Goal: Task Accomplishment & Management: Use online tool/utility

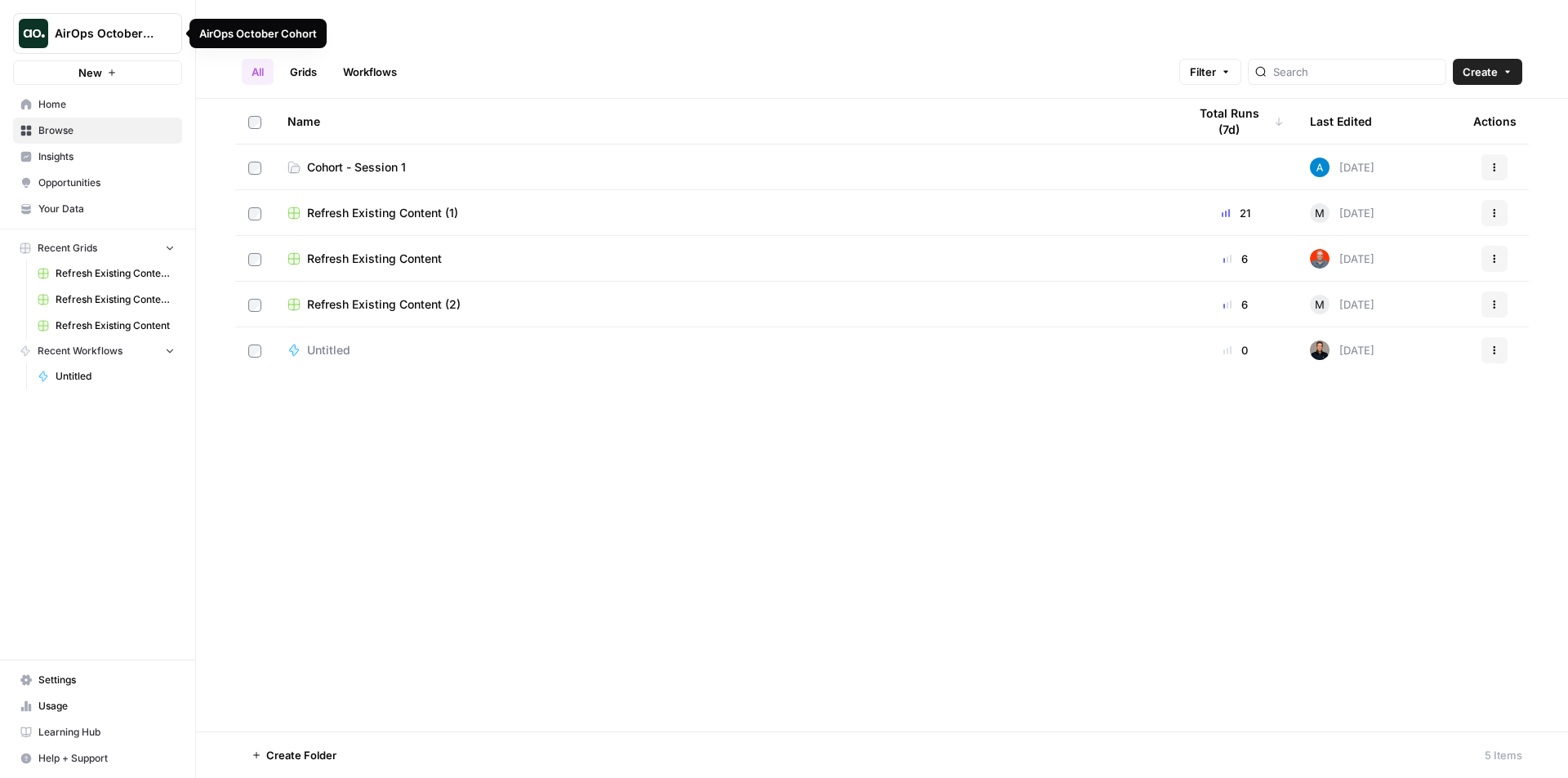
click at [169, 37] on icon "Workspace: AirOps October Cohort" at bounding box center [168, 33] width 6 height 12
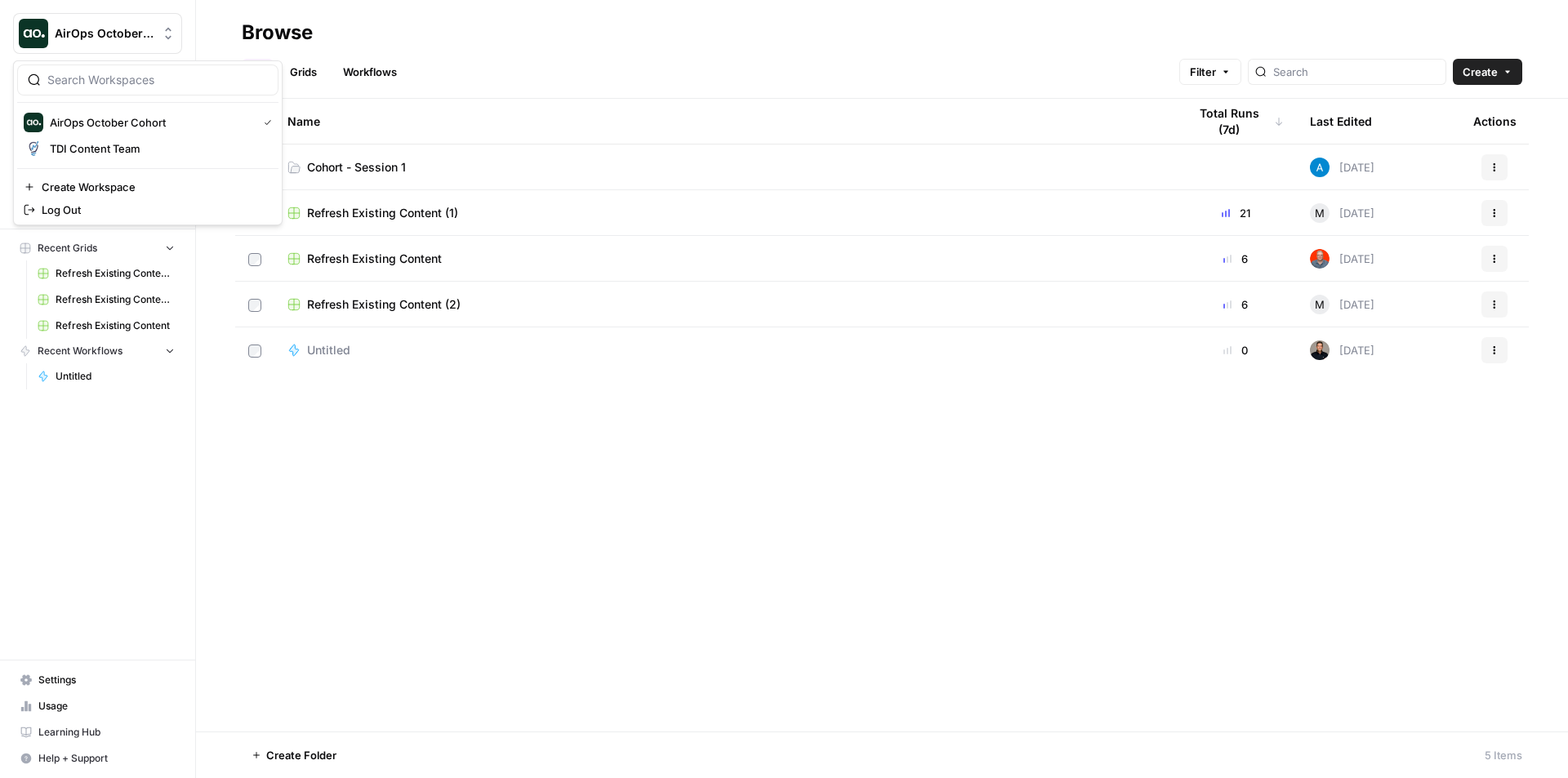
click at [488, 557] on div "Name Total Runs (7d) Last Edited Actions Cohort - Session 1 Today Actions Refre…" at bounding box center [882, 415] width 1372 height 633
click at [870, 535] on div "Name Total Runs (7d) Last Edited Actions Cohort - Session 1 Today Actions Refre…" at bounding box center [882, 415] width 1372 height 633
click at [165, 39] on icon "Workspace: AirOps October Cohort" at bounding box center [168, 34] width 16 height 16
click at [906, 611] on div "Name Total Runs (7d) Last Edited Actions Cohort - Session 1 Today Actions Refre…" at bounding box center [882, 415] width 1372 height 633
click at [465, 555] on div "Name Total Runs (7d) Last Edited Actions Cohort - Session 1 Today Actions Refre…" at bounding box center [882, 415] width 1372 height 633
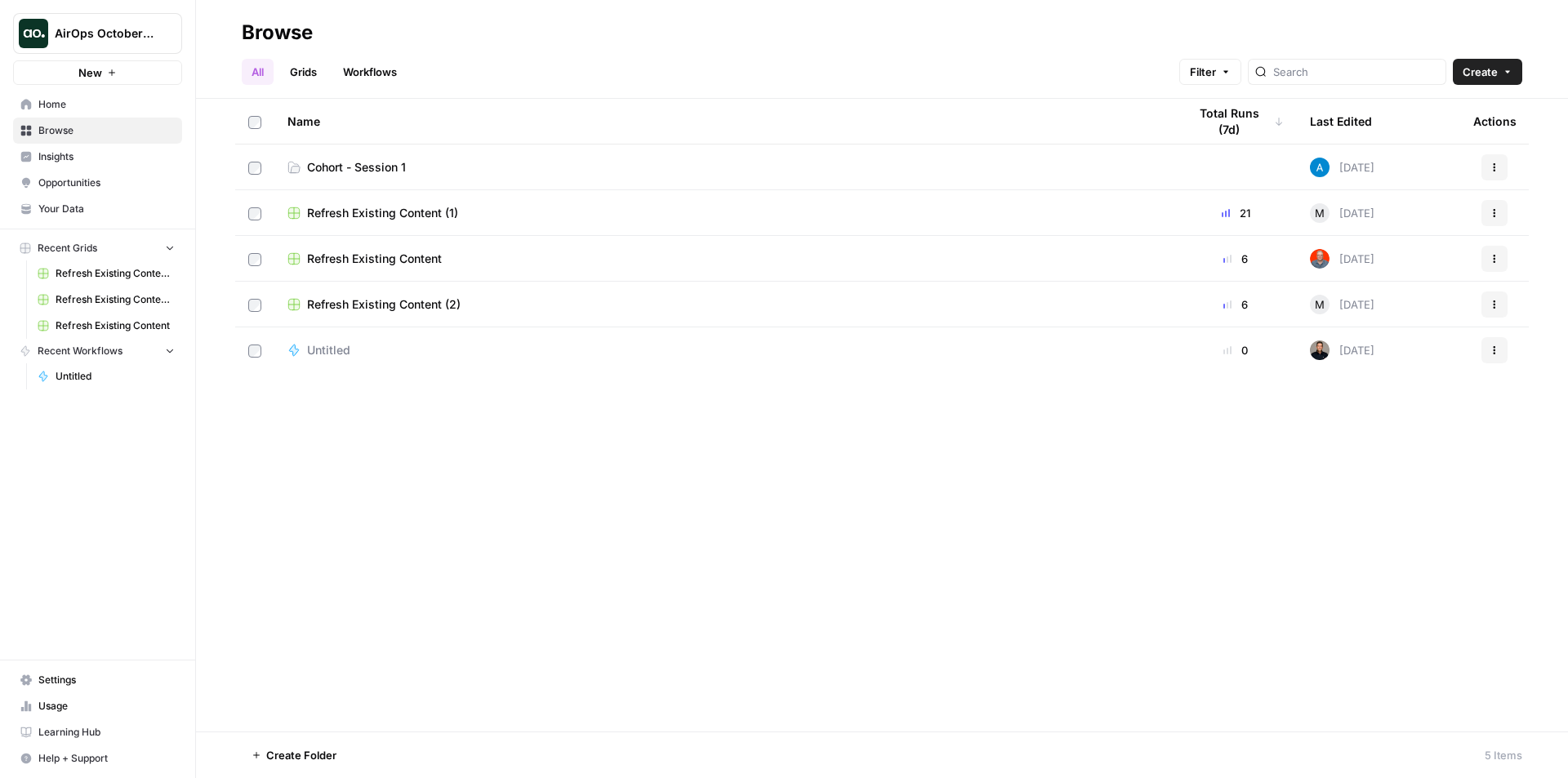
click at [167, 34] on icon "Workspace: AirOps October Cohort" at bounding box center [168, 34] width 16 height 16
click at [455, 447] on div "Name Total Runs (7d) Last Edited Actions Cohort - Session 1 Today Actions Refre…" at bounding box center [882, 415] width 1372 height 633
click at [47, 103] on span "Home" at bounding box center [106, 105] width 136 height 15
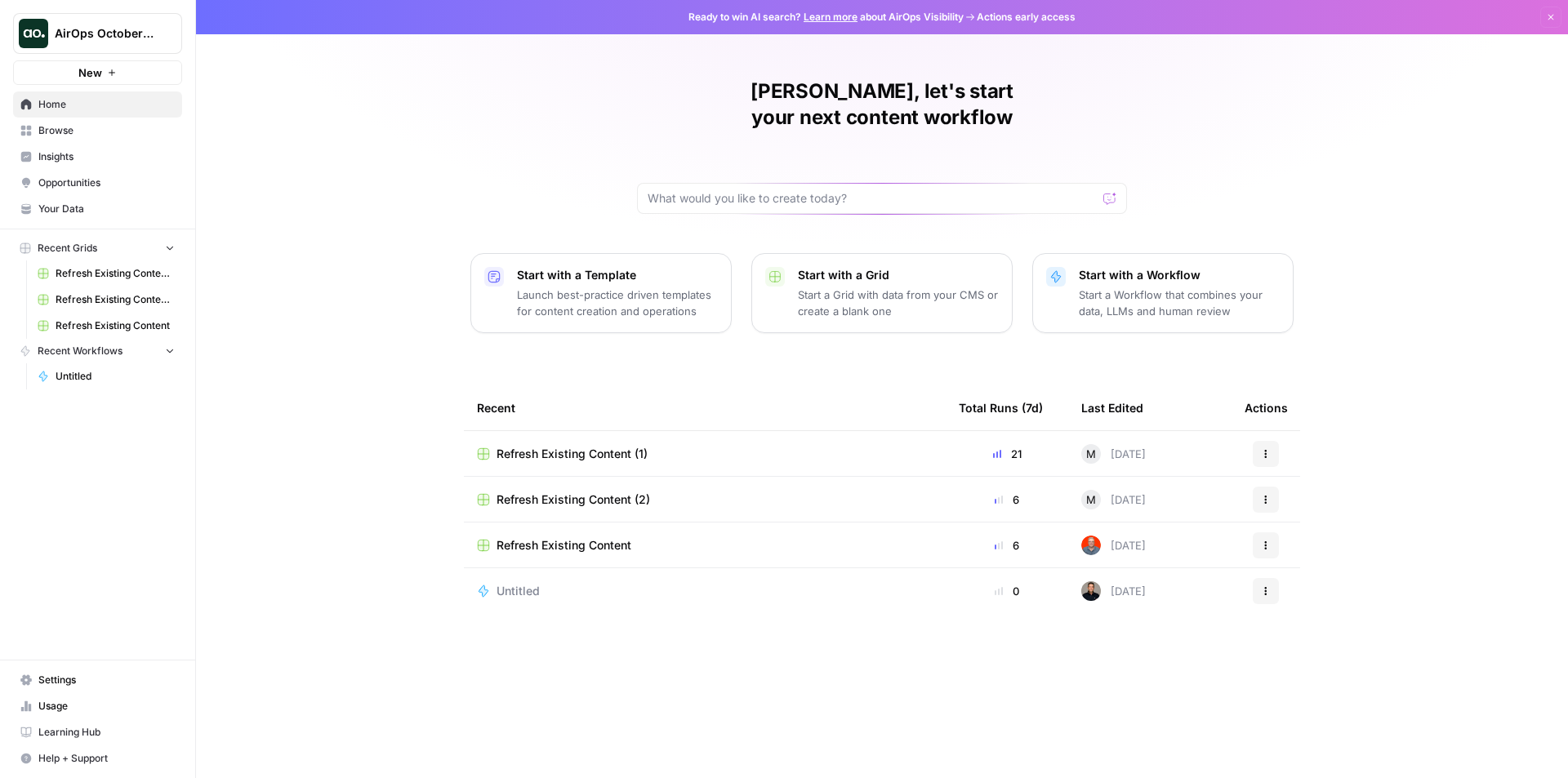
click at [171, 353] on icon "button" at bounding box center [170, 350] width 12 height 12
click at [171, 353] on icon "button" at bounding box center [170, 350] width 4 height 6
click at [43, 125] on span "Browse" at bounding box center [106, 130] width 136 height 15
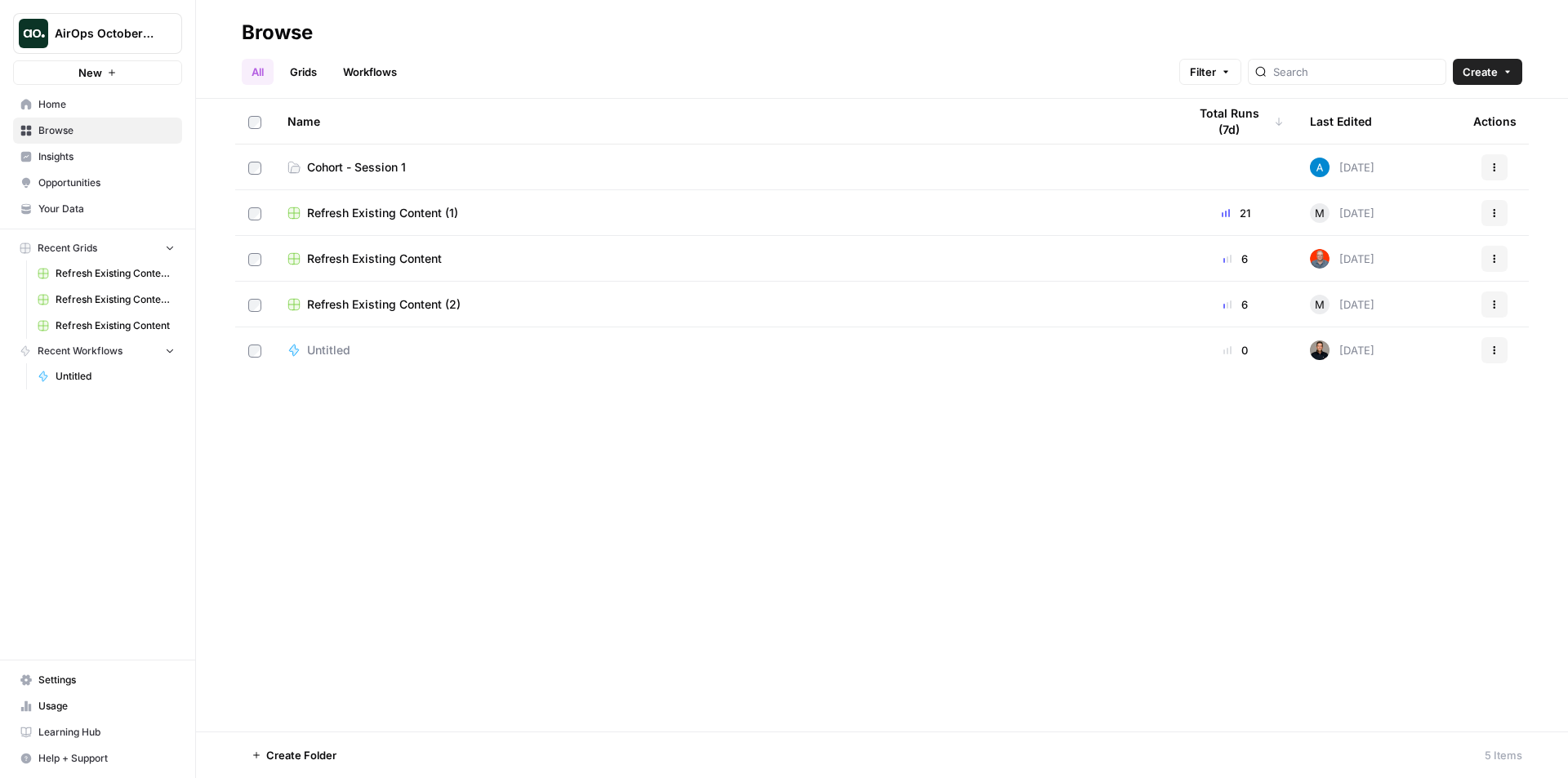
click at [335, 169] on span "Cohort - Session 1" at bounding box center [357, 168] width 99 height 16
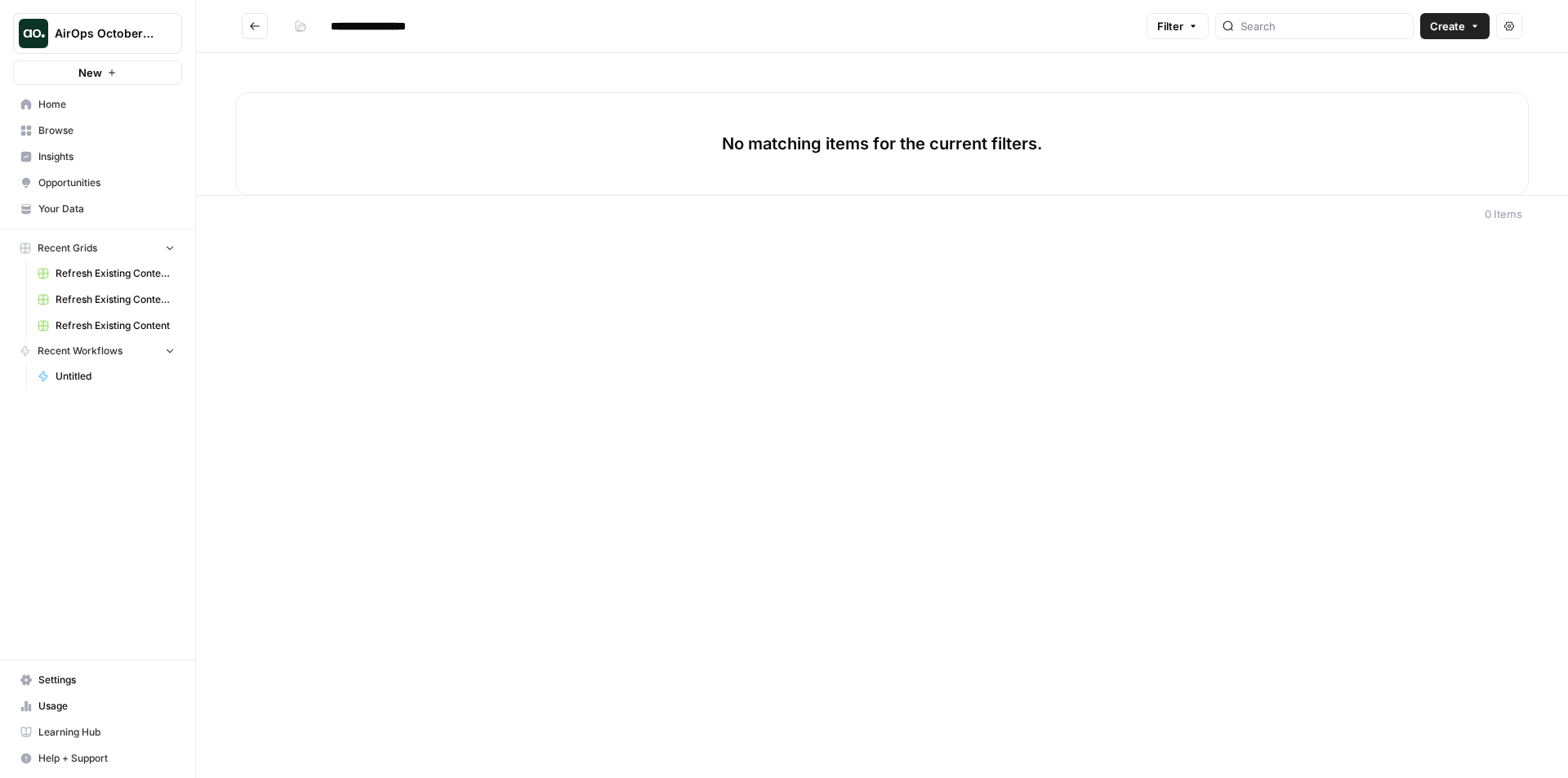
click at [167, 34] on icon "Workspace: AirOps October Cohort" at bounding box center [168, 34] width 16 height 16
click at [132, 122] on span "AirOps October Cohort" at bounding box center [151, 122] width 201 height 16
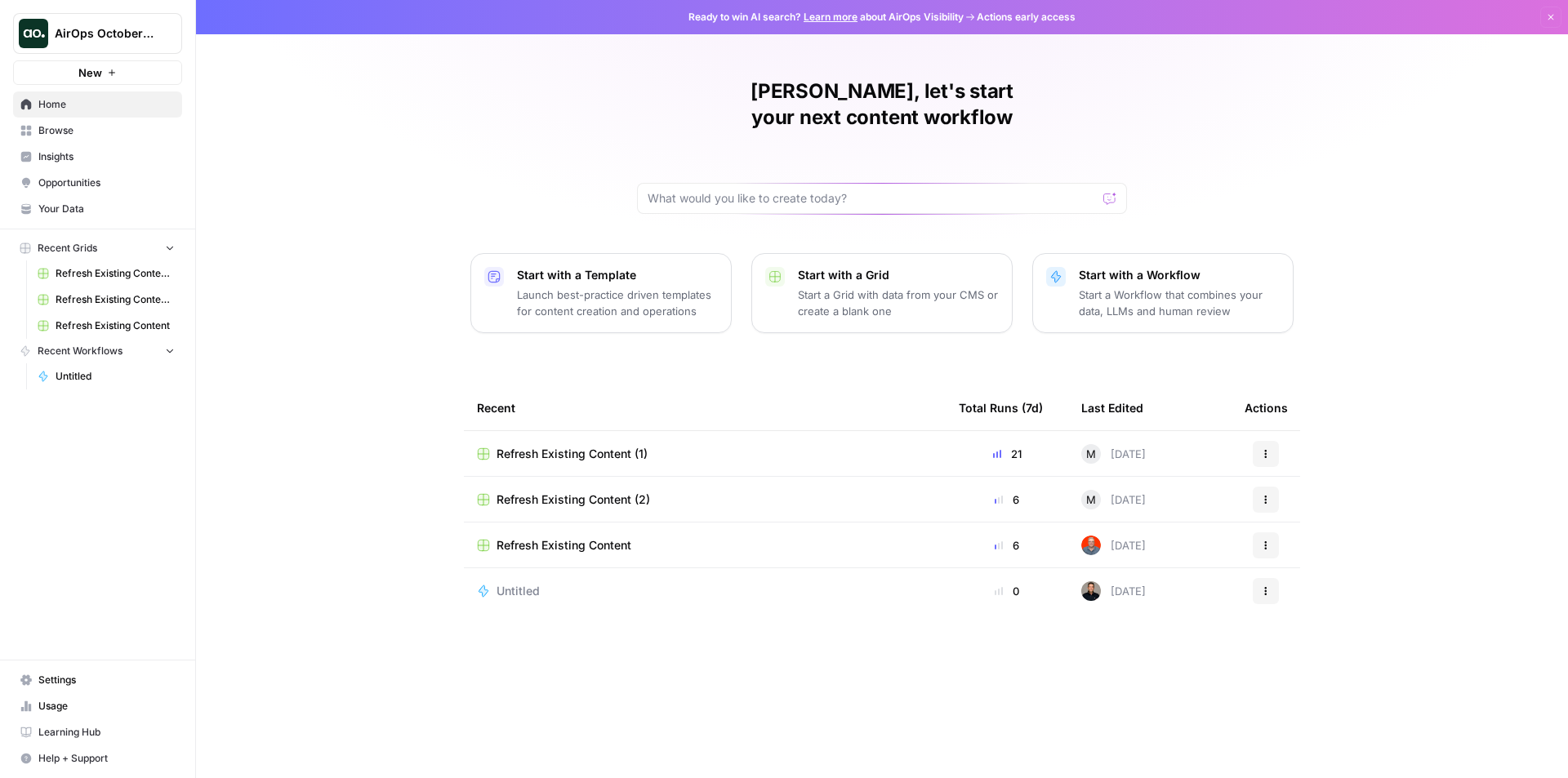
click at [64, 731] on span "Learning Hub" at bounding box center [106, 732] width 136 height 15
click at [50, 160] on span "Insights" at bounding box center [106, 157] width 136 height 15
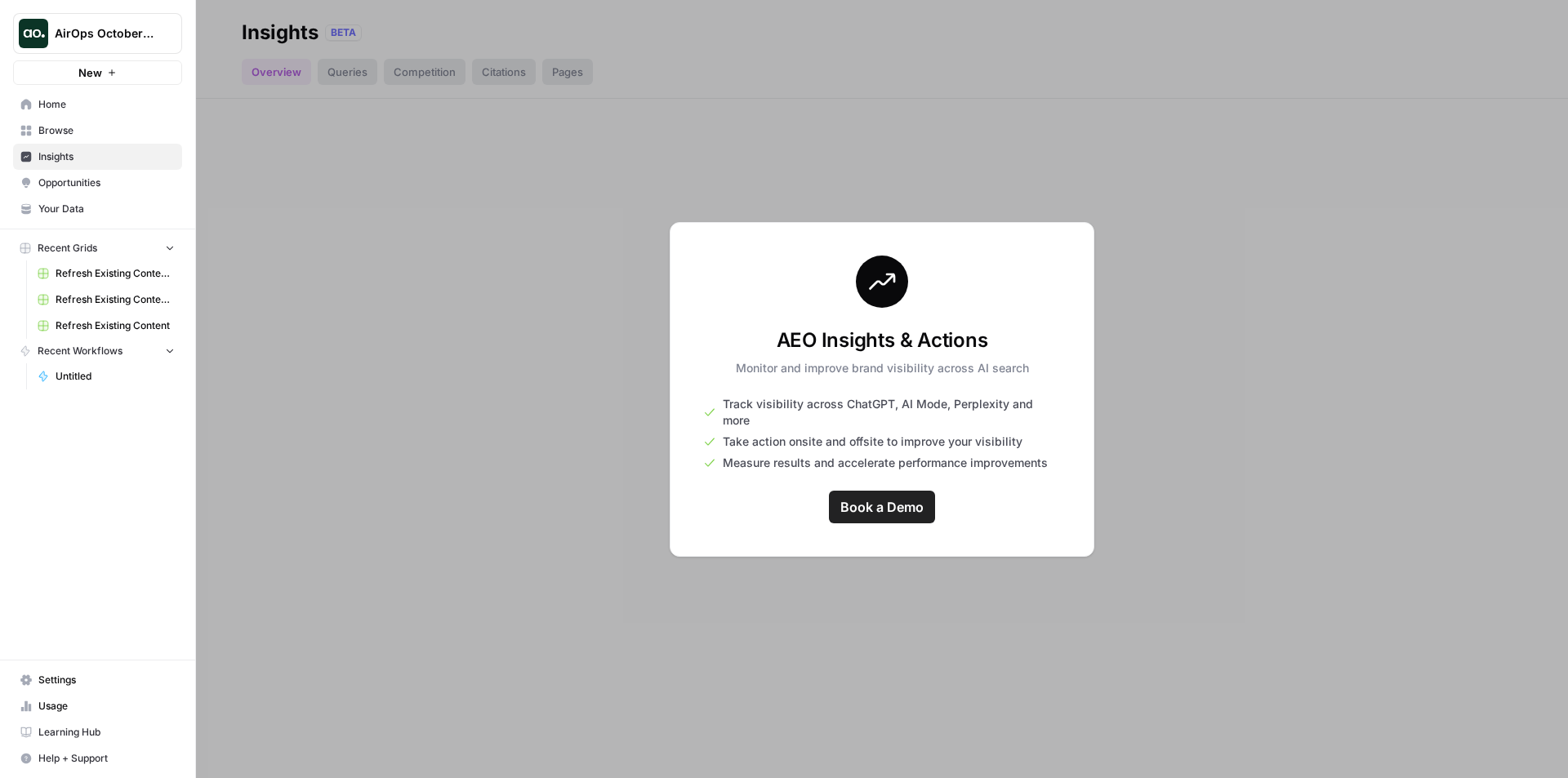
click at [454, 349] on div at bounding box center [882, 389] width 1372 height 778
click at [47, 124] on span "Browse" at bounding box center [106, 130] width 136 height 15
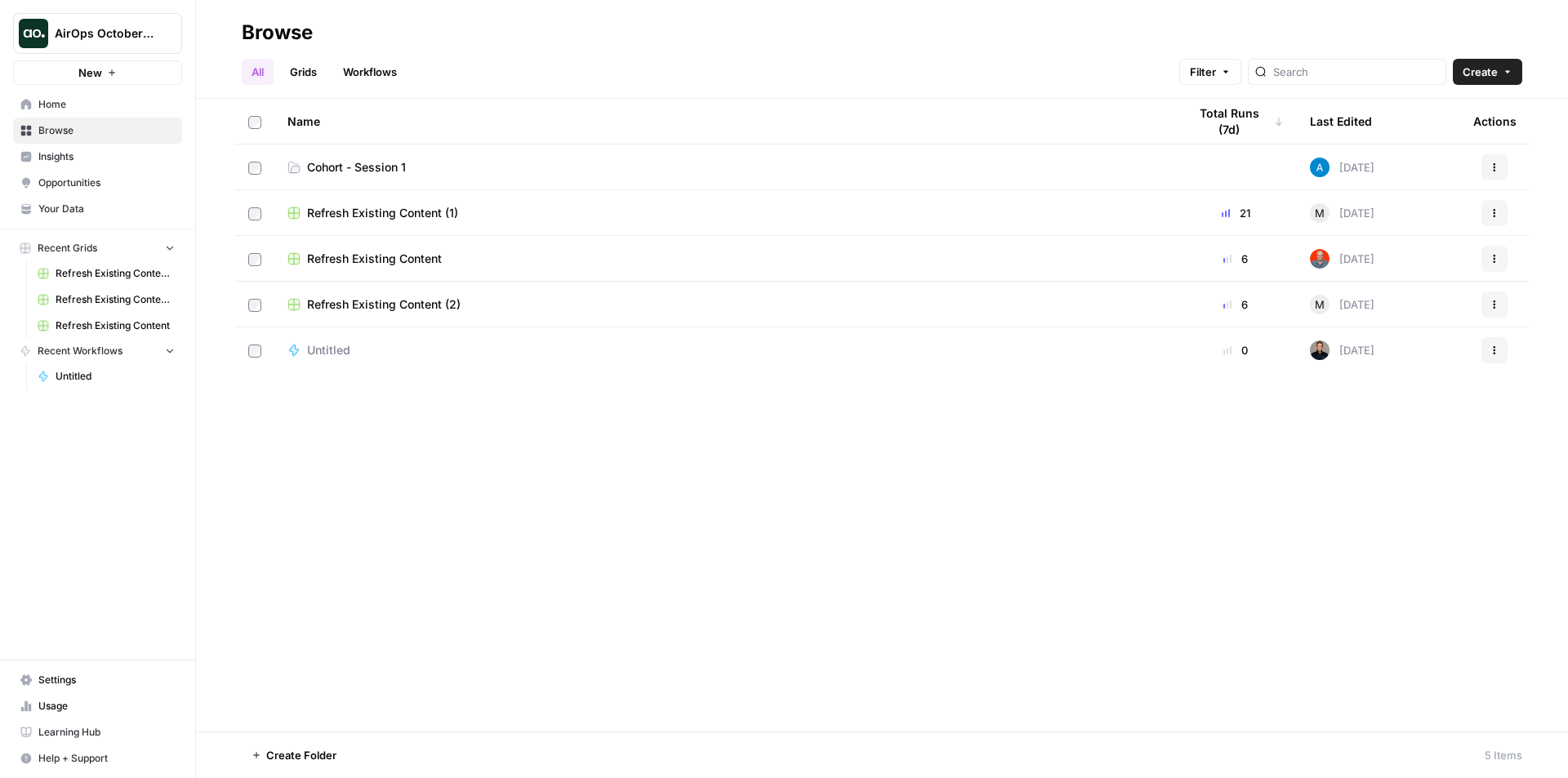
click at [174, 27] on icon "Workspace: AirOps October Cohort" at bounding box center [168, 34] width 16 height 16
click at [123, 144] on span "TDI Content Team" at bounding box center [158, 149] width 215 height 16
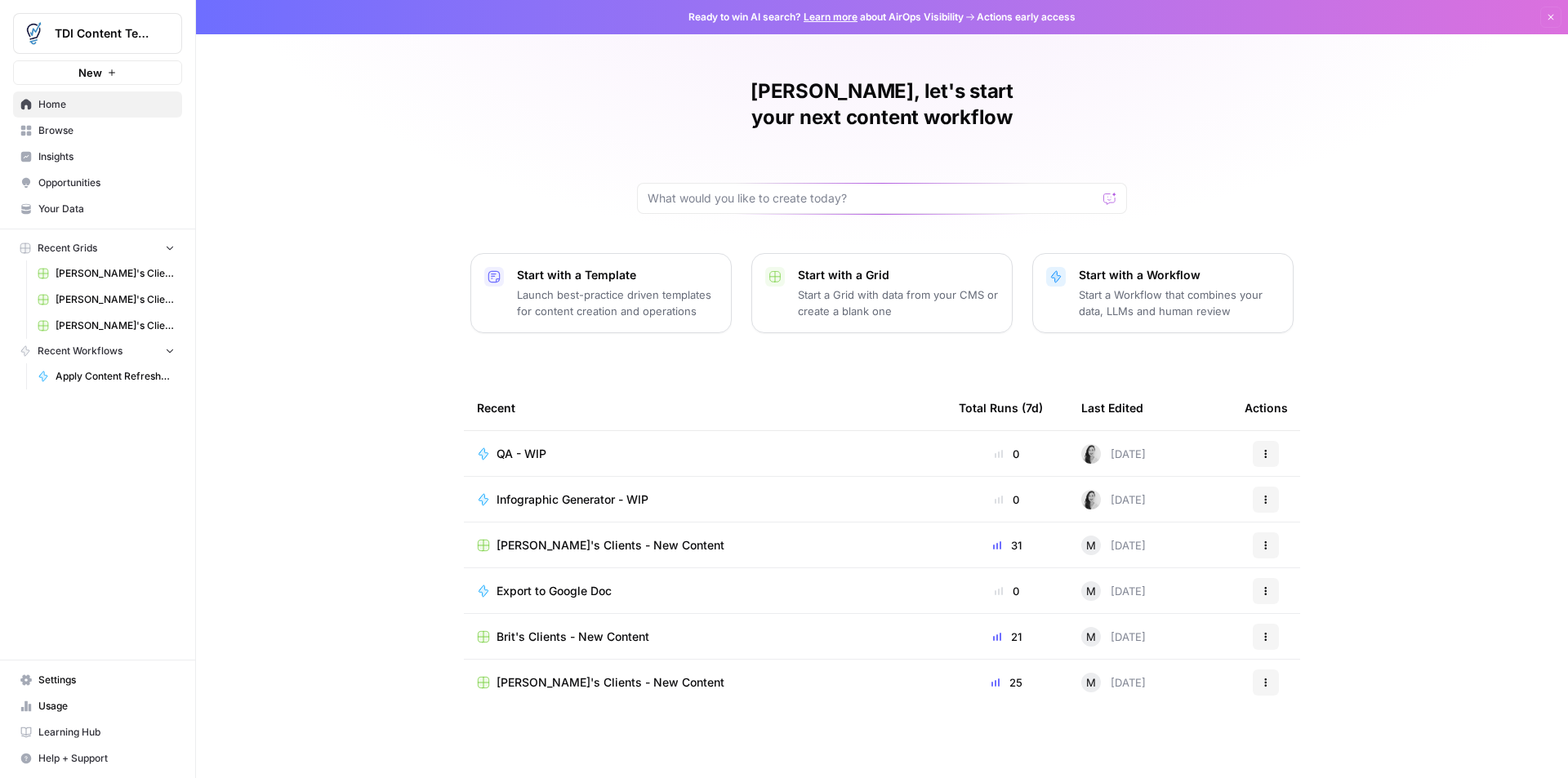
click at [161, 29] on icon "Workspace: TDI Content Team" at bounding box center [168, 34] width 16 height 16
click at [80, 147] on span "AirOps October Cohort" at bounding box center [158, 149] width 215 height 16
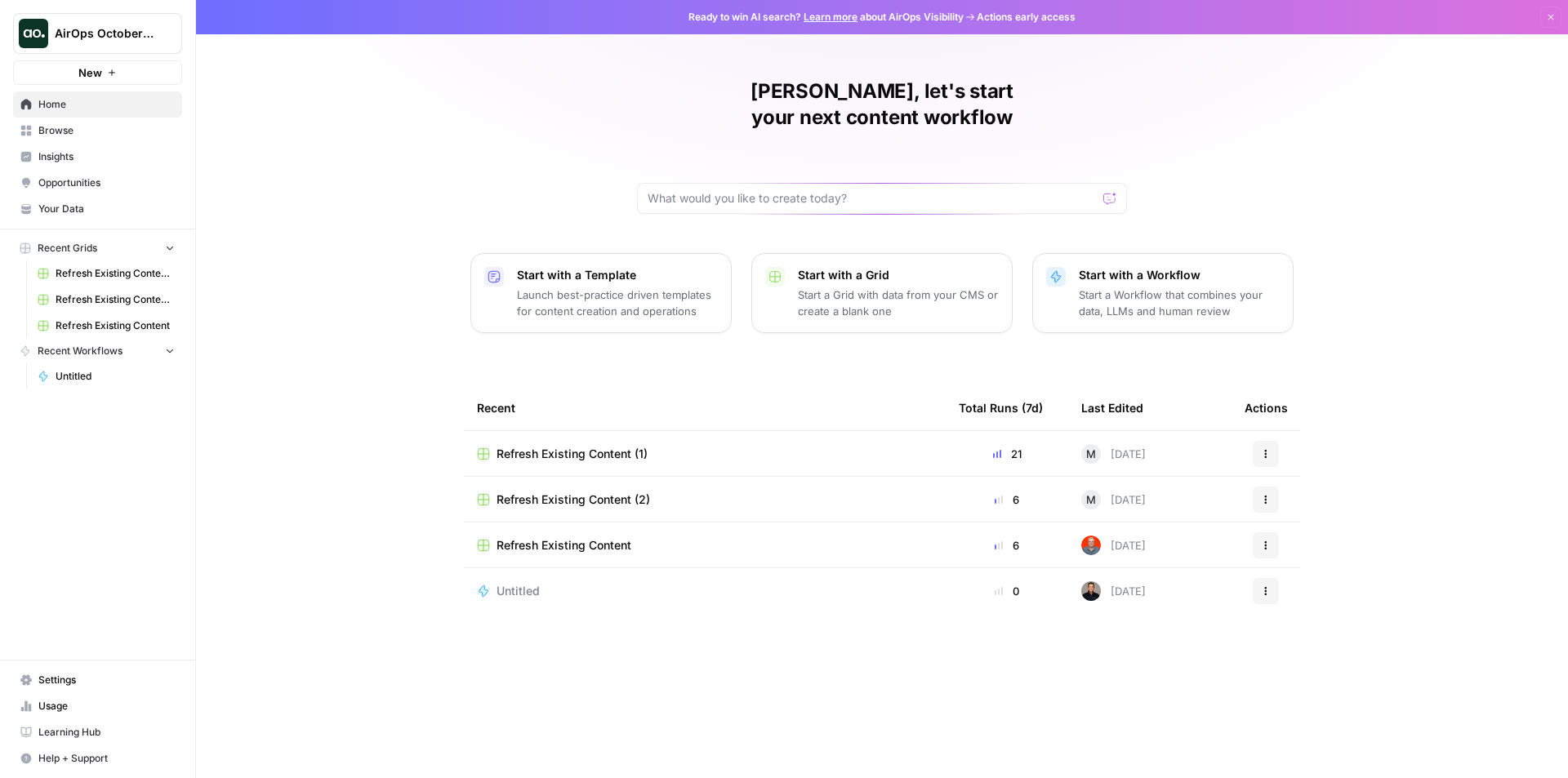
click at [79, 276] on span "Refresh Existing Content (1)" at bounding box center [115, 274] width 119 height 15
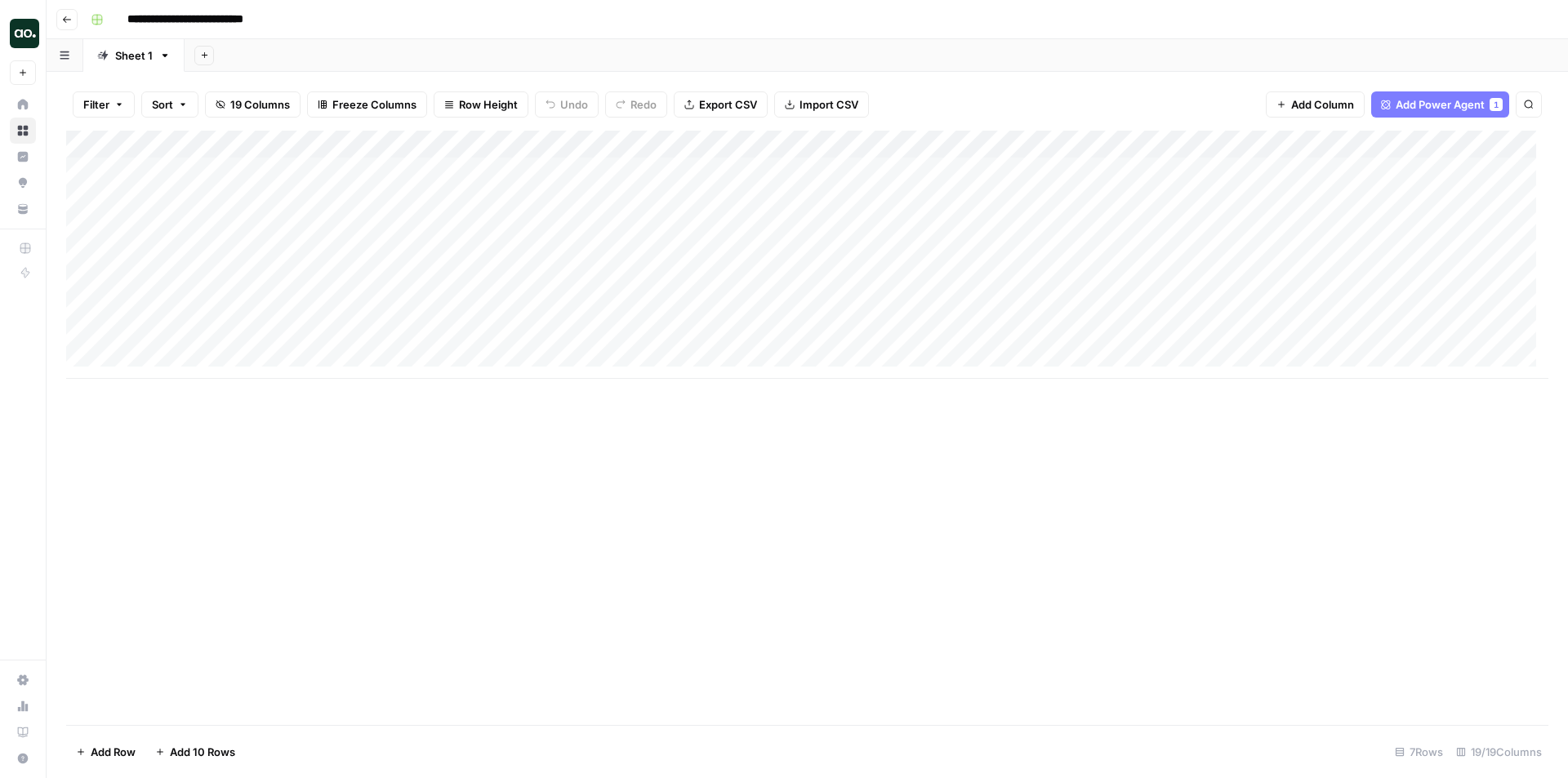
click at [65, 16] on icon "button" at bounding box center [67, 19] width 10 height 10
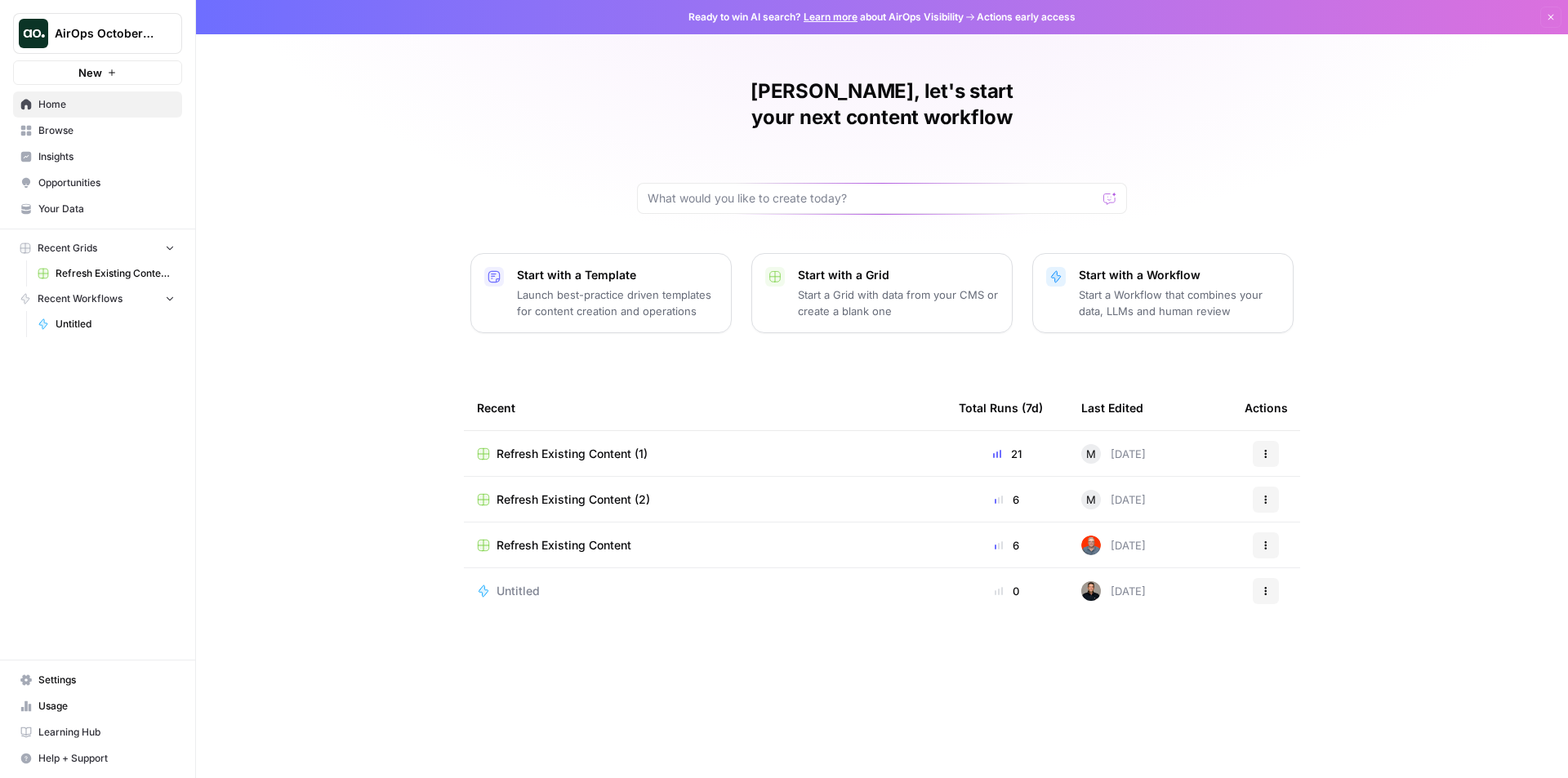
click at [107, 71] on icon "button" at bounding box center [111, 72] width 10 height 10
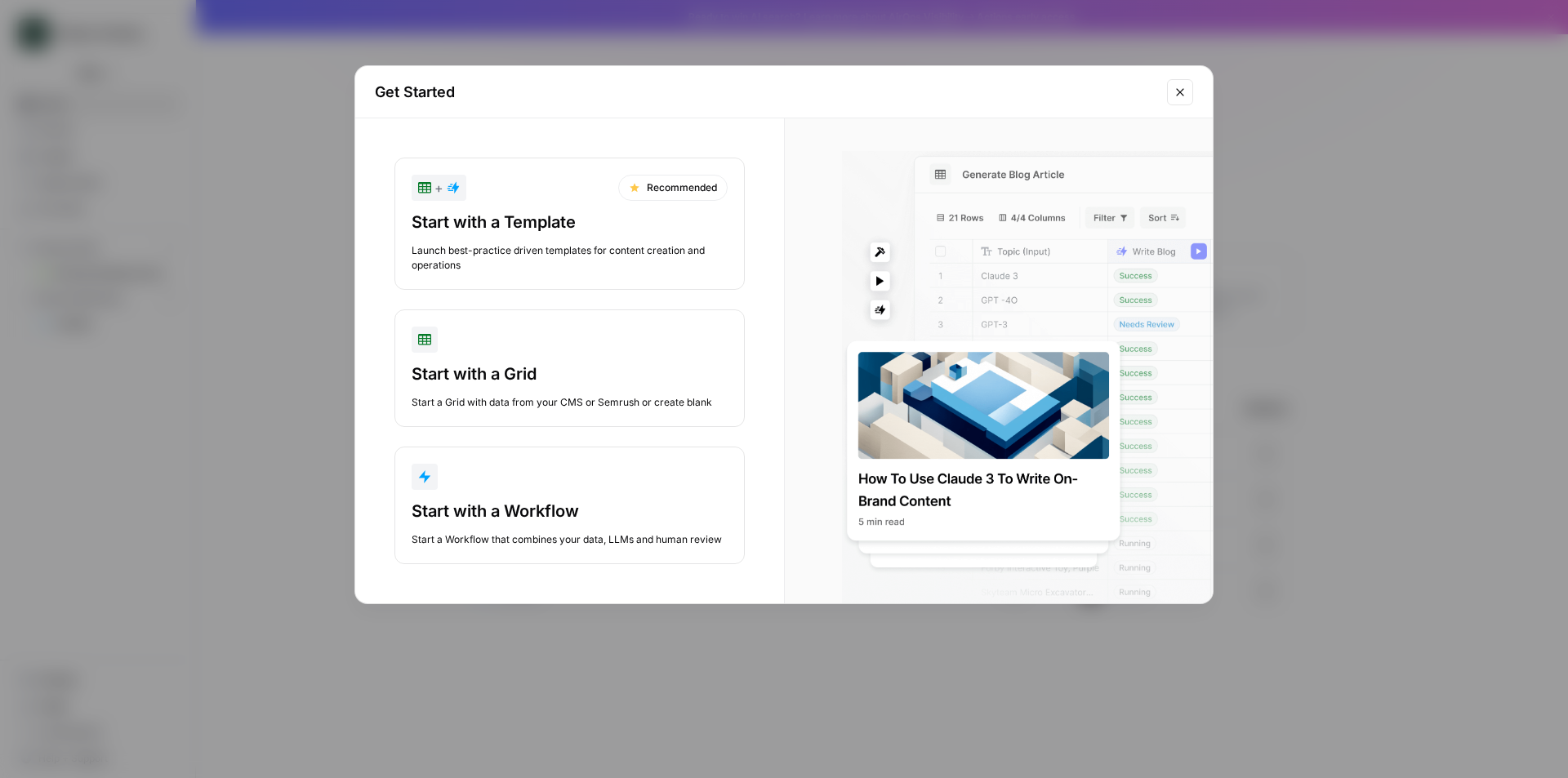
click at [1179, 89] on icon "Close modal" at bounding box center [1179, 92] width 13 height 13
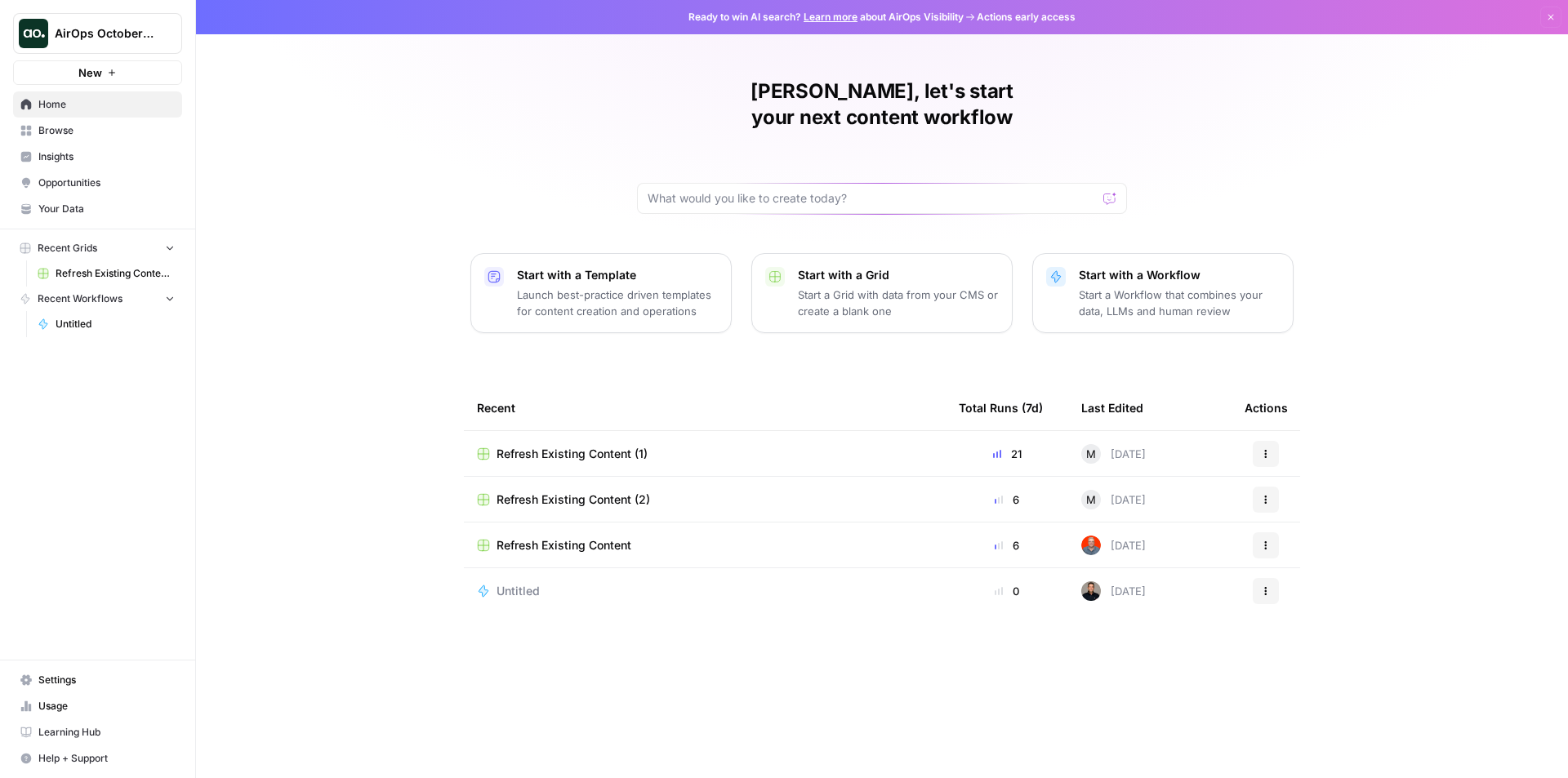
click at [311, 294] on div "Sheila, let's start your next content workflow Start with a Template Launch bes…" at bounding box center [882, 389] width 1372 height 778
click at [54, 132] on span "Browse" at bounding box center [106, 130] width 136 height 15
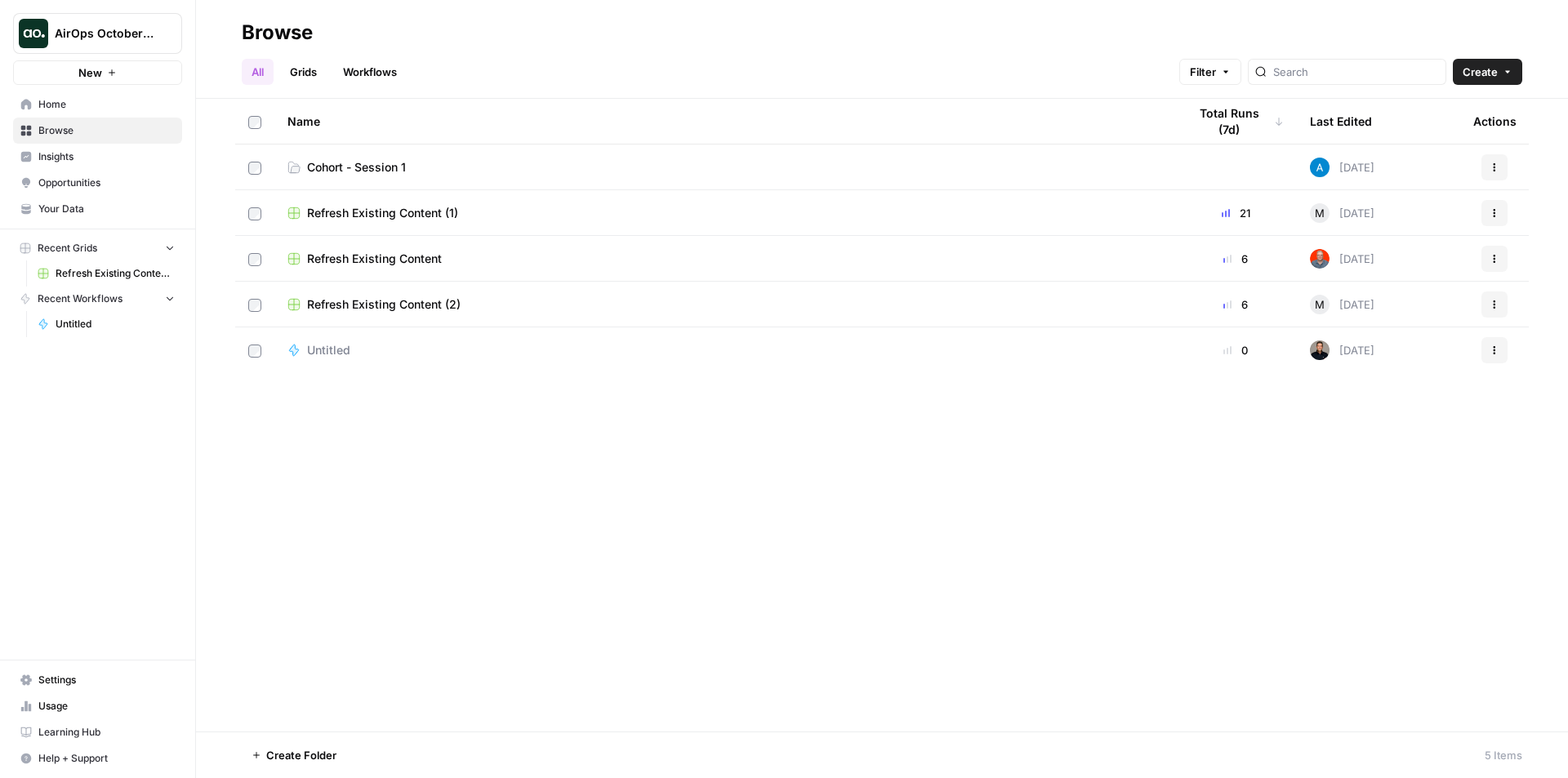
click at [362, 68] on link "Workflows" at bounding box center [369, 71] width 74 height 26
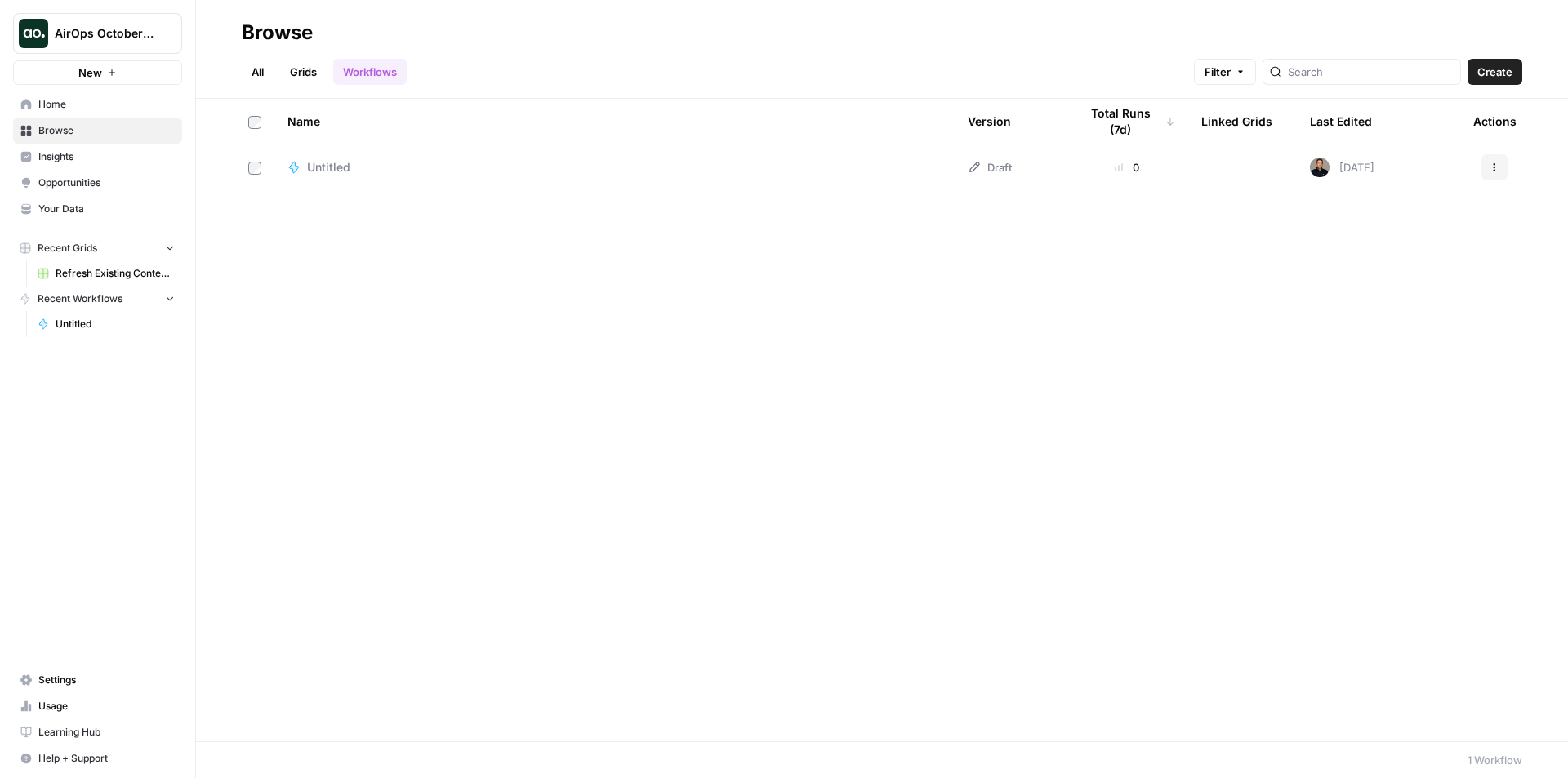
click at [261, 78] on link "All" at bounding box center [257, 71] width 32 height 26
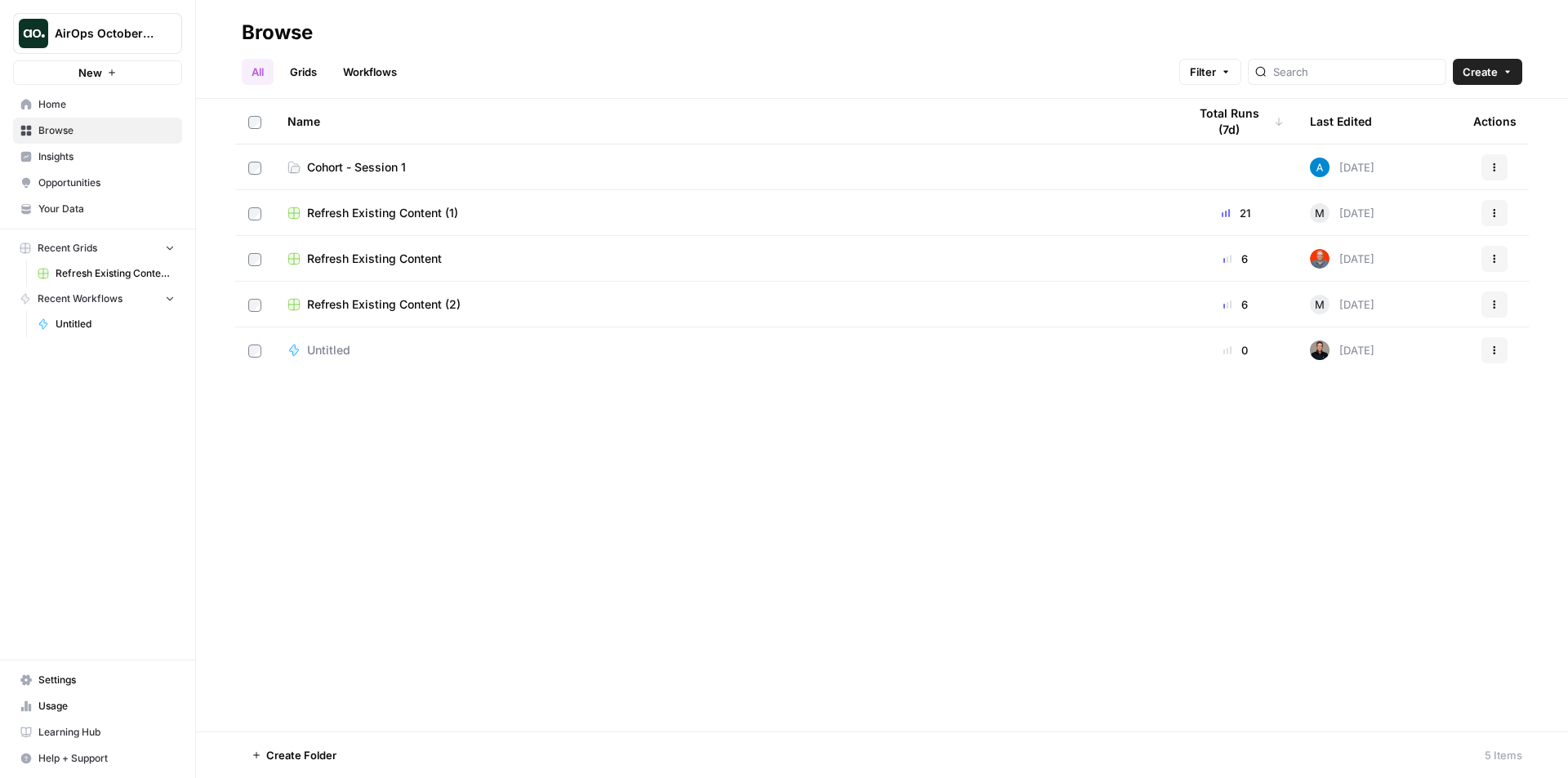
click at [67, 98] on span "Home" at bounding box center [106, 105] width 136 height 15
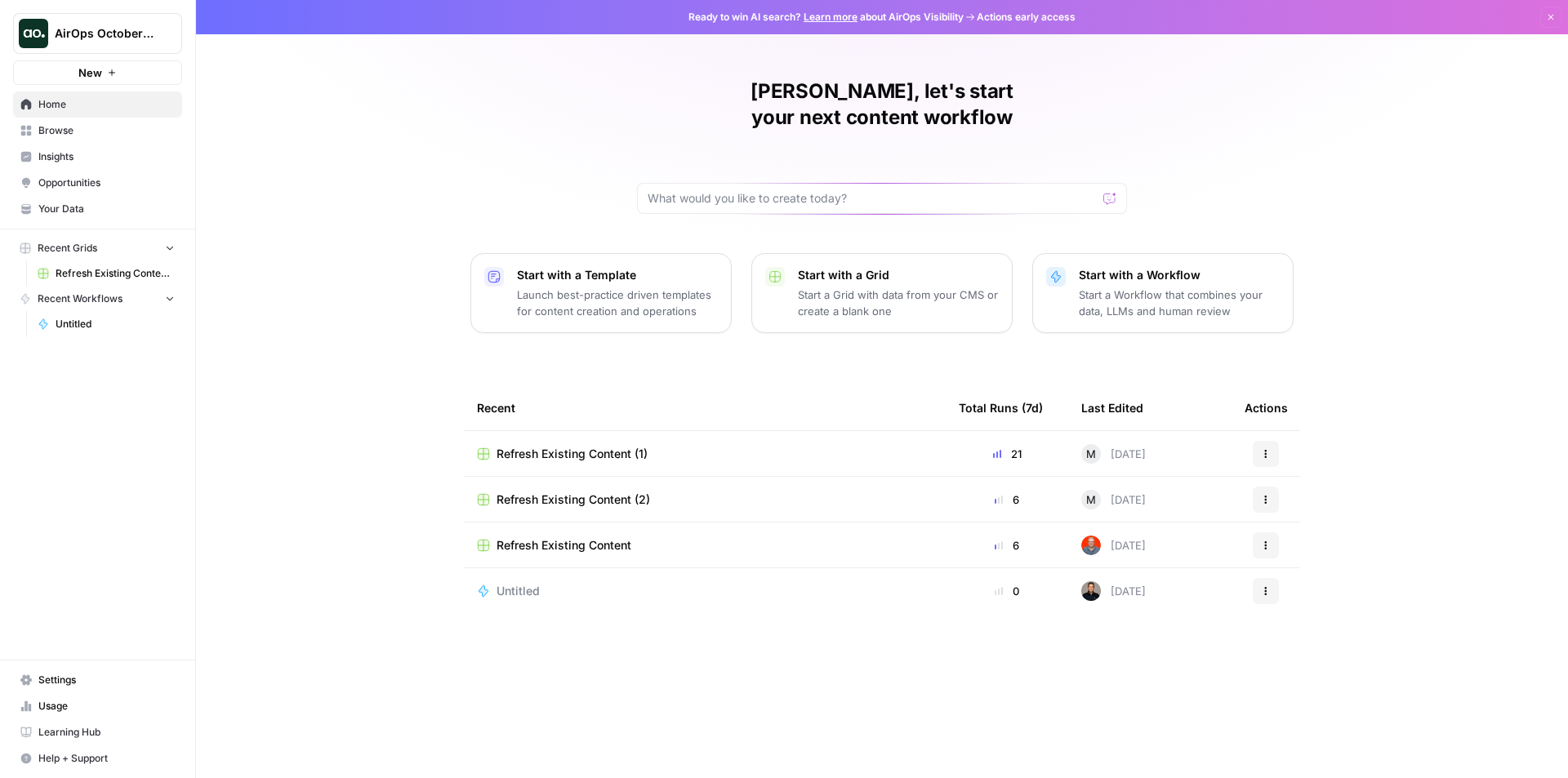
click at [170, 34] on icon "Workspace: AirOps October Cohort" at bounding box center [168, 34] width 16 height 16
click at [223, 473] on div "Sheila, let's start your next content workflow Start with a Template Launch bes…" at bounding box center [882, 389] width 1372 height 778
click at [27, 34] on img "Workspace: AirOps October Cohort" at bounding box center [34, 34] width 29 height 29
click at [31, 121] on img "button" at bounding box center [33, 122] width 19 height 19
click at [29, 155] on icon at bounding box center [26, 157] width 11 height 11
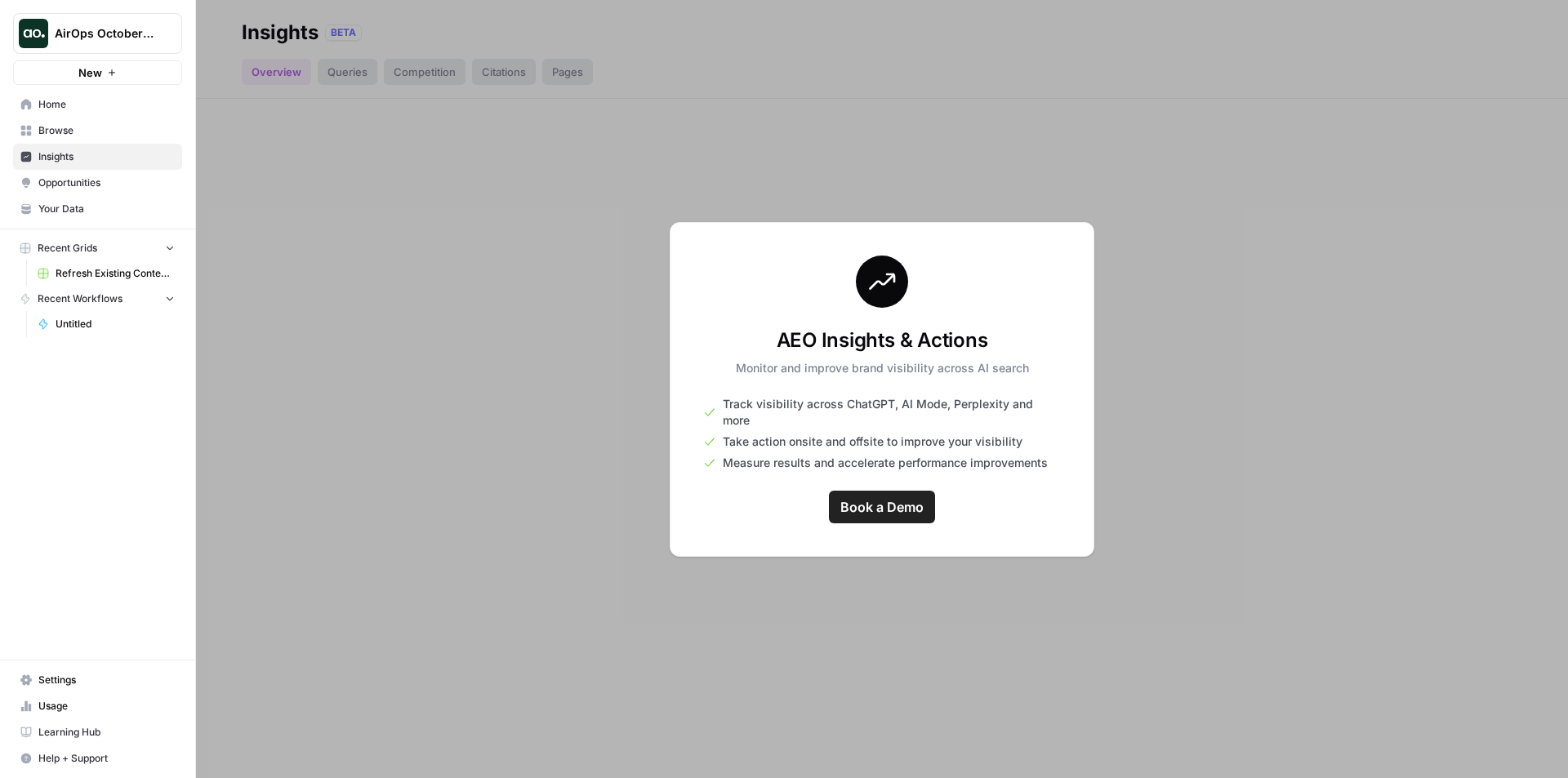
click at [69, 131] on span "Browse" at bounding box center [106, 130] width 136 height 15
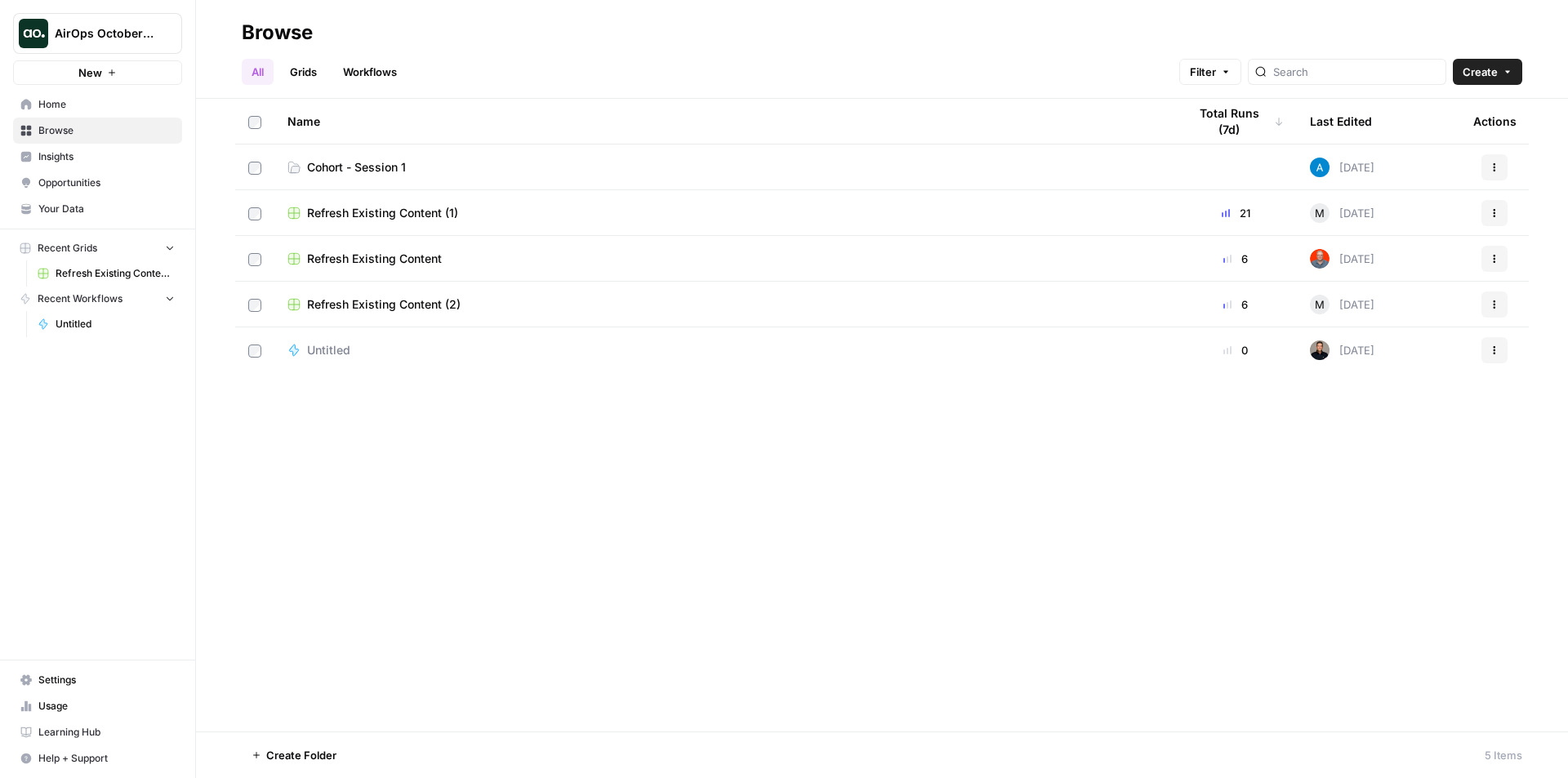
click at [60, 102] on span "Home" at bounding box center [106, 105] width 136 height 15
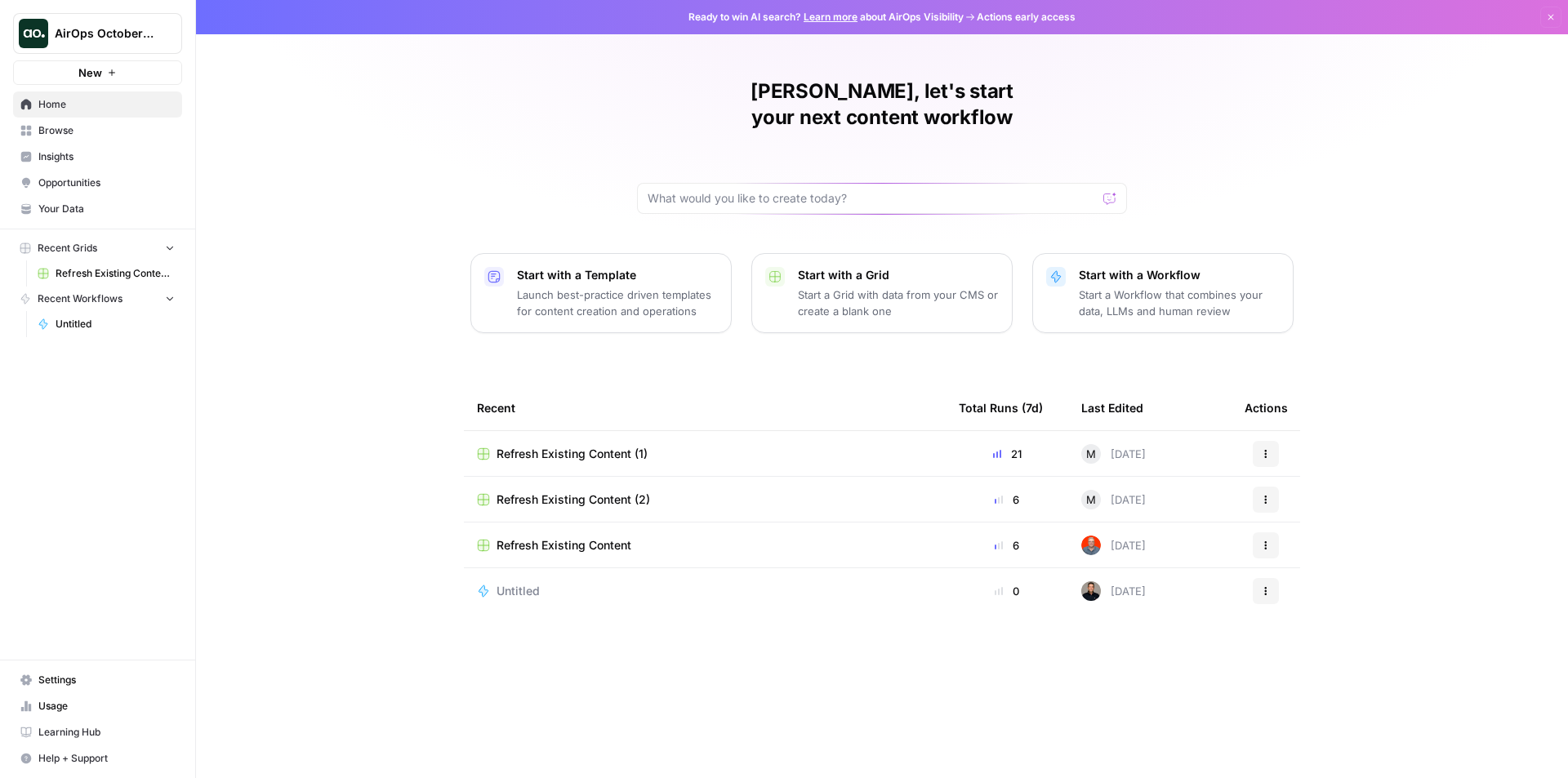
click at [88, 728] on span "Learning Hub" at bounding box center [106, 732] width 136 height 15
click at [62, 128] on span "Browse" at bounding box center [106, 130] width 136 height 15
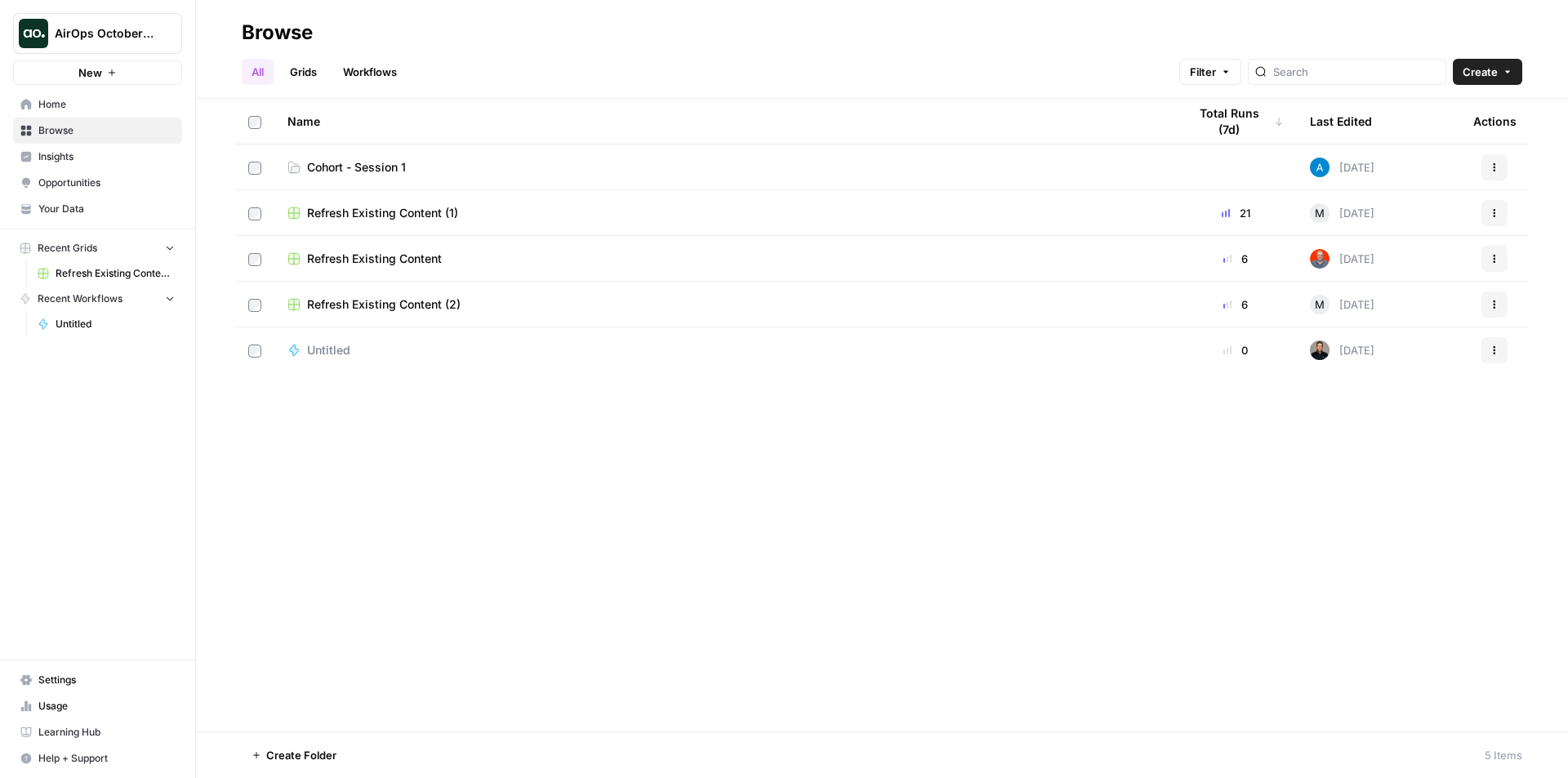
click at [331, 169] on span "Cohort - Session 1" at bounding box center [357, 168] width 99 height 16
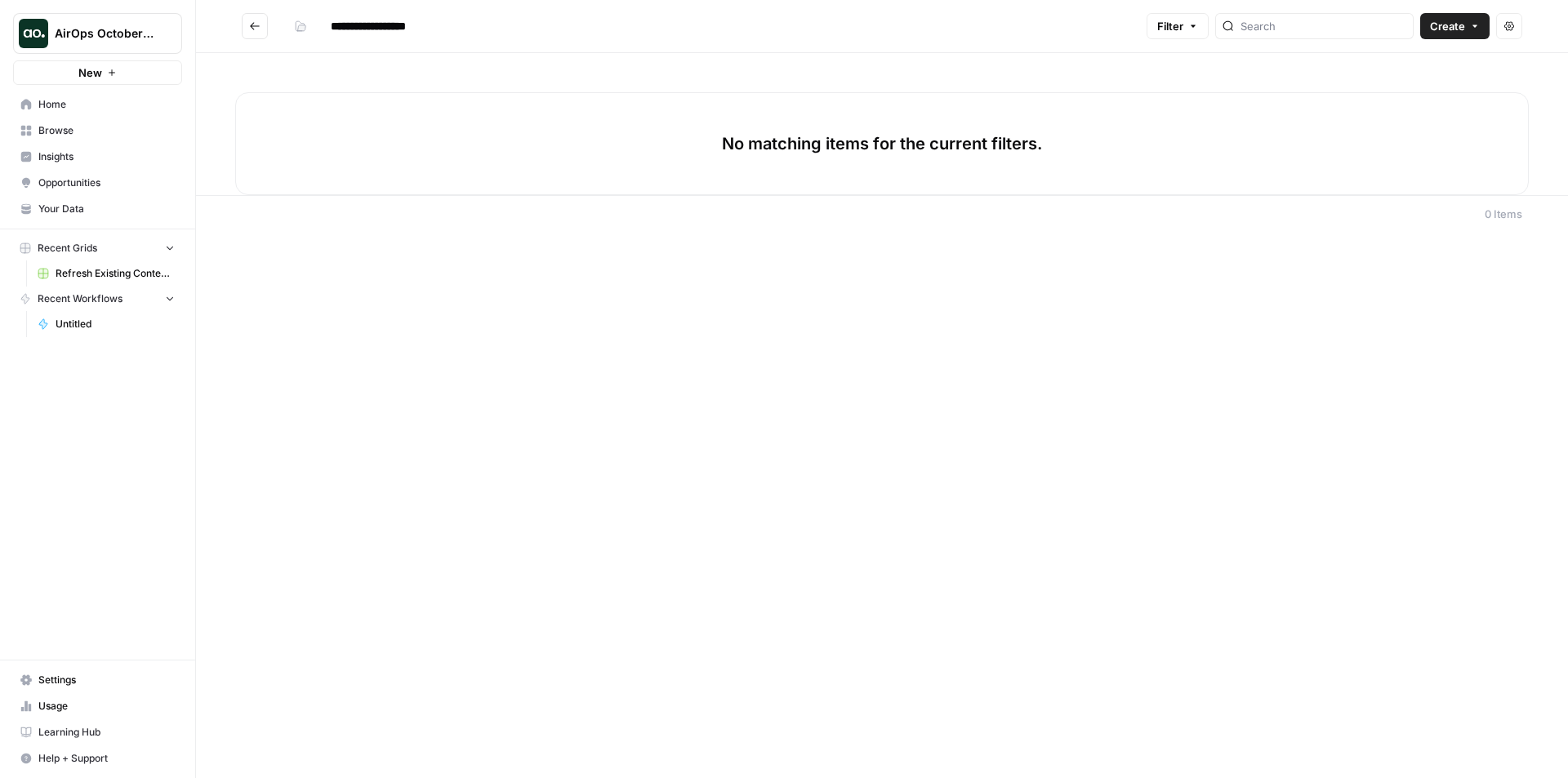
click at [67, 101] on span "Home" at bounding box center [106, 105] width 136 height 15
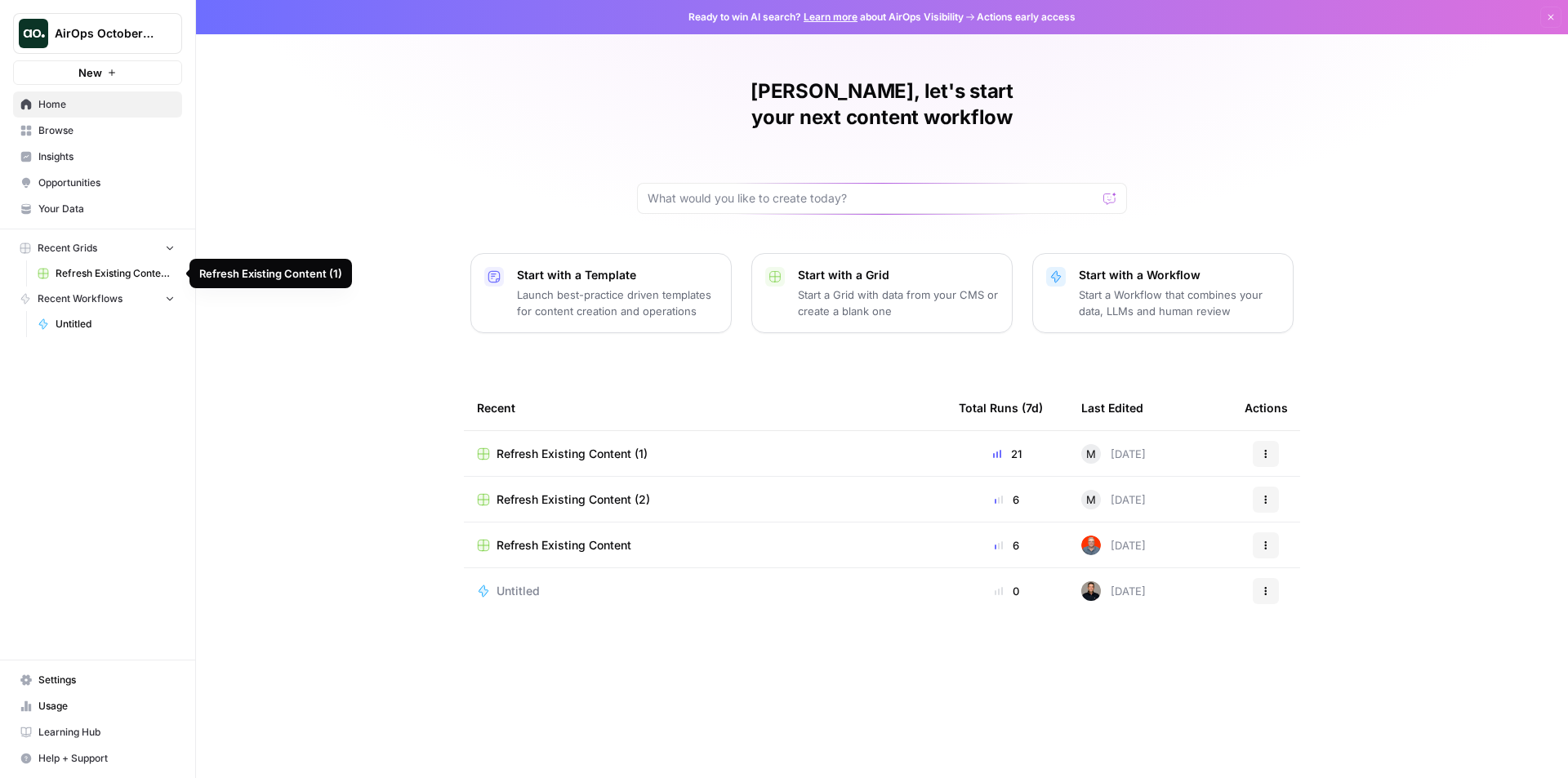
click at [67, 126] on span "Browse" at bounding box center [106, 130] width 136 height 15
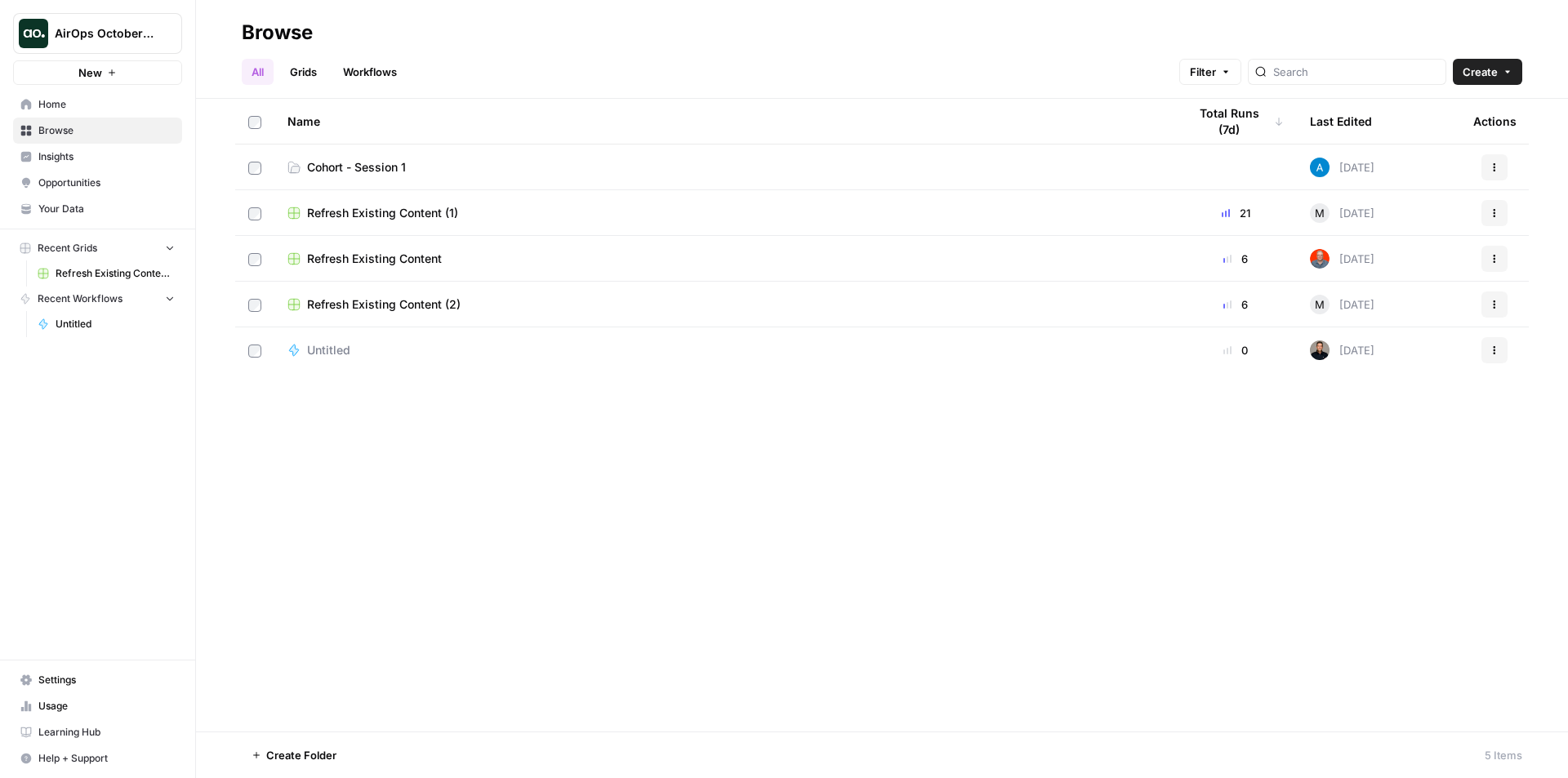
click at [59, 206] on span "Your Data" at bounding box center [106, 209] width 136 height 15
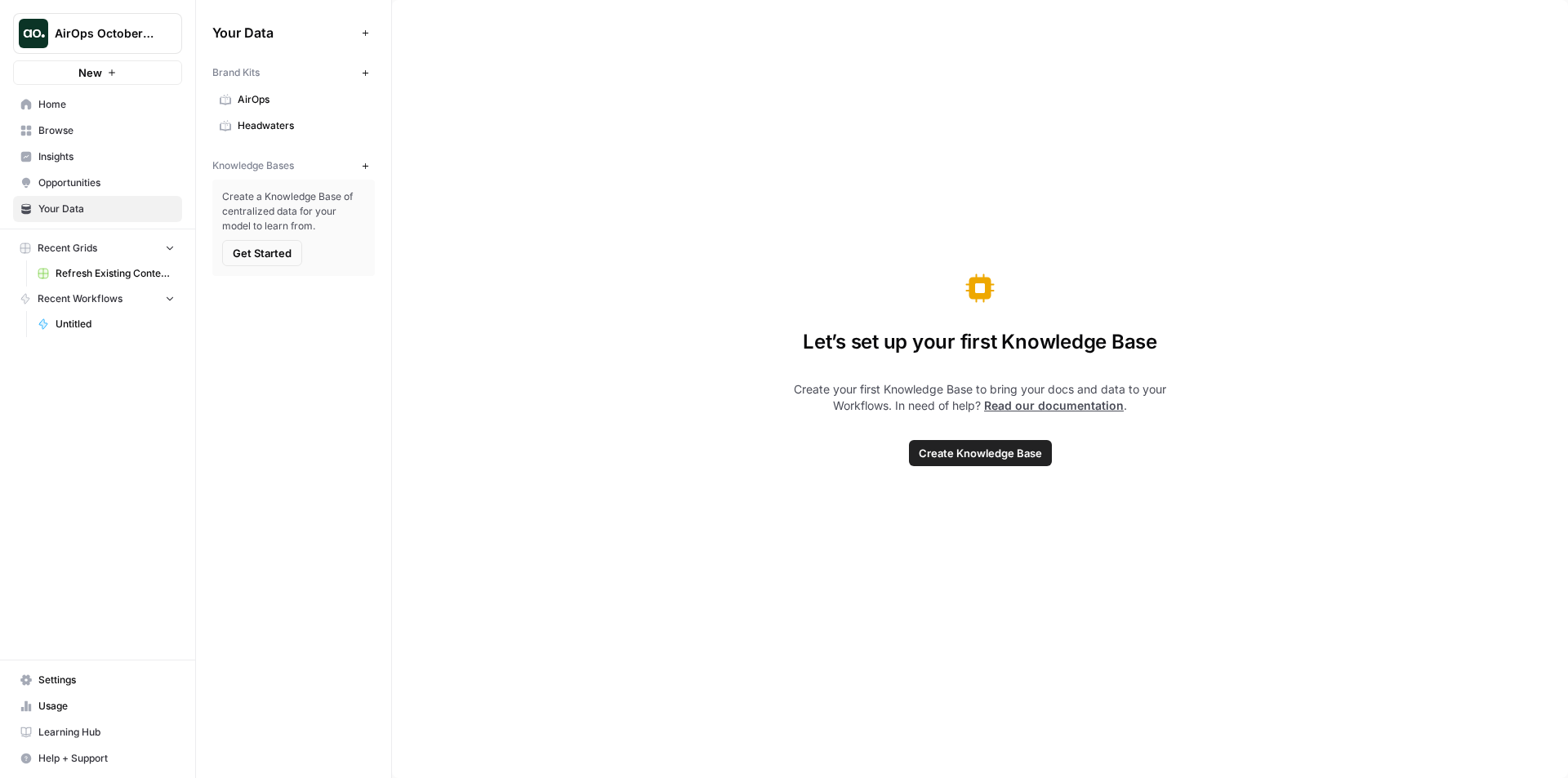
click at [369, 73] on span "New" at bounding box center [369, 73] width 1 height 1
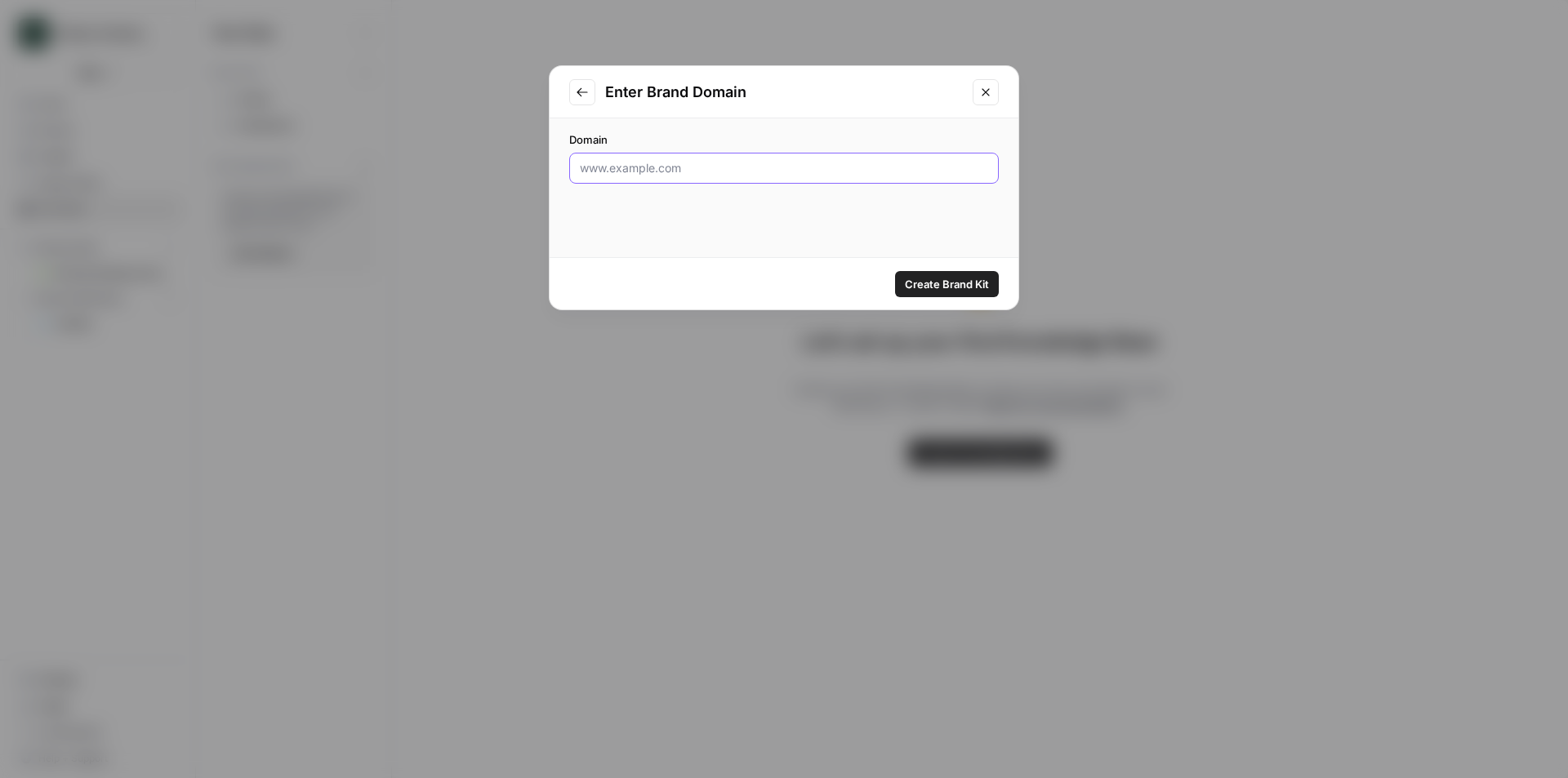
click at [749, 169] on input "Domain" at bounding box center [784, 168] width 409 height 16
type input "[DOMAIN_NAME]"
click at [915, 285] on span "Create Brand Kit" at bounding box center [947, 285] width 84 height 16
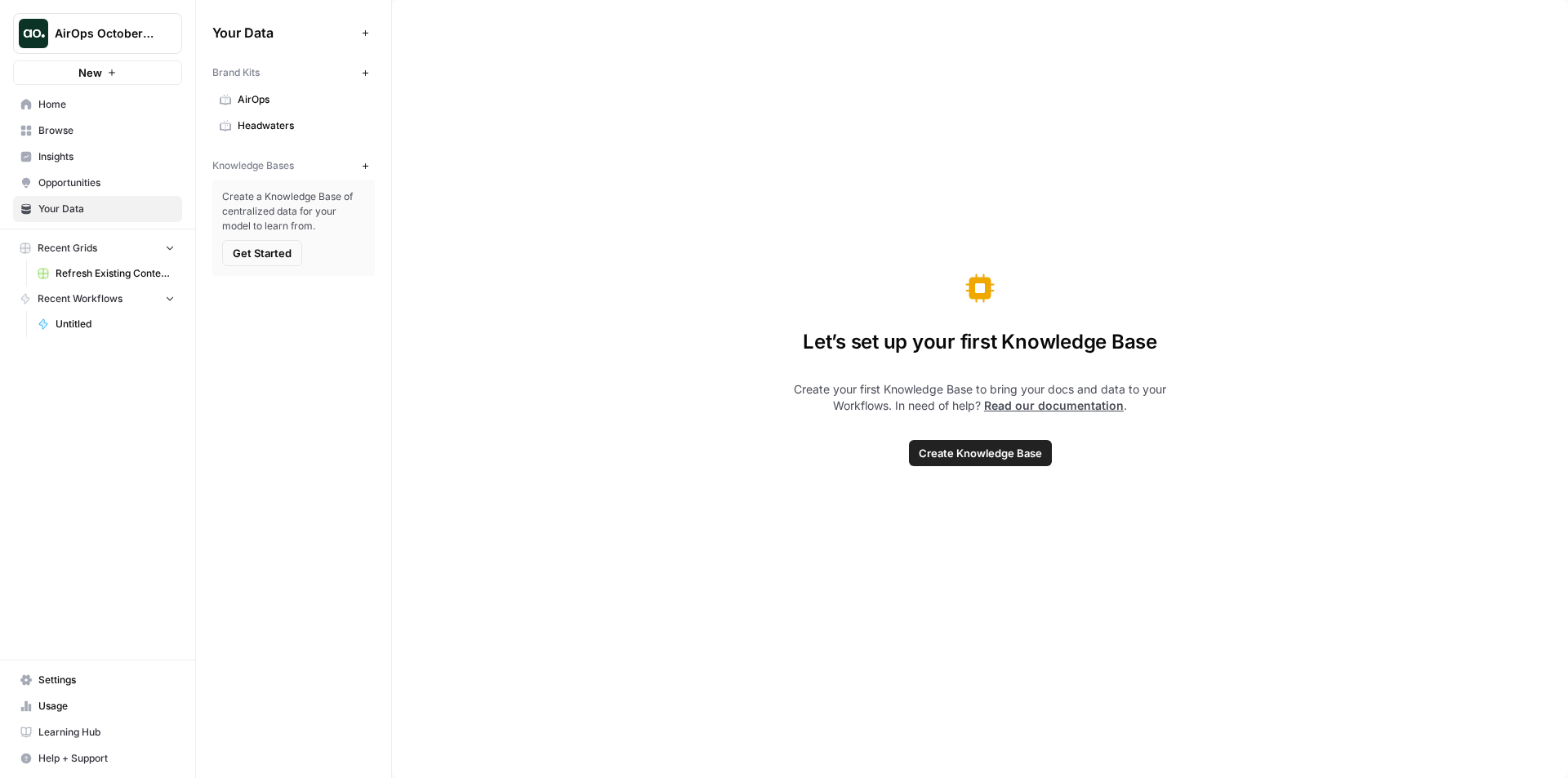
click at [57, 104] on span "Home" at bounding box center [106, 105] width 136 height 15
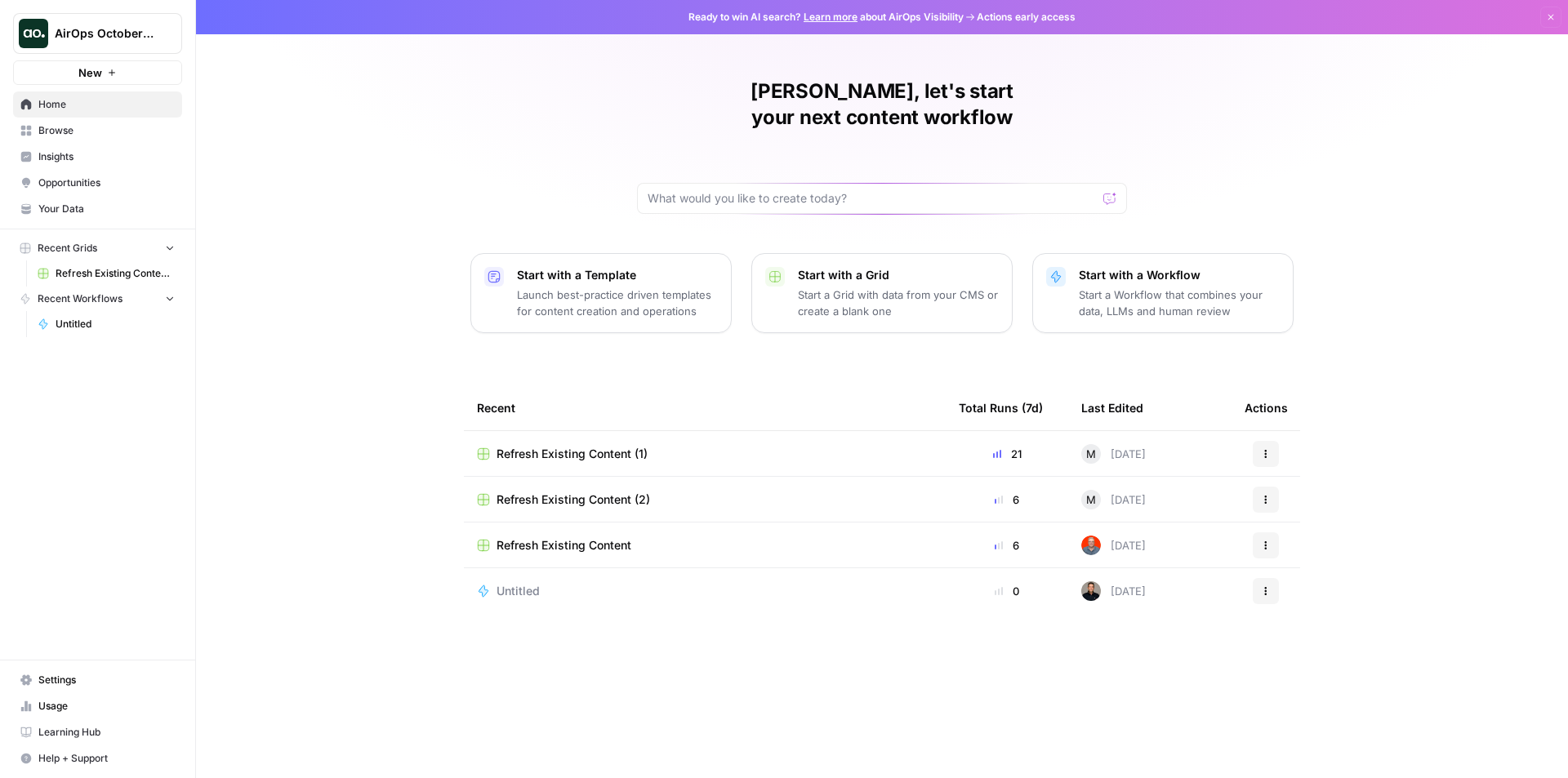
click at [67, 123] on span "Browse" at bounding box center [106, 130] width 136 height 15
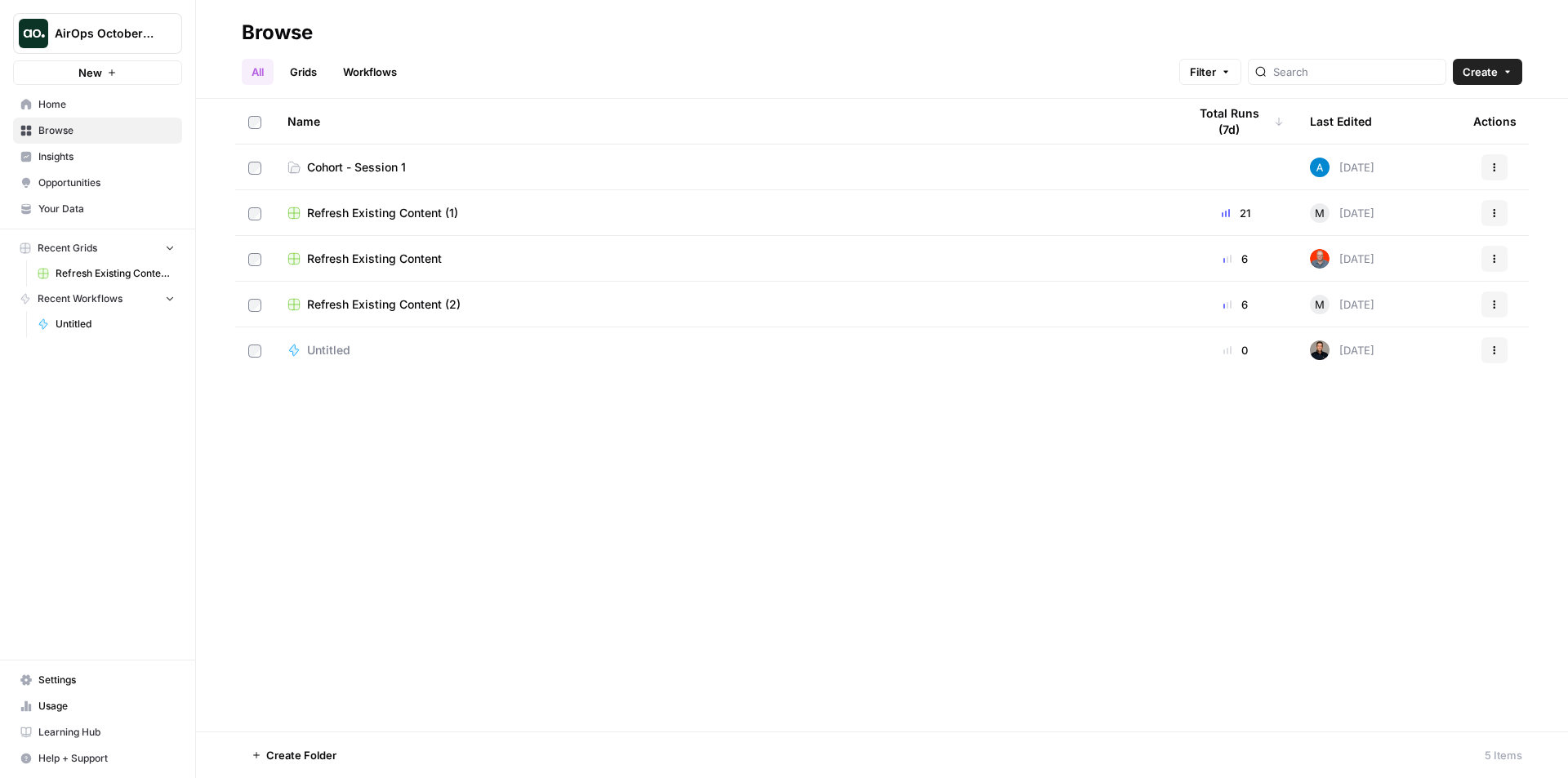
click at [342, 163] on span "Cohort - Session 1" at bounding box center [357, 168] width 99 height 16
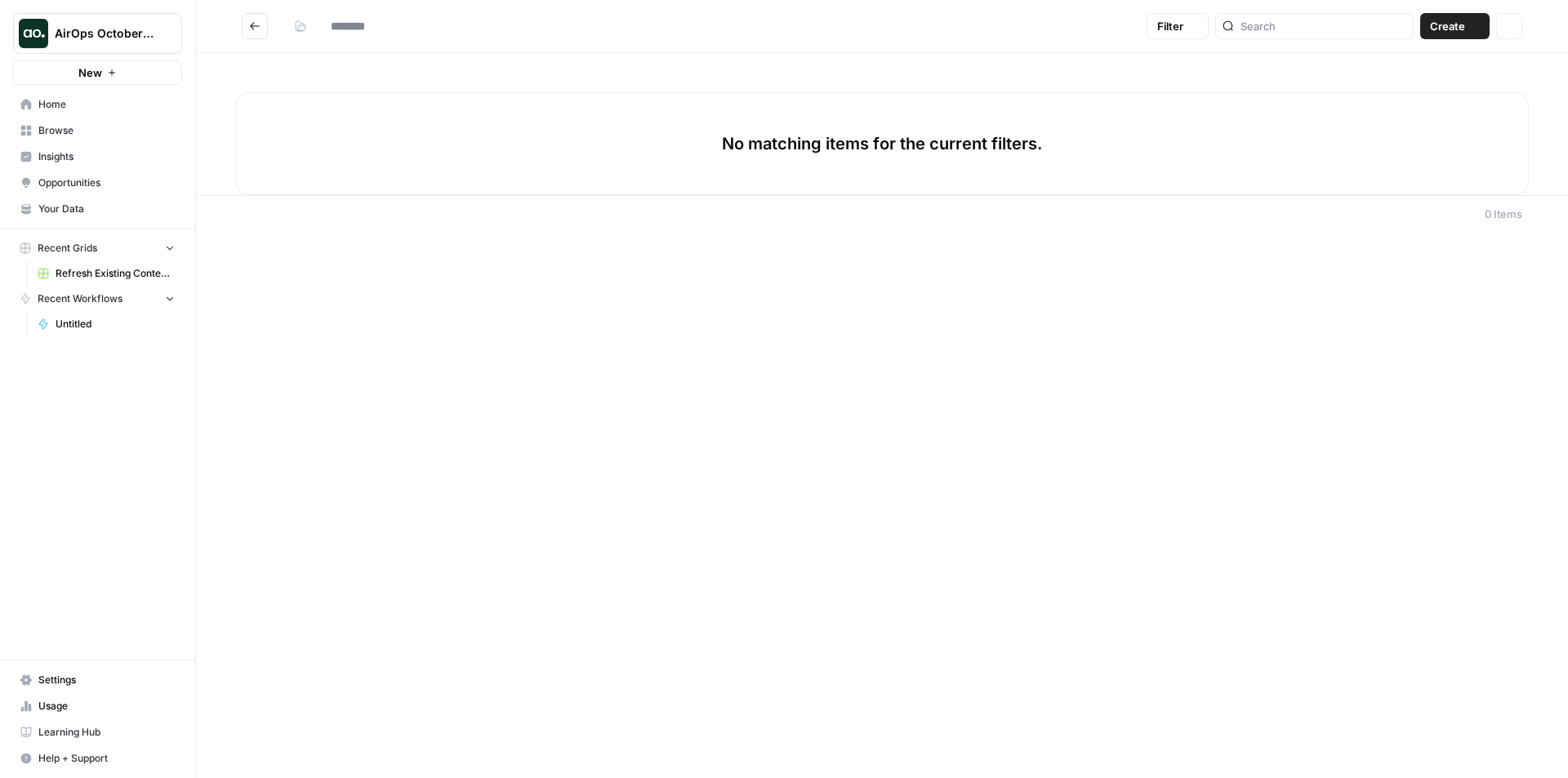
type input "**********"
click at [1472, 26] on icon "button" at bounding box center [1474, 26] width 10 height 10
click at [1412, 88] on span "Workflow" at bounding box center [1423, 88] width 91 height 16
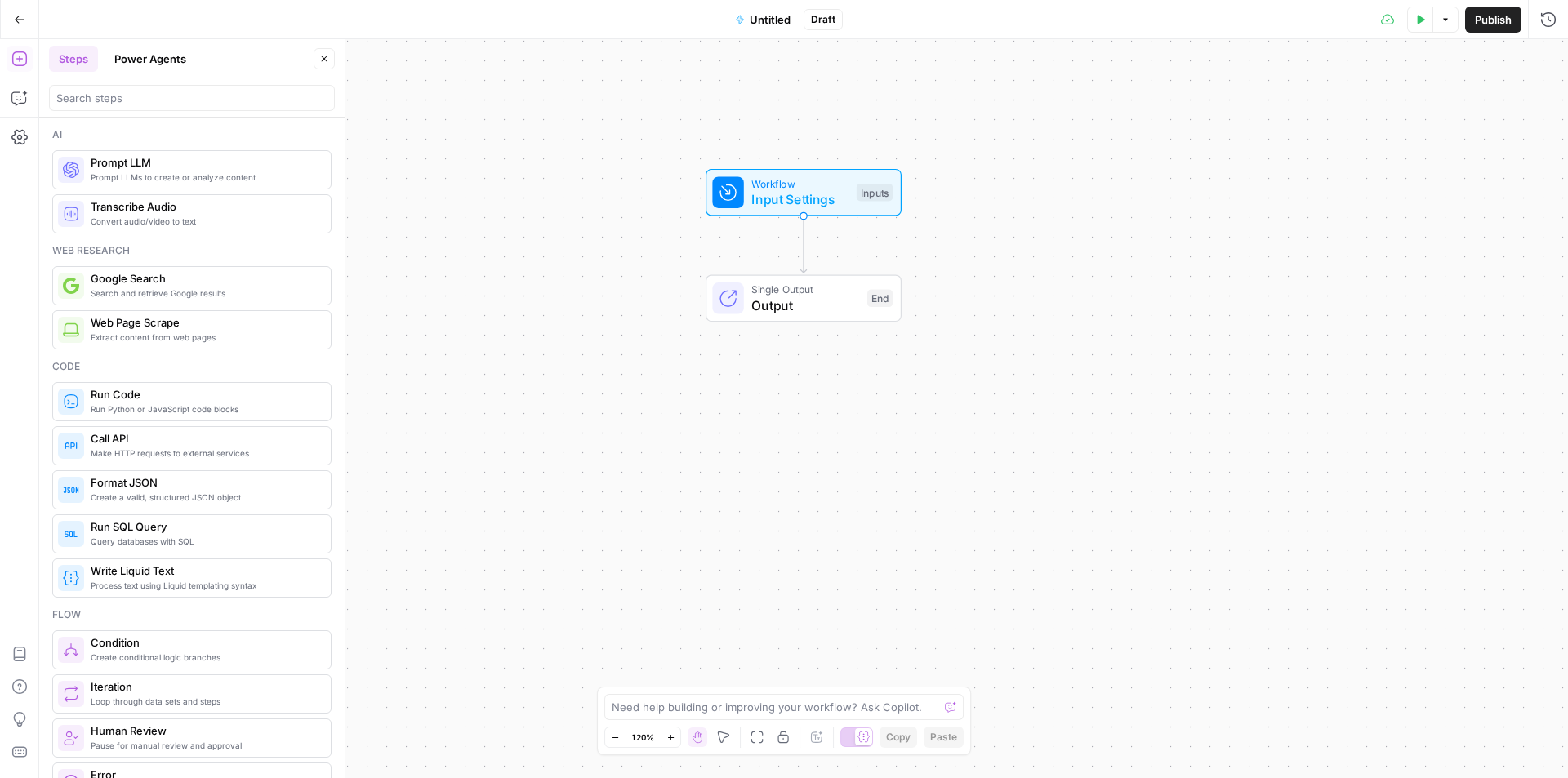
click at [769, 26] on span "Untitled" at bounding box center [770, 20] width 41 height 16
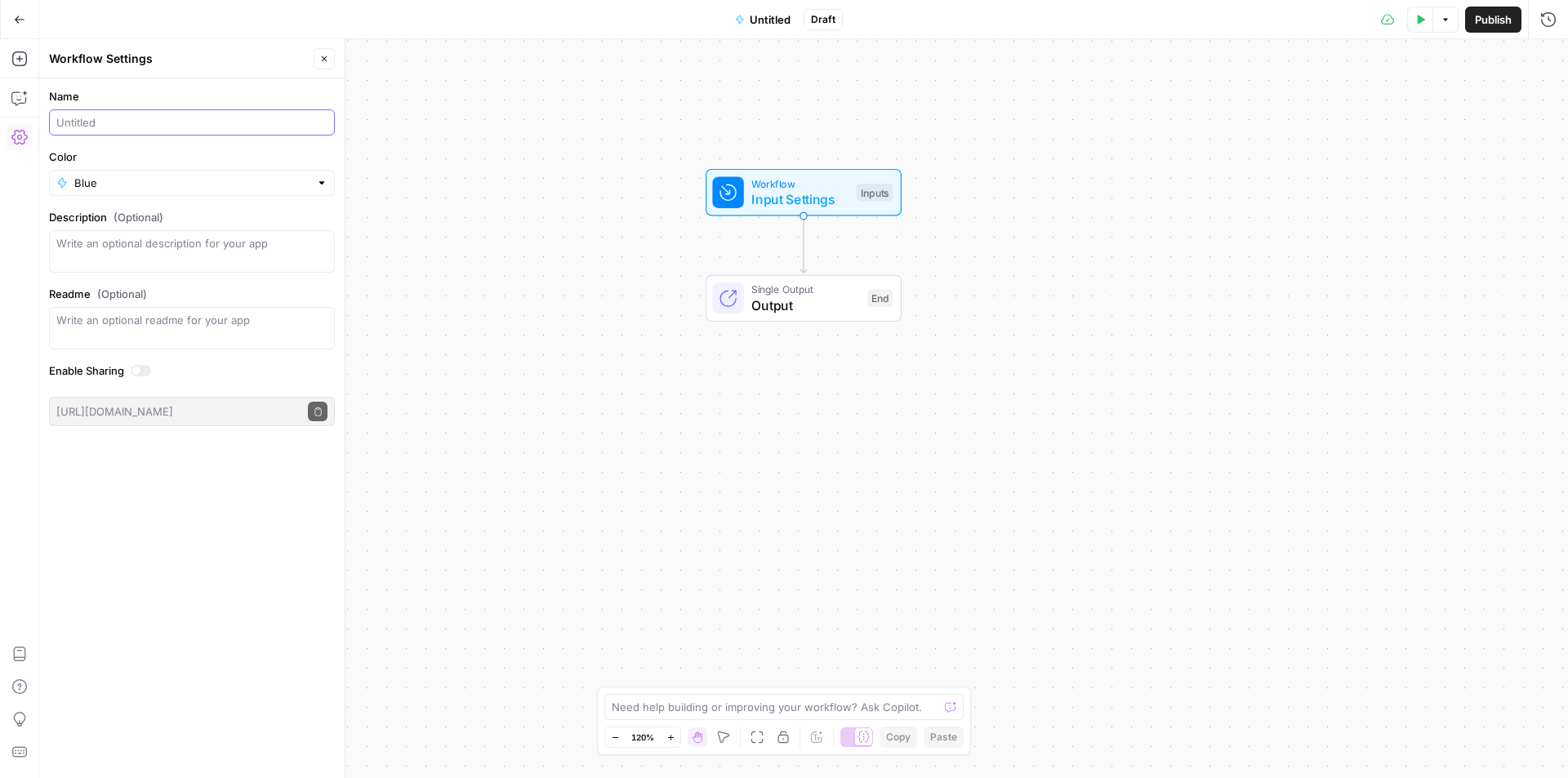
click at [95, 121] on input "Name" at bounding box center [192, 122] width 271 height 16
type input "Meta Description Generator ([PERSON_NAME])"
click at [317, 183] on div at bounding box center [321, 183] width 12 height 16
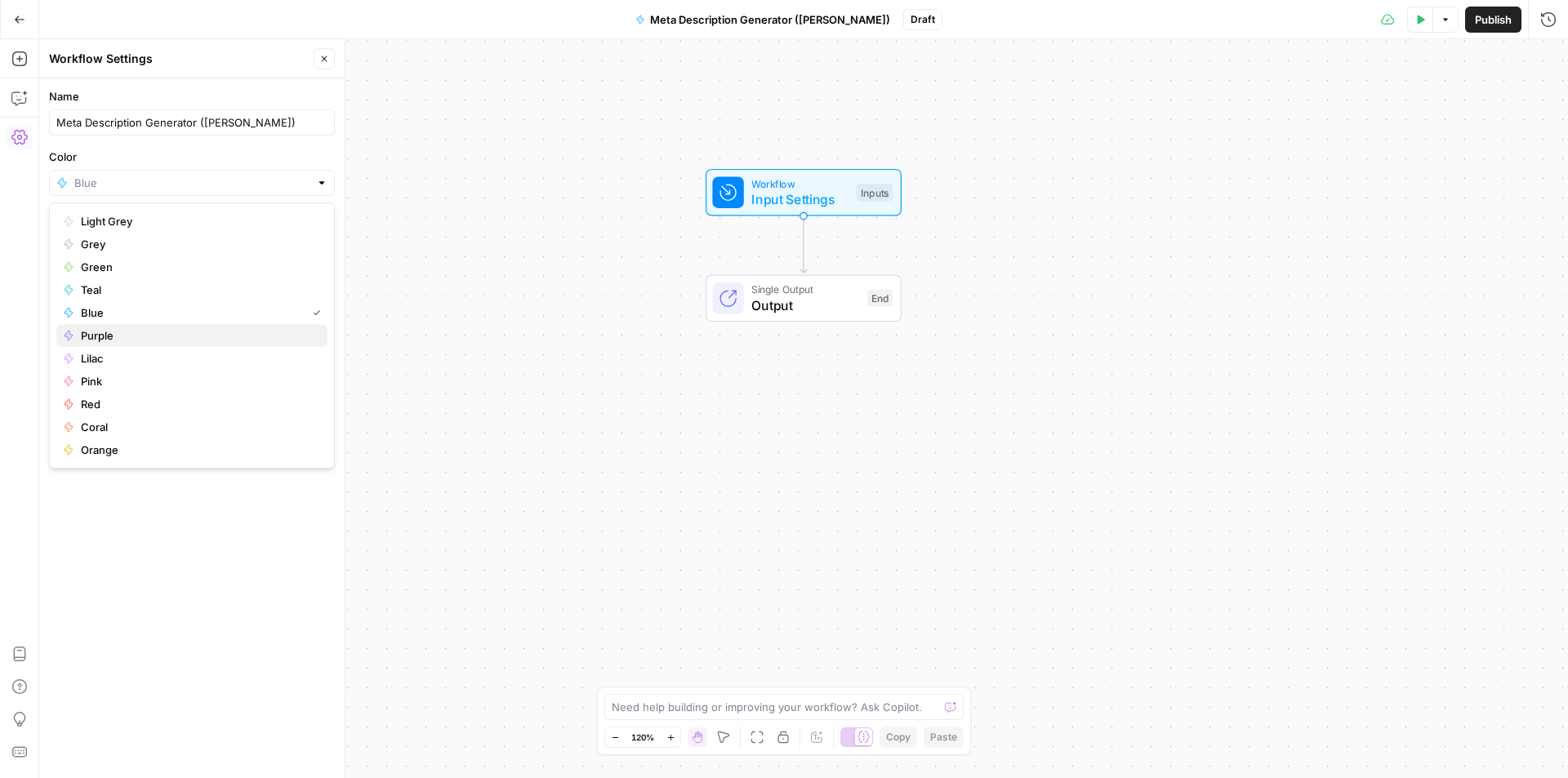
click at [167, 336] on span "Purple" at bounding box center [198, 336] width 234 height 16
type input "Purple"
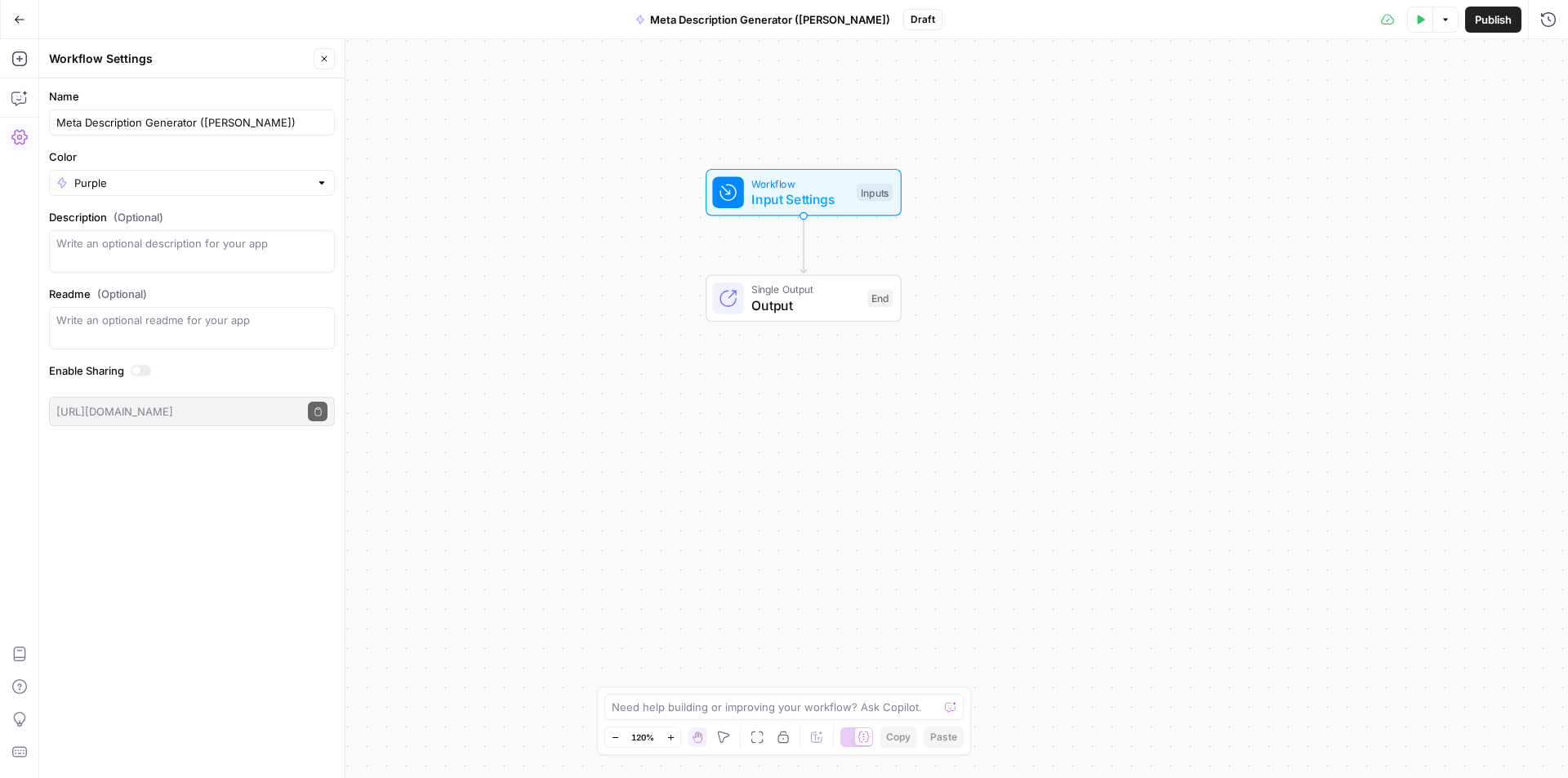
click at [232, 475] on div "Name Meta Description Generator ([PERSON_NAME]) Color Purple Description (Optio…" at bounding box center [192, 428] width 306 height 700
click at [1490, 14] on span "Publish" at bounding box center [1493, 20] width 36 height 16
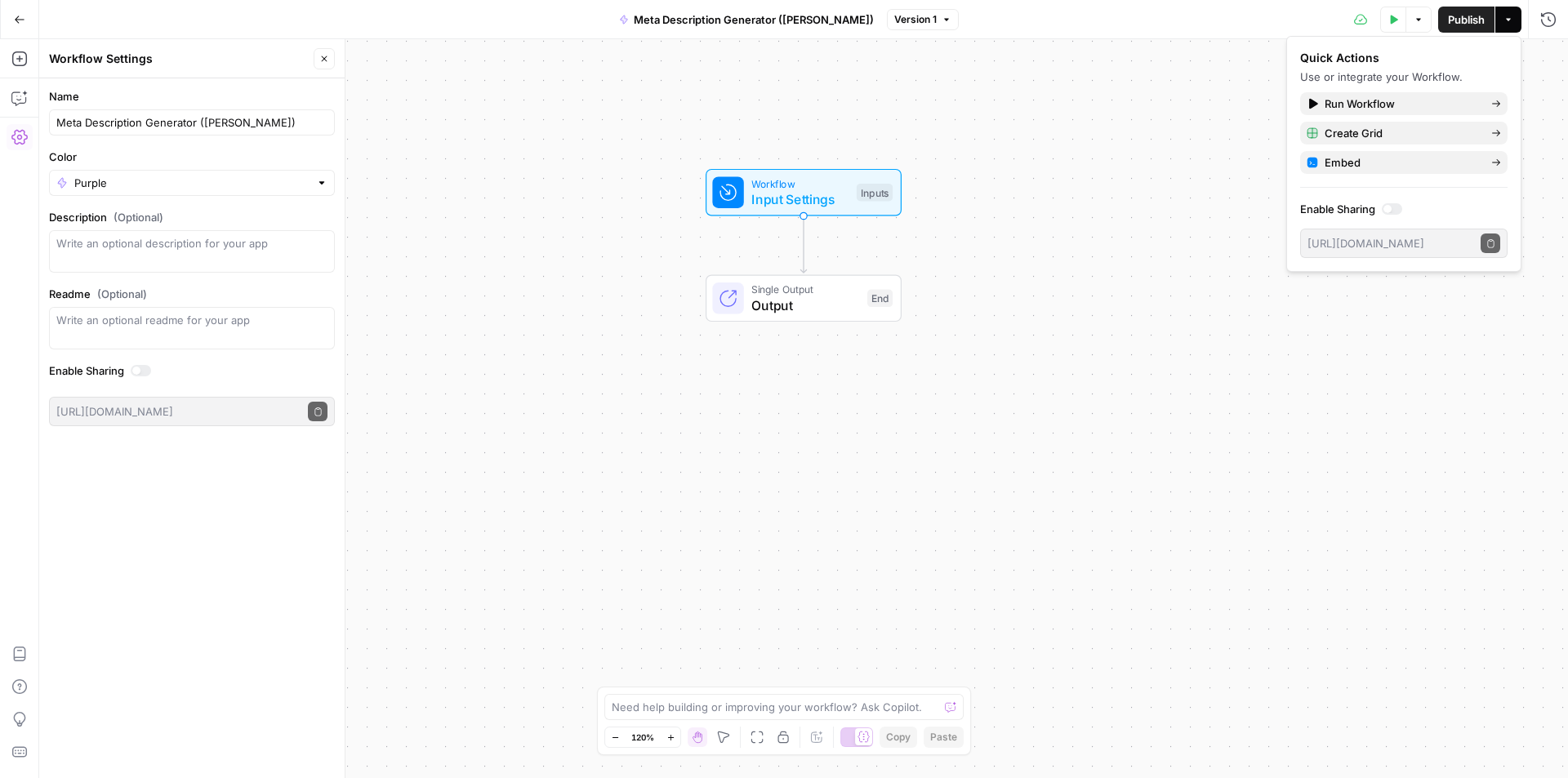
click at [1213, 230] on div "Workflow Input Settings Inputs Single Output Output End" at bounding box center [804, 409] width 1529 height 739
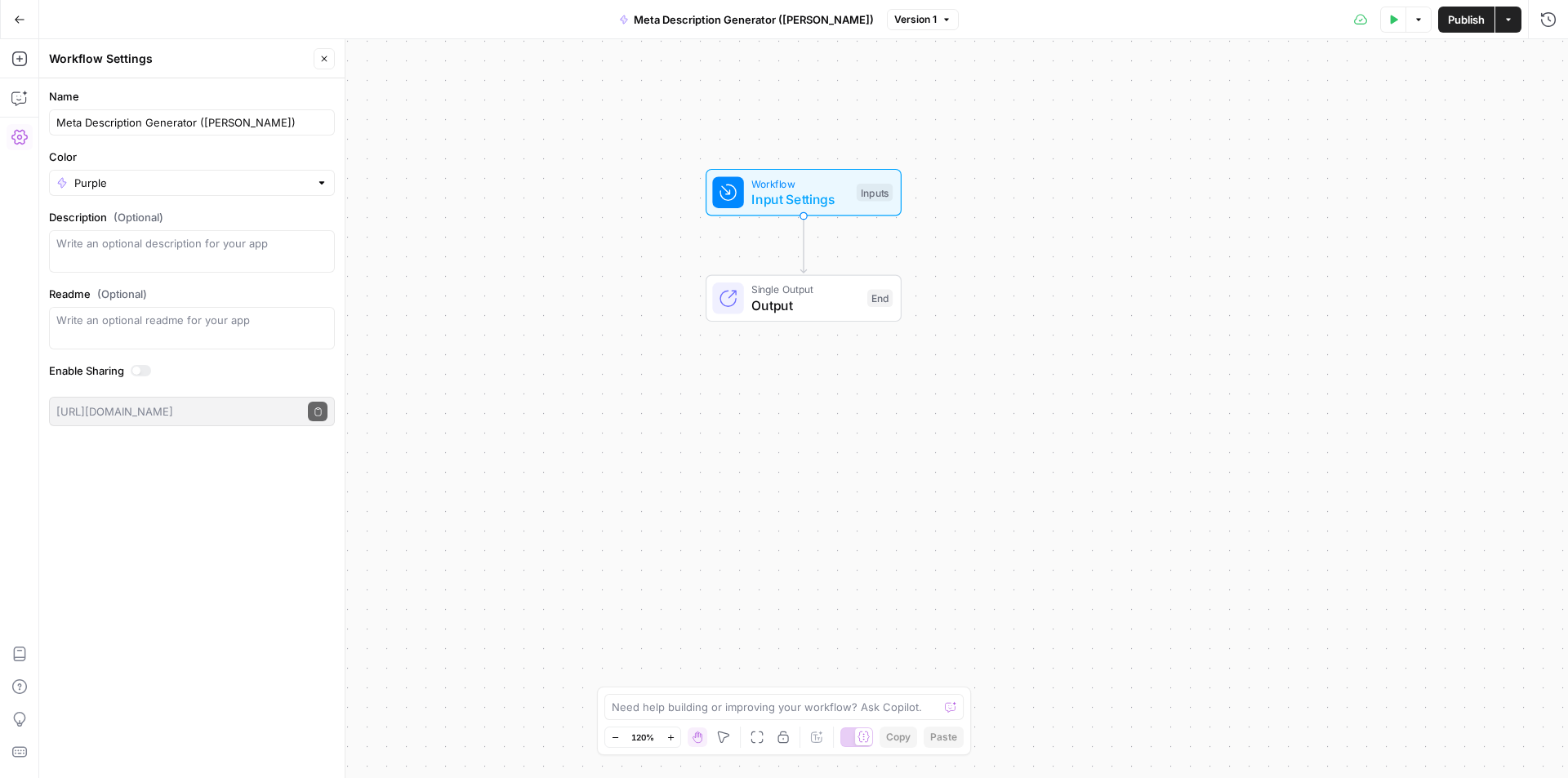
click at [1418, 23] on icon "button" at bounding box center [1417, 19] width 10 height 10
click at [1409, 160] on div "Workflow Input Settings Inputs Single Output Output End" at bounding box center [804, 409] width 1529 height 739
click at [324, 58] on icon "button" at bounding box center [324, 58] width 10 height 10
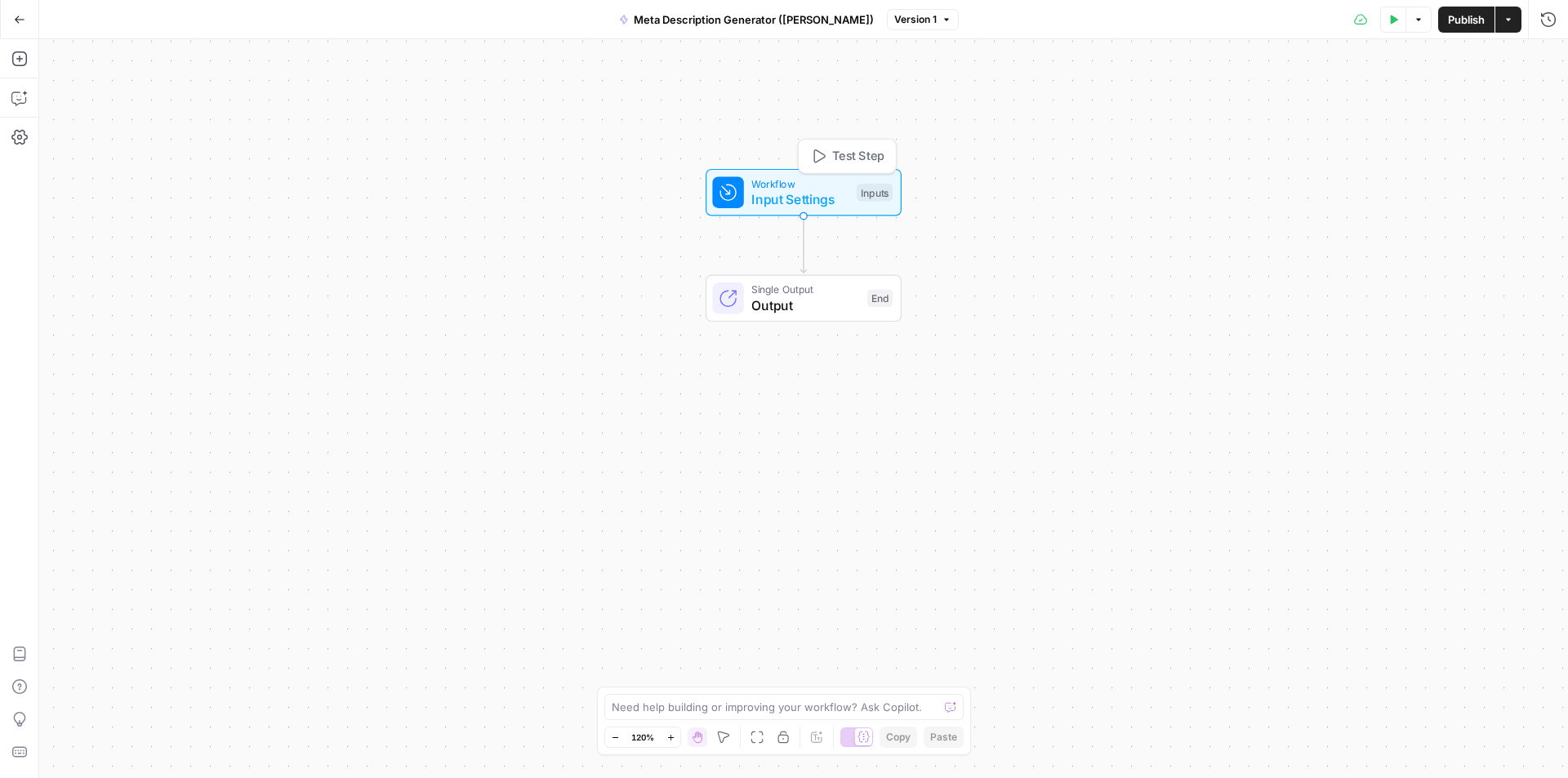
click at [801, 191] on span "Input Settings" at bounding box center [799, 199] width 98 height 19
click at [1417, 109] on icon "button" at bounding box center [1417, 110] width 10 height 10
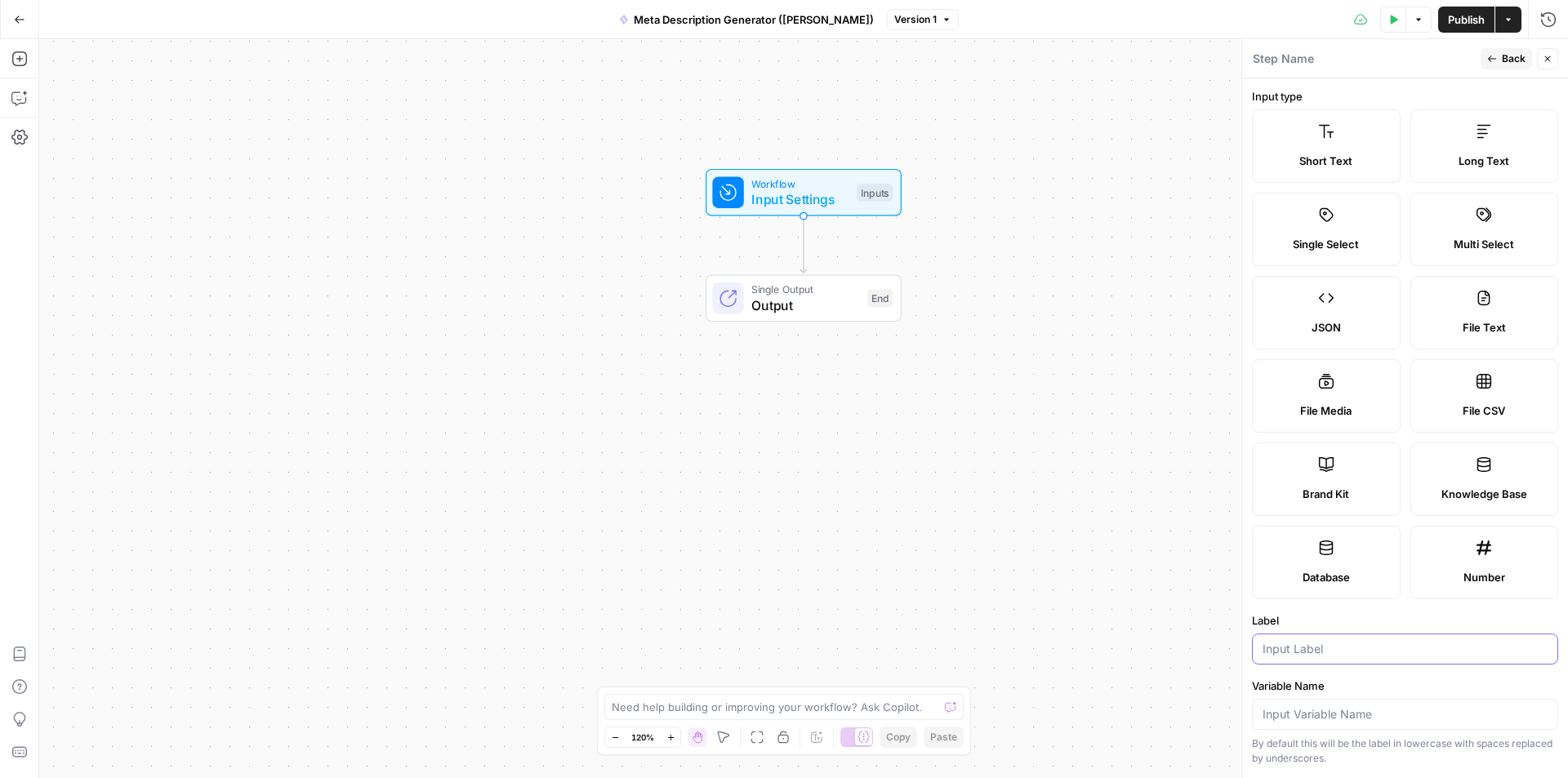
click at [1293, 649] on input "Label" at bounding box center [1405, 649] width 285 height 16
click at [1339, 648] on input "Blog URL" at bounding box center [1405, 649] width 285 height 16
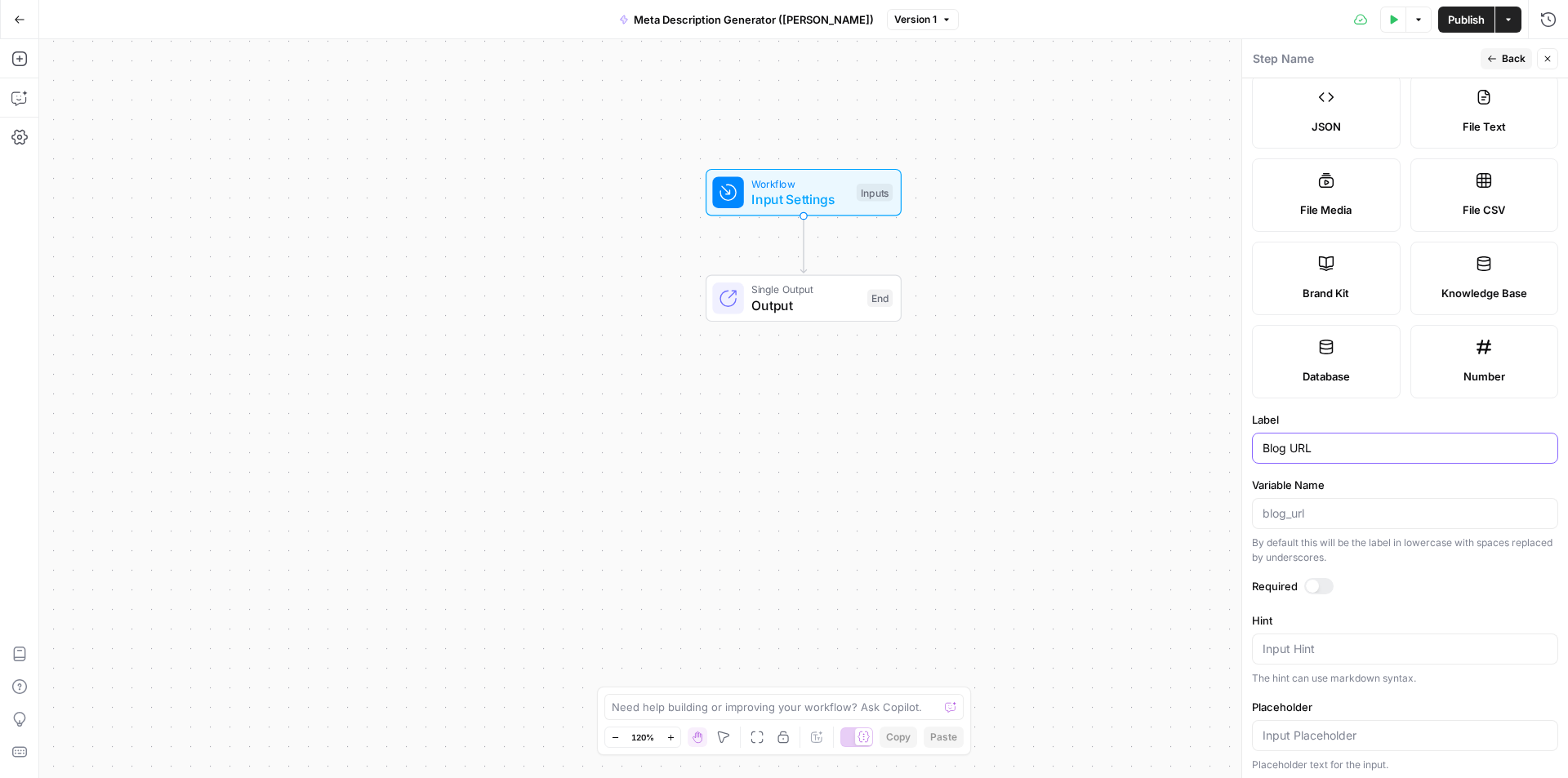
scroll to position [293, 0]
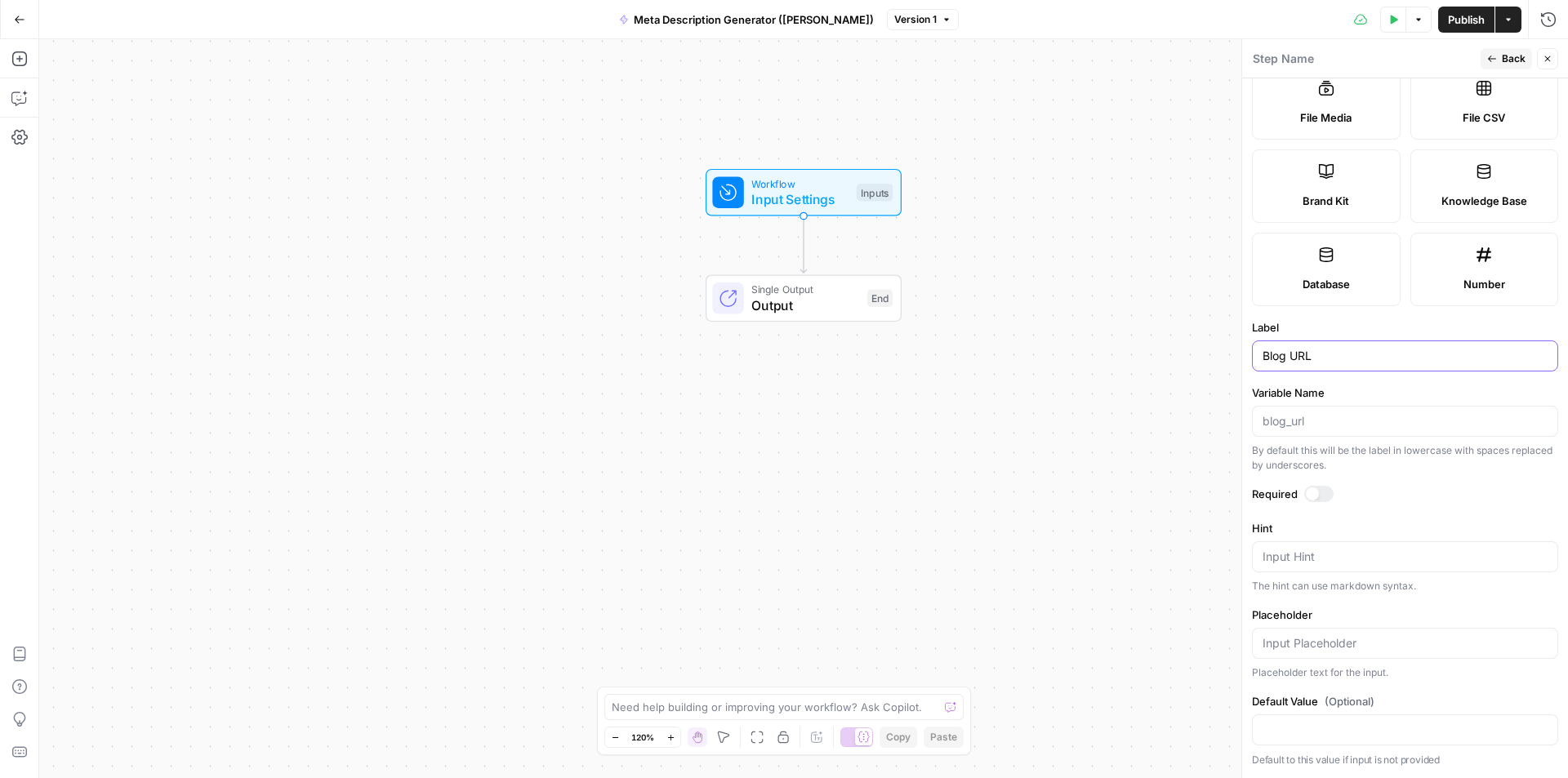
type input "Blog URL"
click at [1308, 491] on div at bounding box center [1312, 493] width 13 height 13
click at [1497, 57] on icon "button" at bounding box center [1491, 58] width 10 height 10
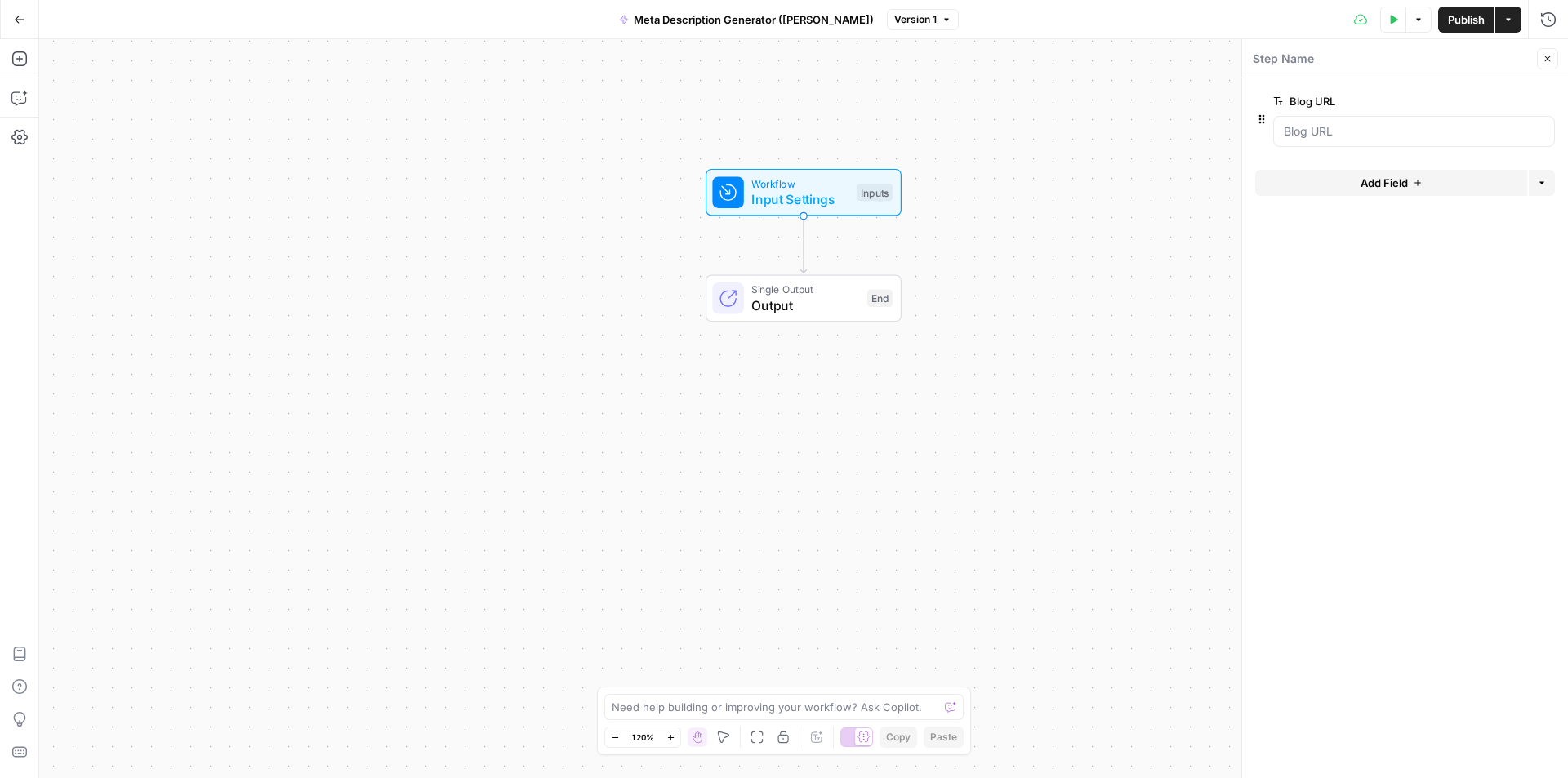
click at [1414, 186] on icon "button" at bounding box center [1417, 182] width 10 height 10
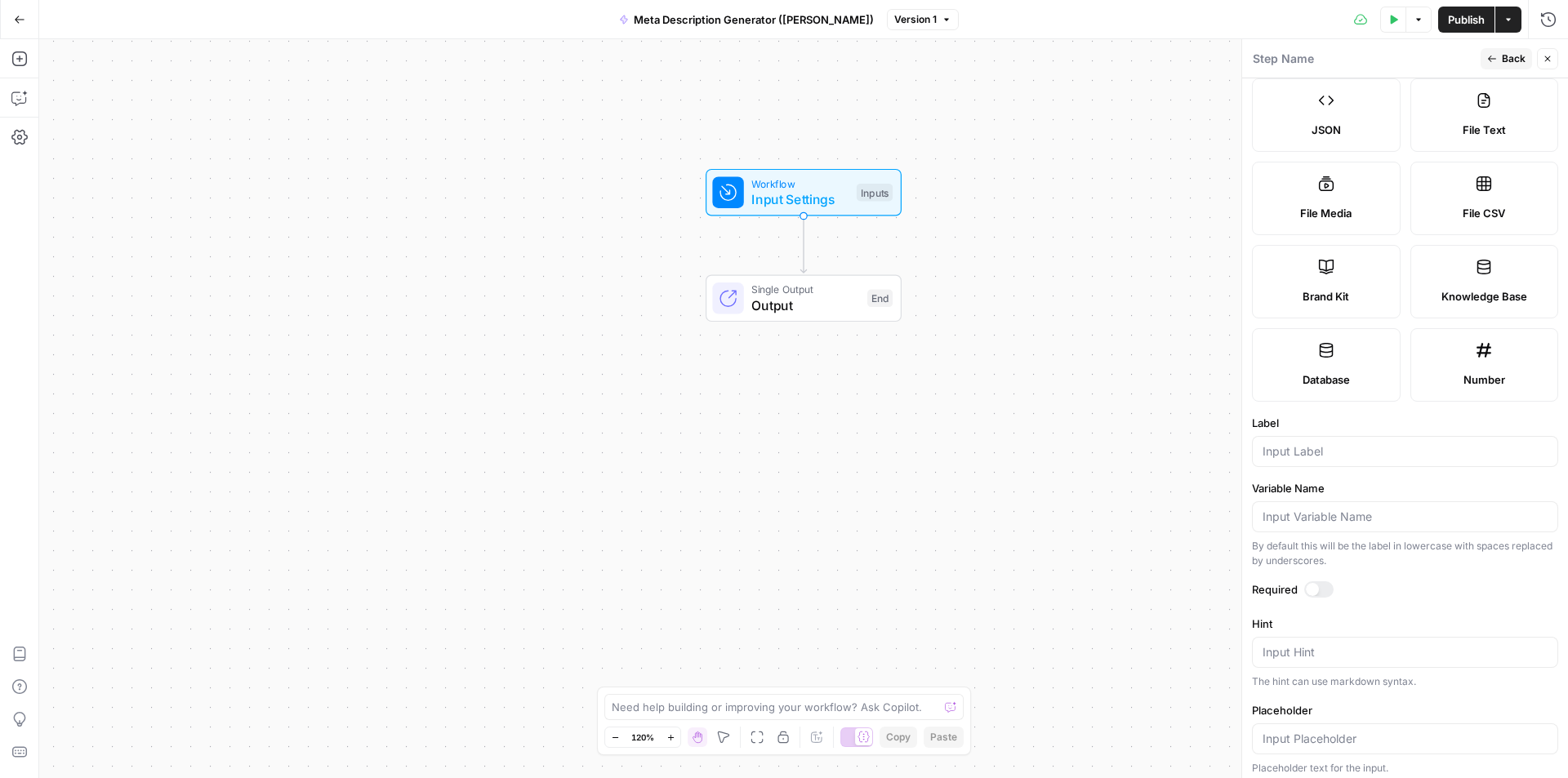
scroll to position [75, 0]
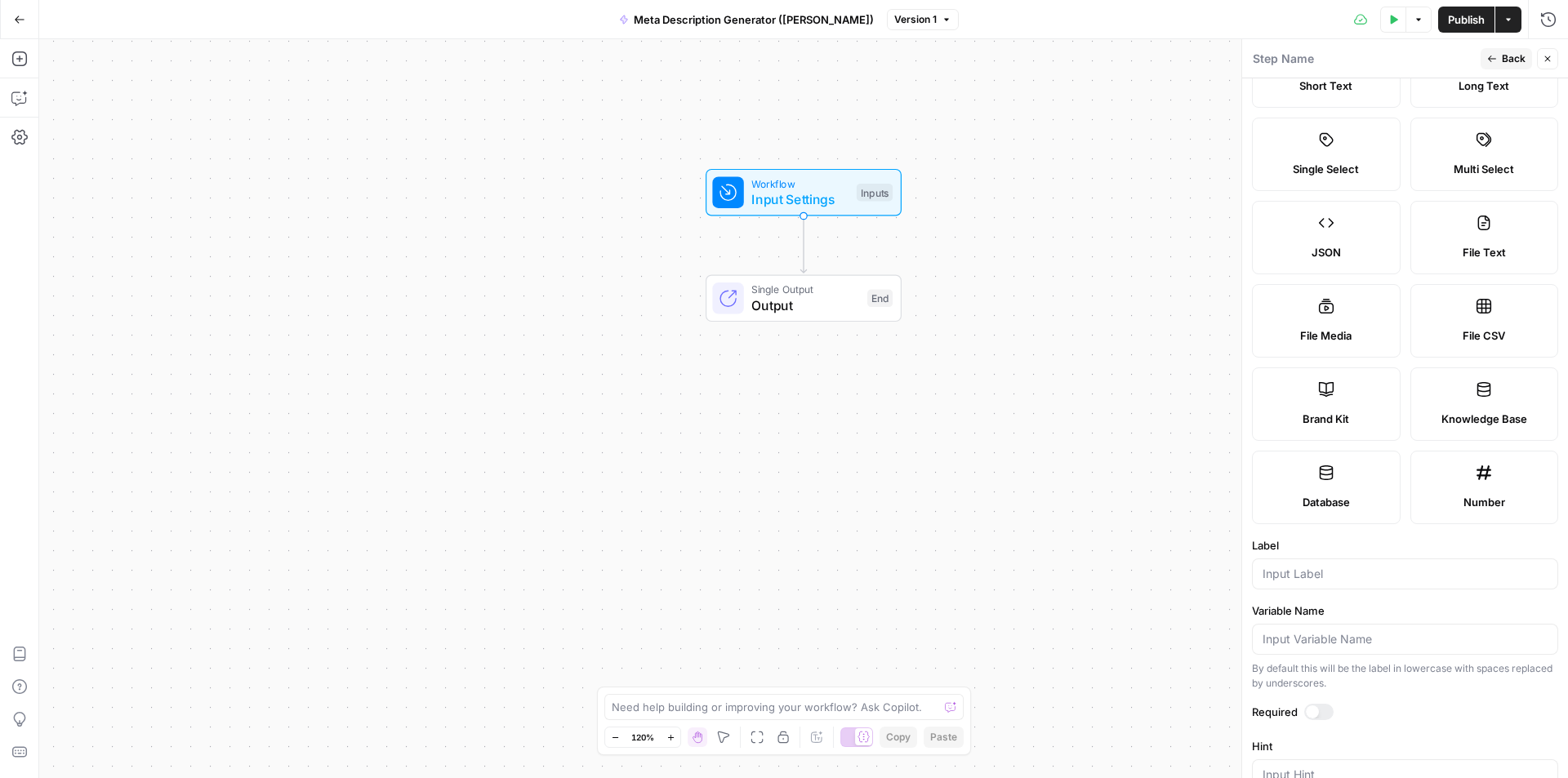
click at [1333, 407] on label "Brand Kit" at bounding box center [1325, 404] width 149 height 74
type input "Brand Kit"
type input "brand_kit"
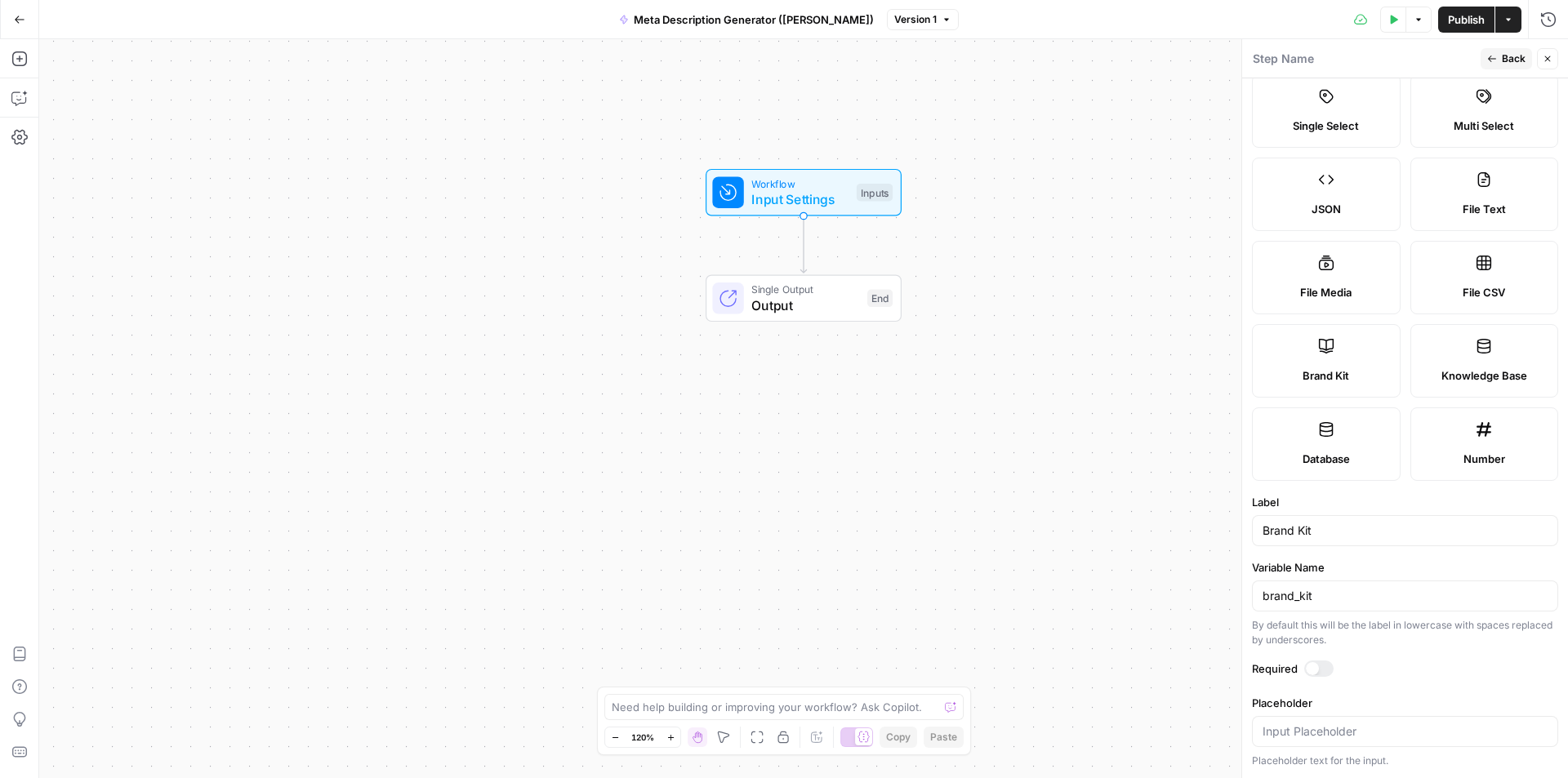
click at [1499, 52] on button "Back" at bounding box center [1506, 58] width 51 height 21
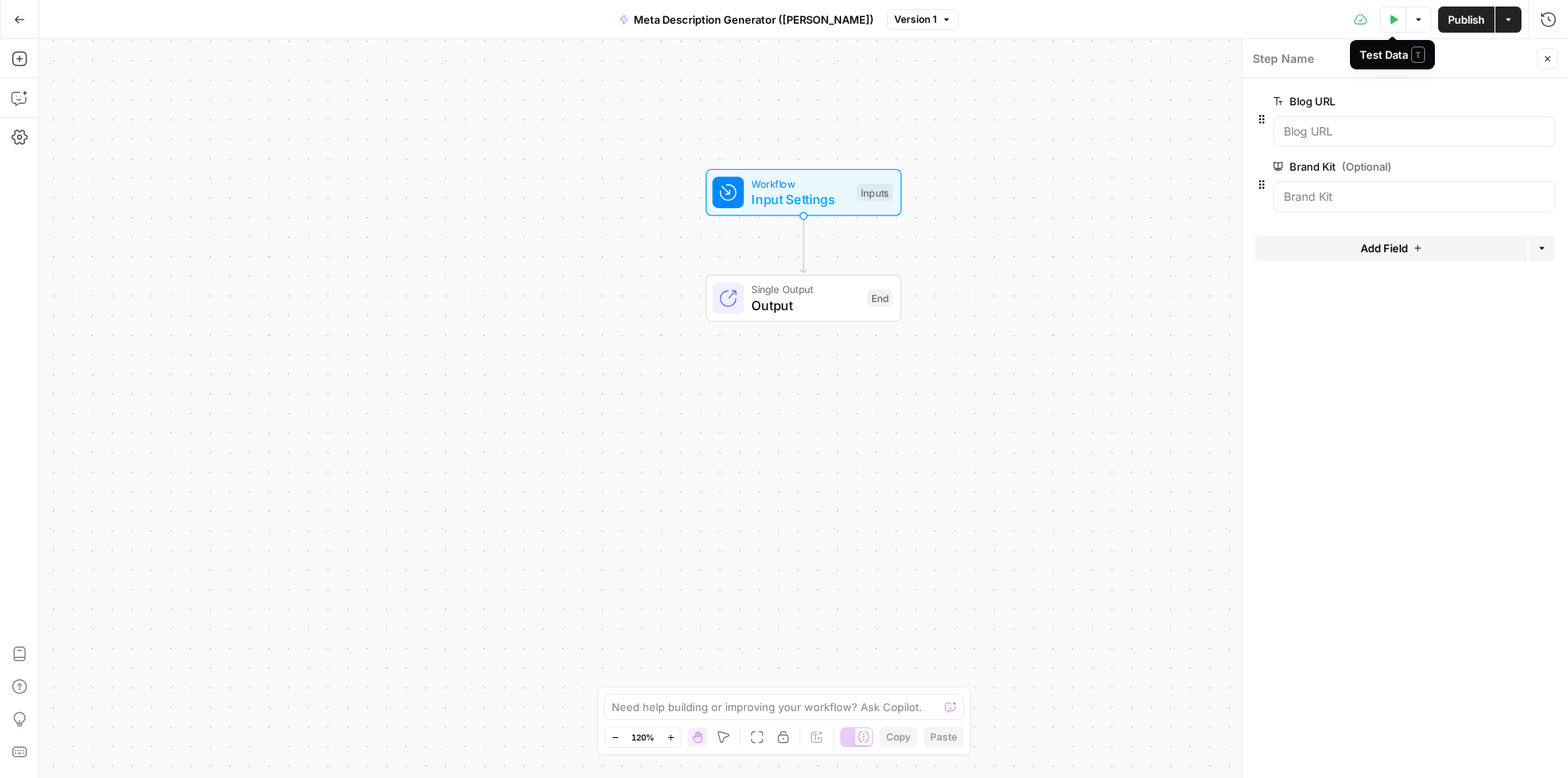
click at [1390, 24] on icon "button" at bounding box center [1393, 19] width 10 height 10
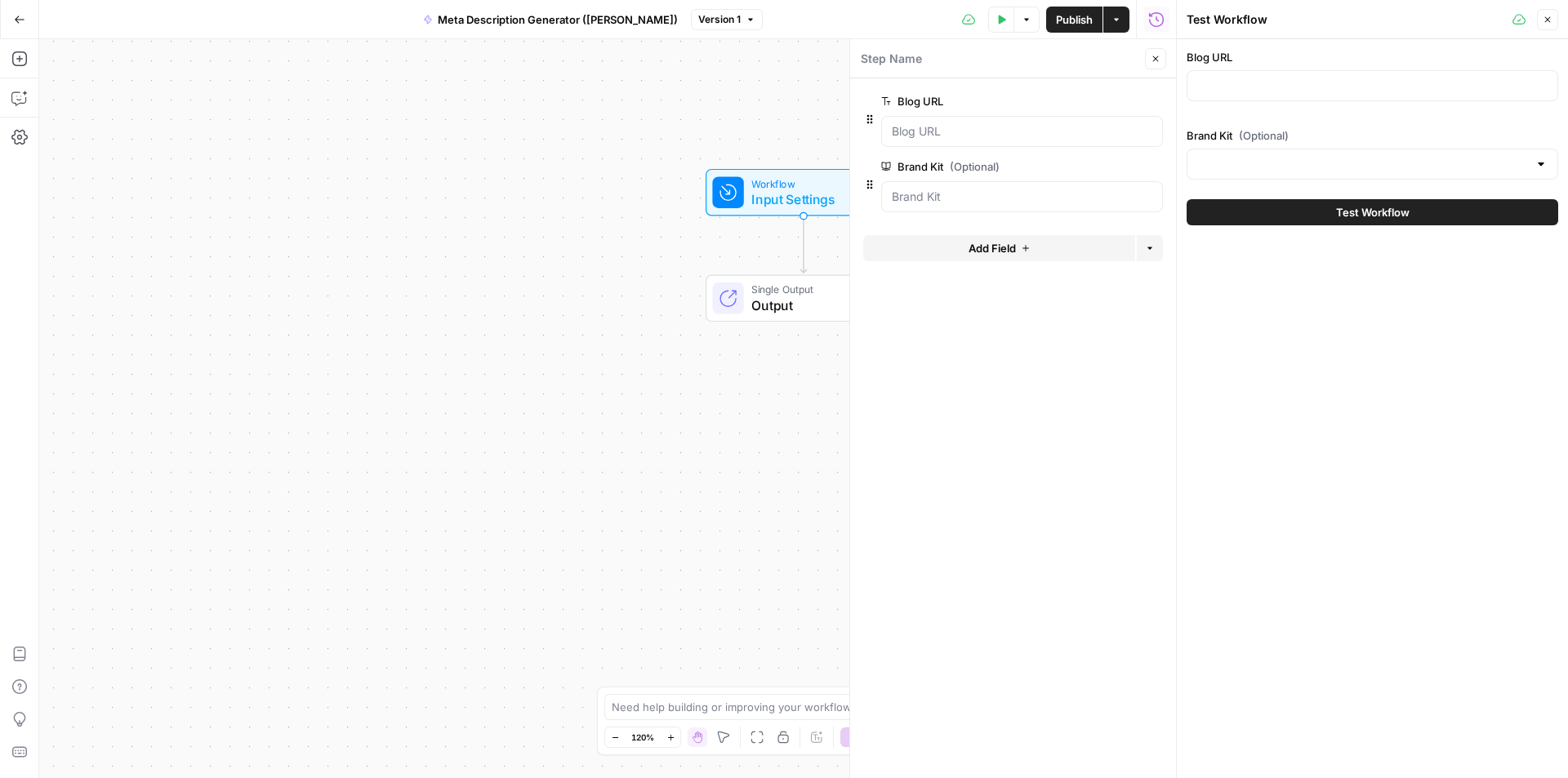
click at [1542, 167] on div at bounding box center [1541, 164] width 13 height 16
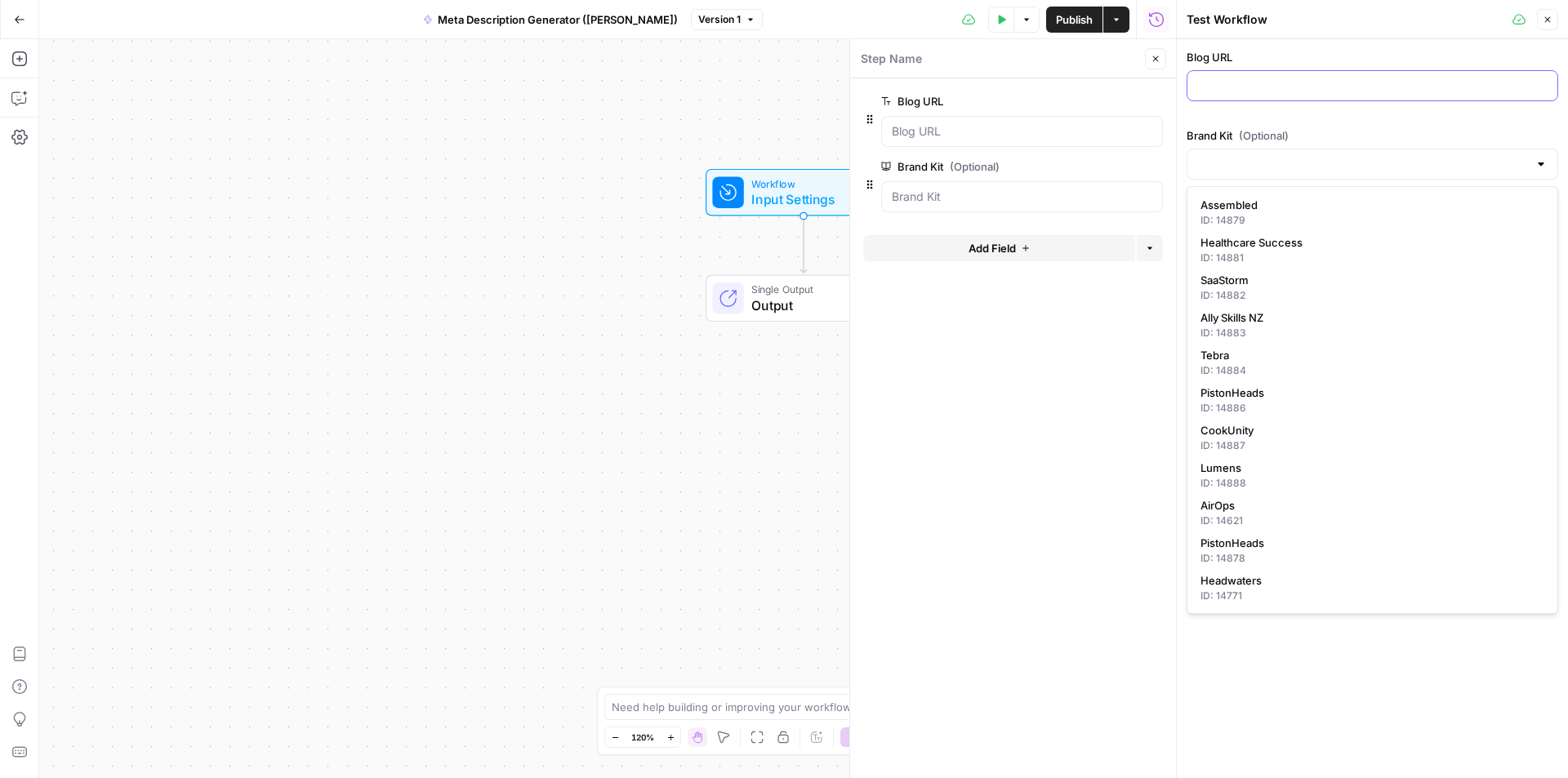
click at [1269, 88] on input "Blog URL" at bounding box center [1372, 86] width 350 height 16
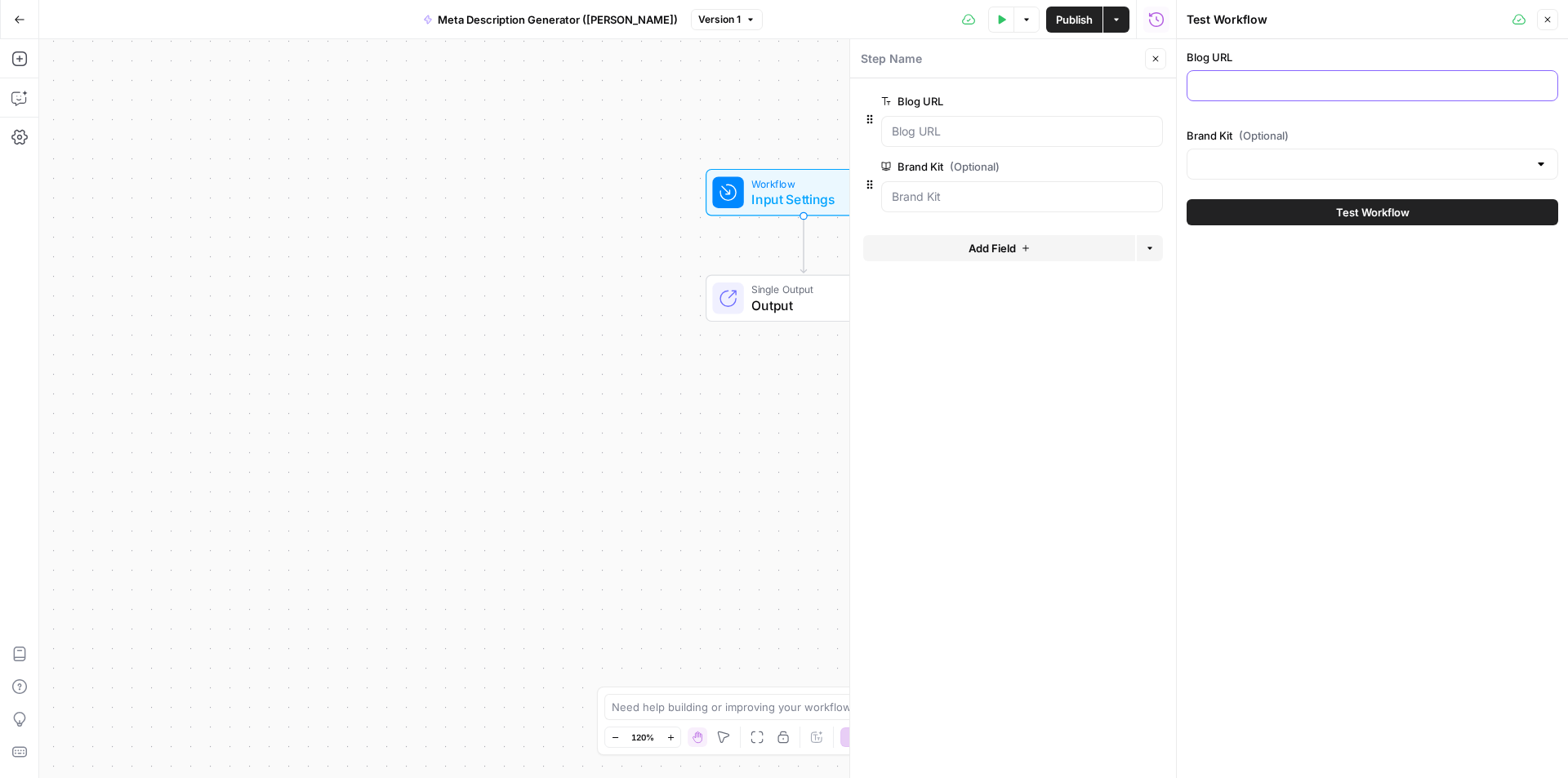
paste input "[URL][DOMAIN_NAME]"
type input "[URL][DOMAIN_NAME]"
click at [1376, 169] on input "Brand Kit (Optional)" at bounding box center [1362, 164] width 331 height 16
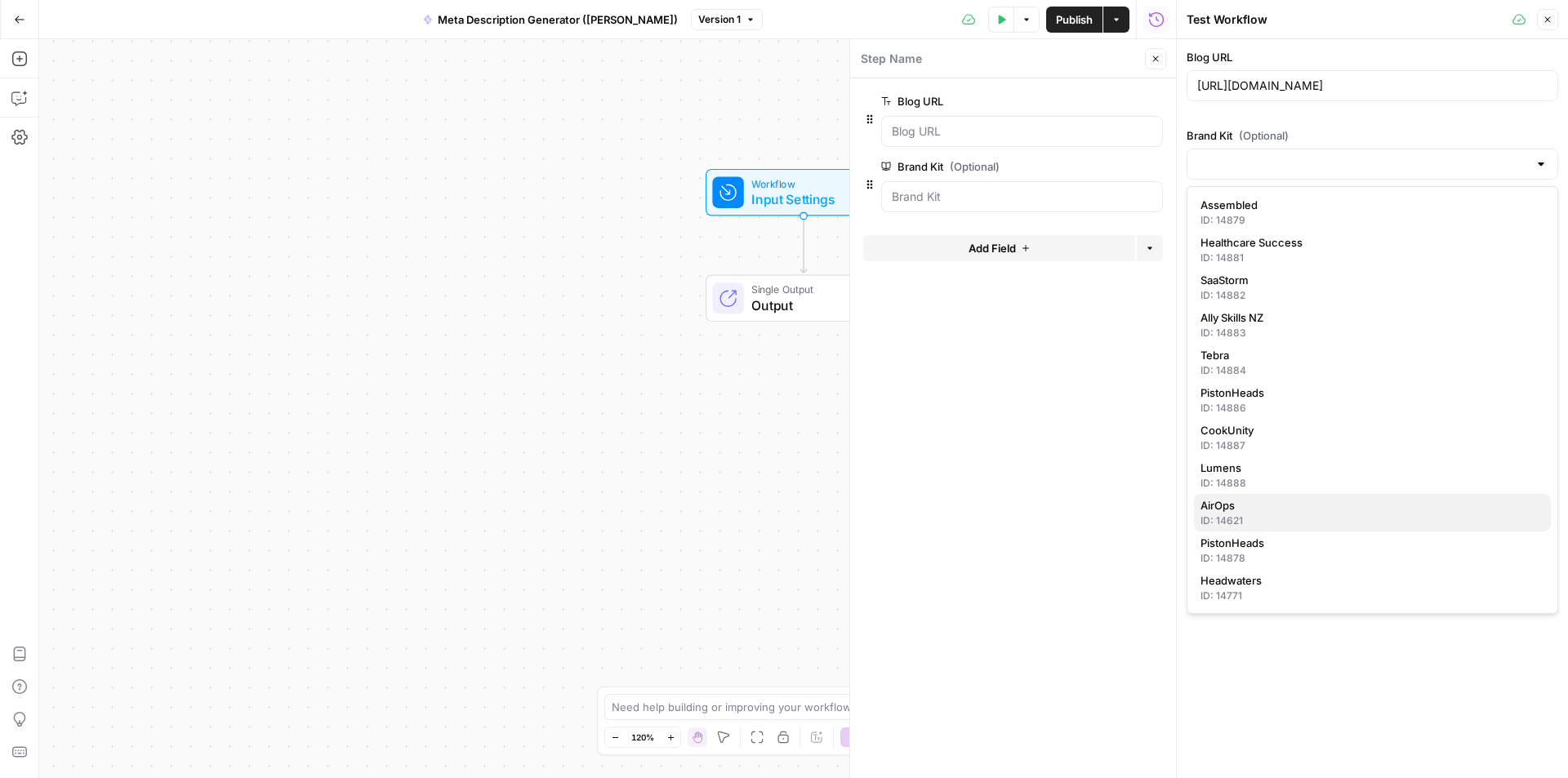
click at [1218, 517] on div "ID: 14621" at bounding box center [1372, 521] width 344 height 15
type input "AirOps"
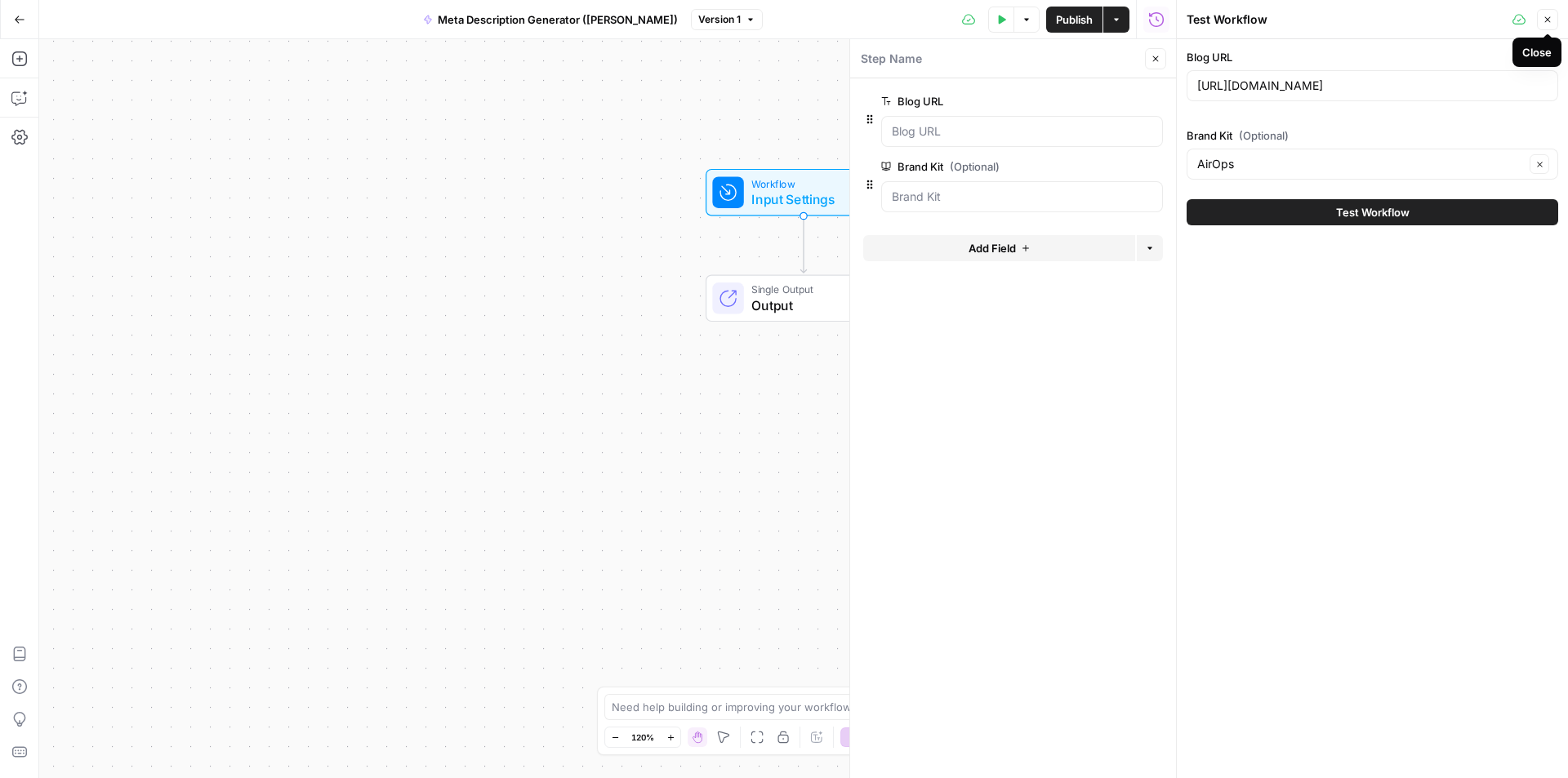
click at [1551, 17] on icon "button" at bounding box center [1547, 19] width 10 height 10
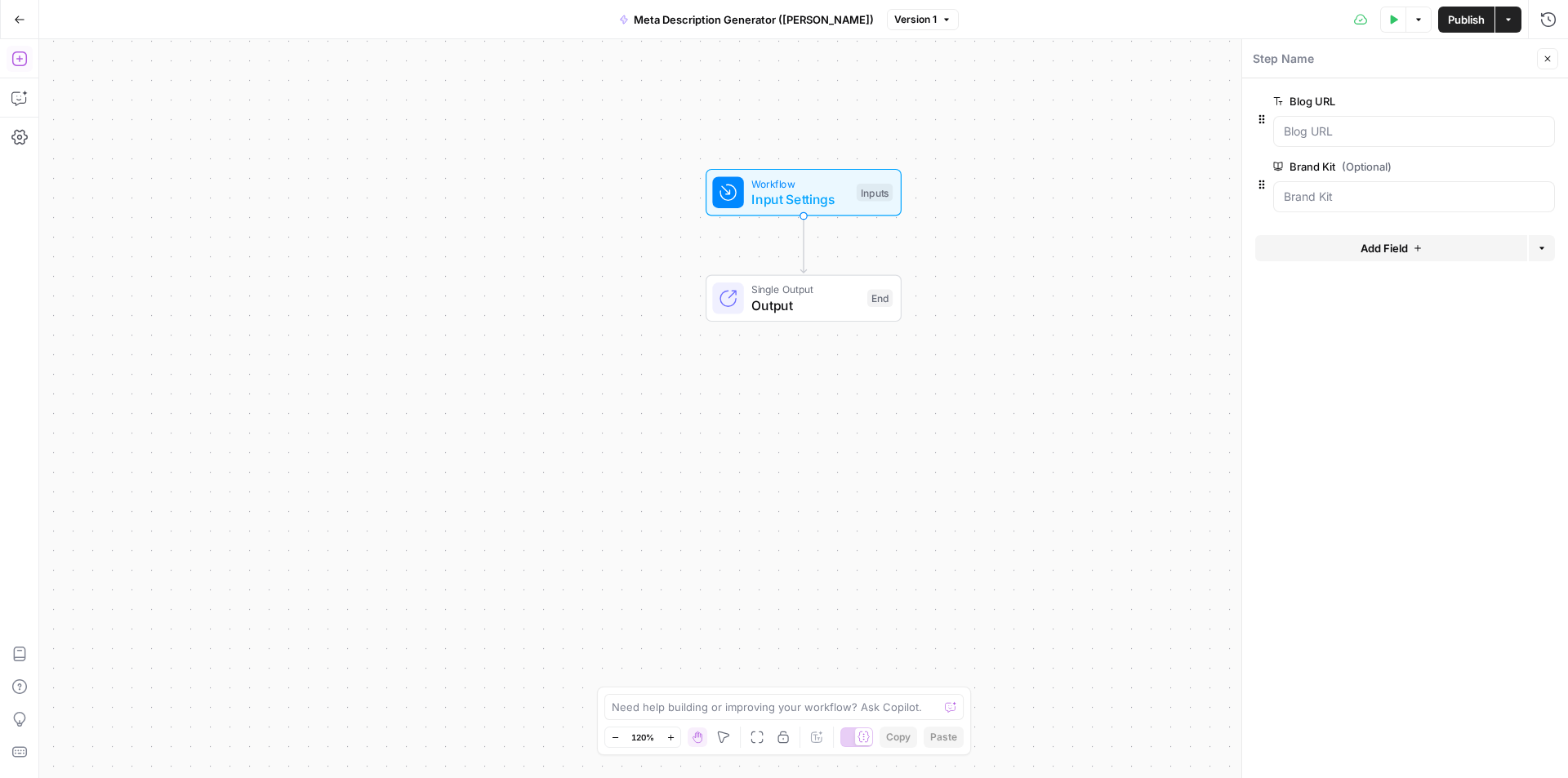
click at [14, 58] on icon "button" at bounding box center [20, 58] width 16 height 16
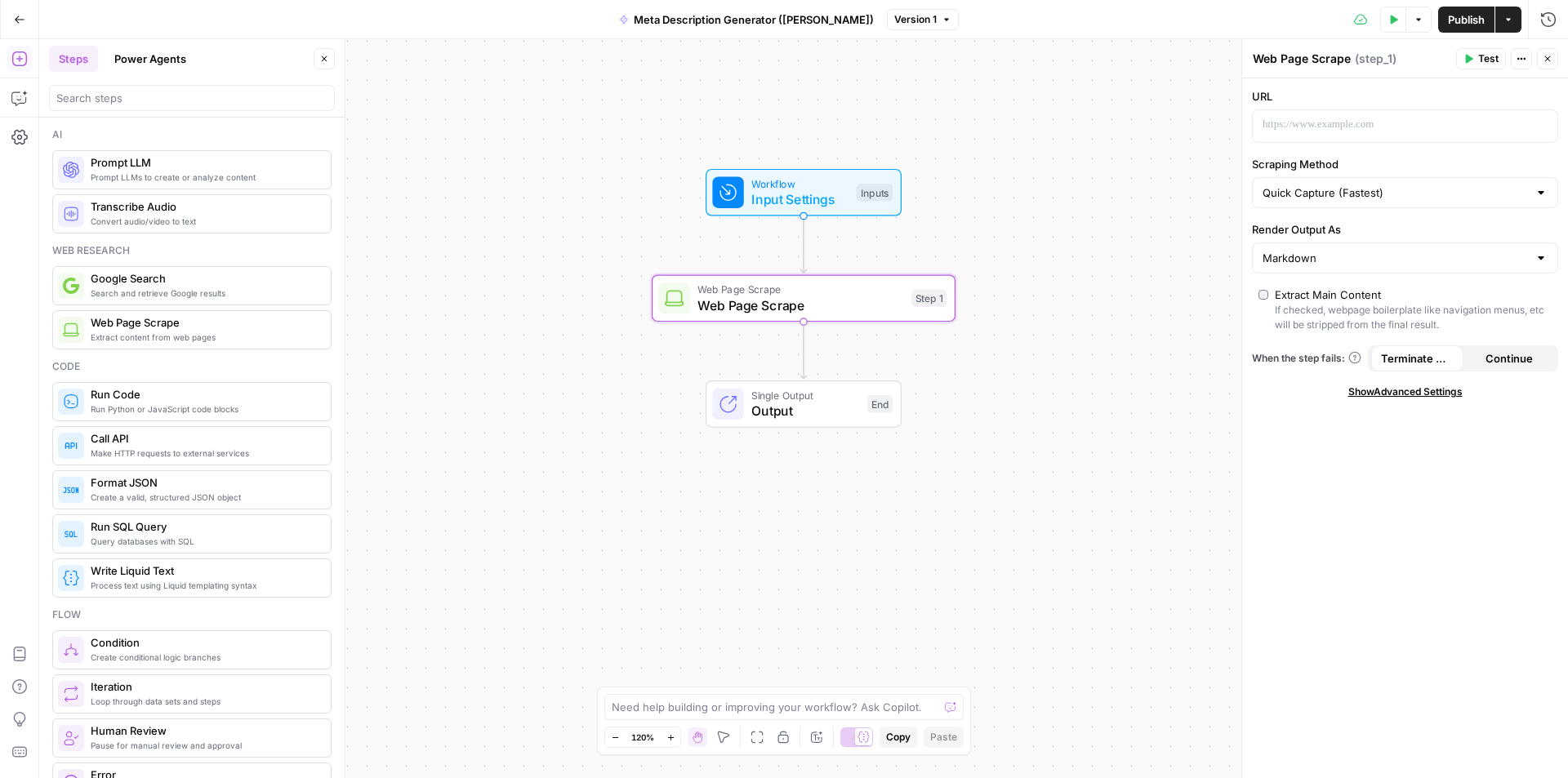
type textarea "Web Page Scrape"
click at [849, 312] on span "Web Page Scrape" at bounding box center [800, 305] width 206 height 19
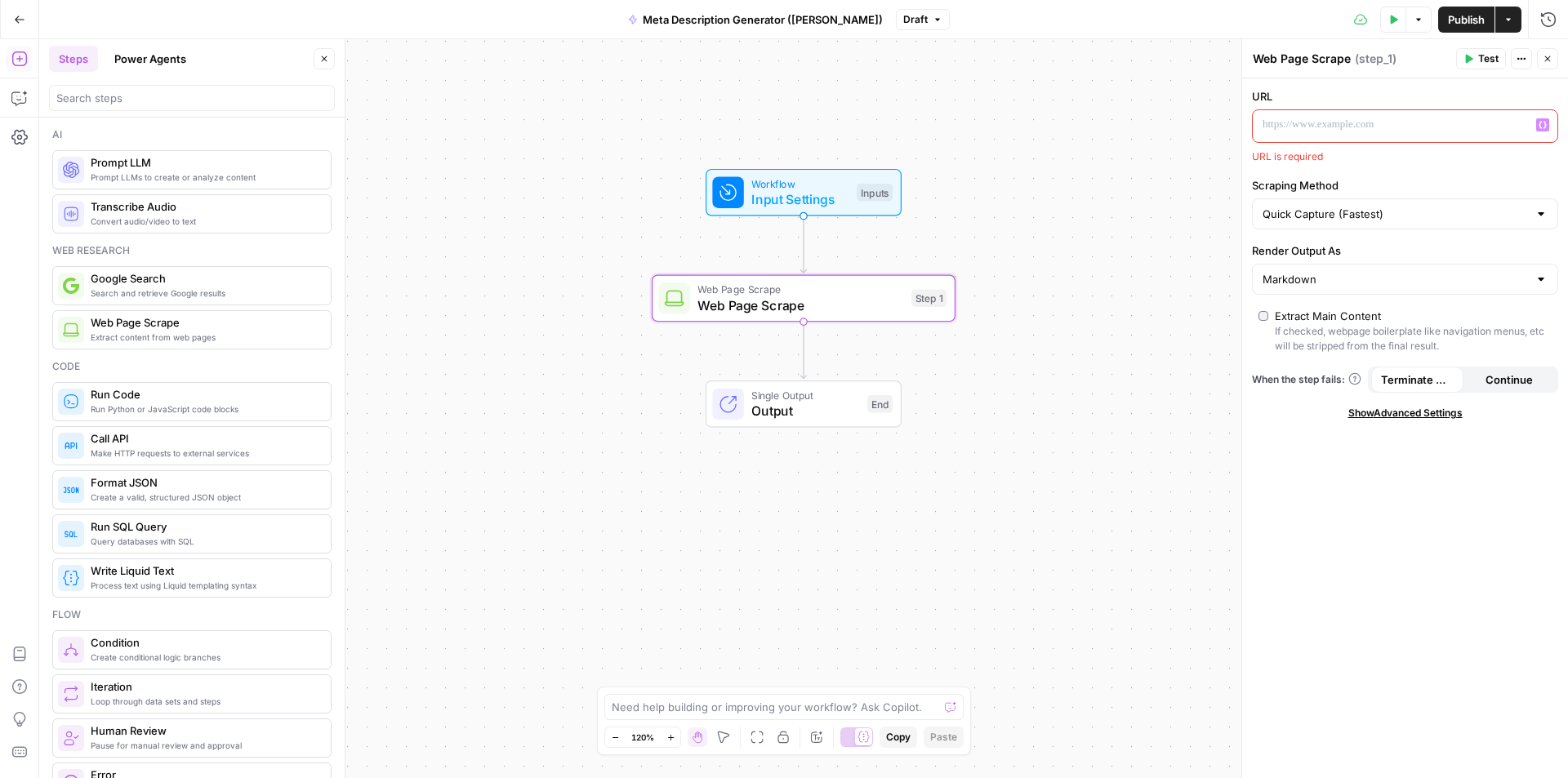
click at [1541, 122] on icon "button" at bounding box center [1542, 124] width 8 height 8
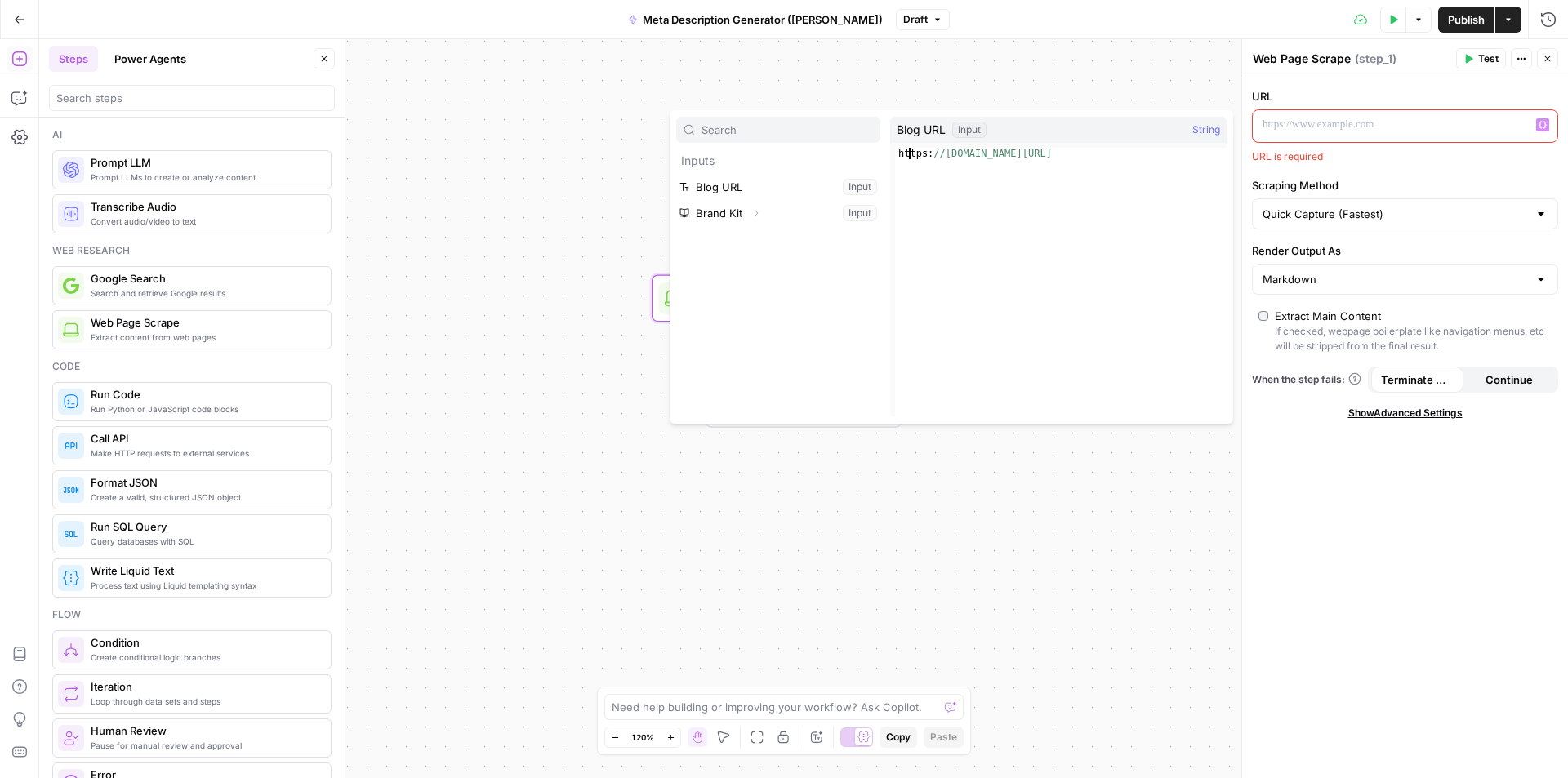
type textarea "**********"
click at [911, 151] on div "https: //[DOMAIN_NAME][URL]" at bounding box center [1060, 294] width 331 height 292
click at [747, 187] on button "Select variable Blog URL" at bounding box center [778, 187] width 204 height 26
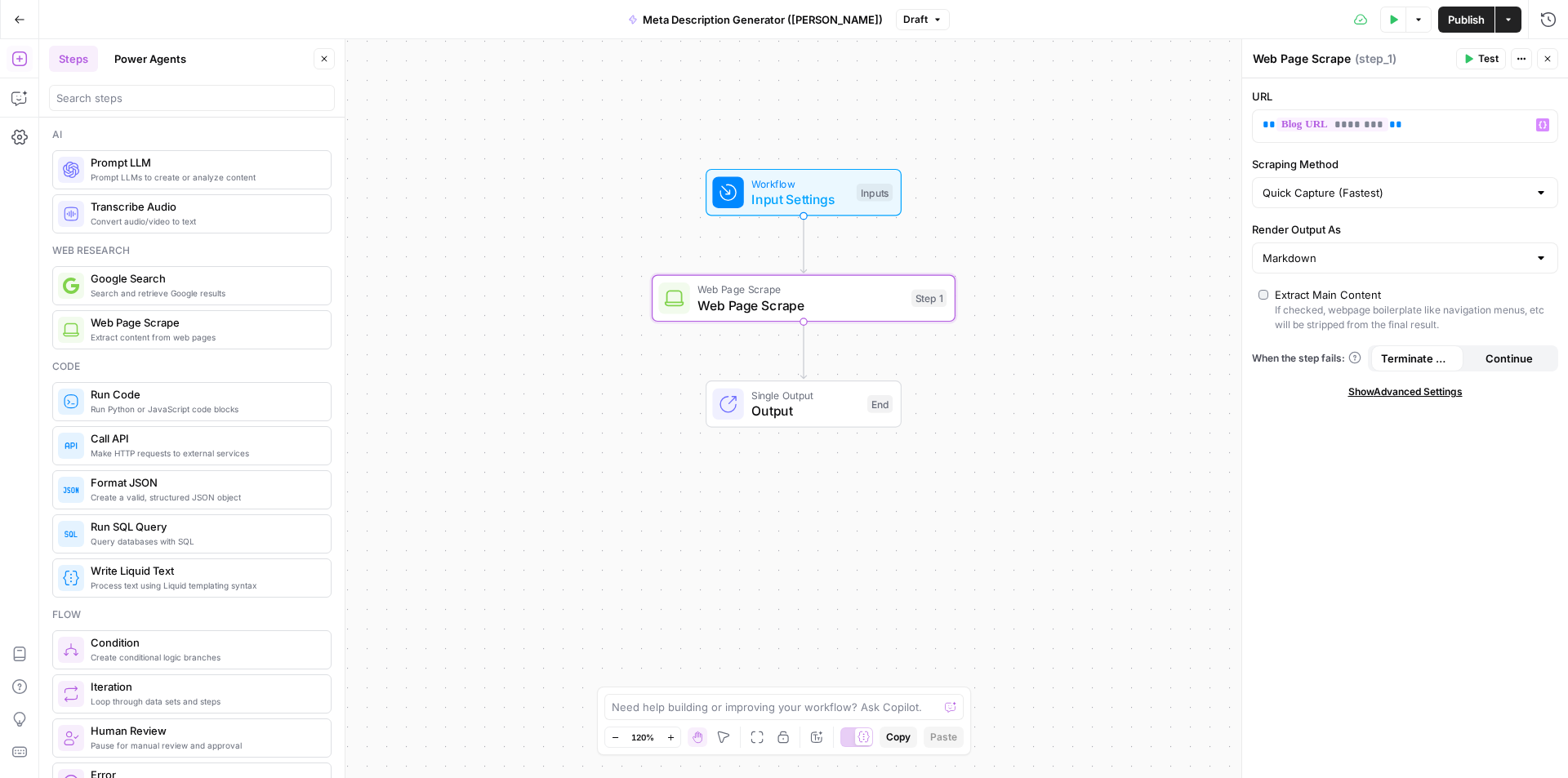
click at [1470, 60] on icon "button" at bounding box center [1469, 59] width 7 height 9
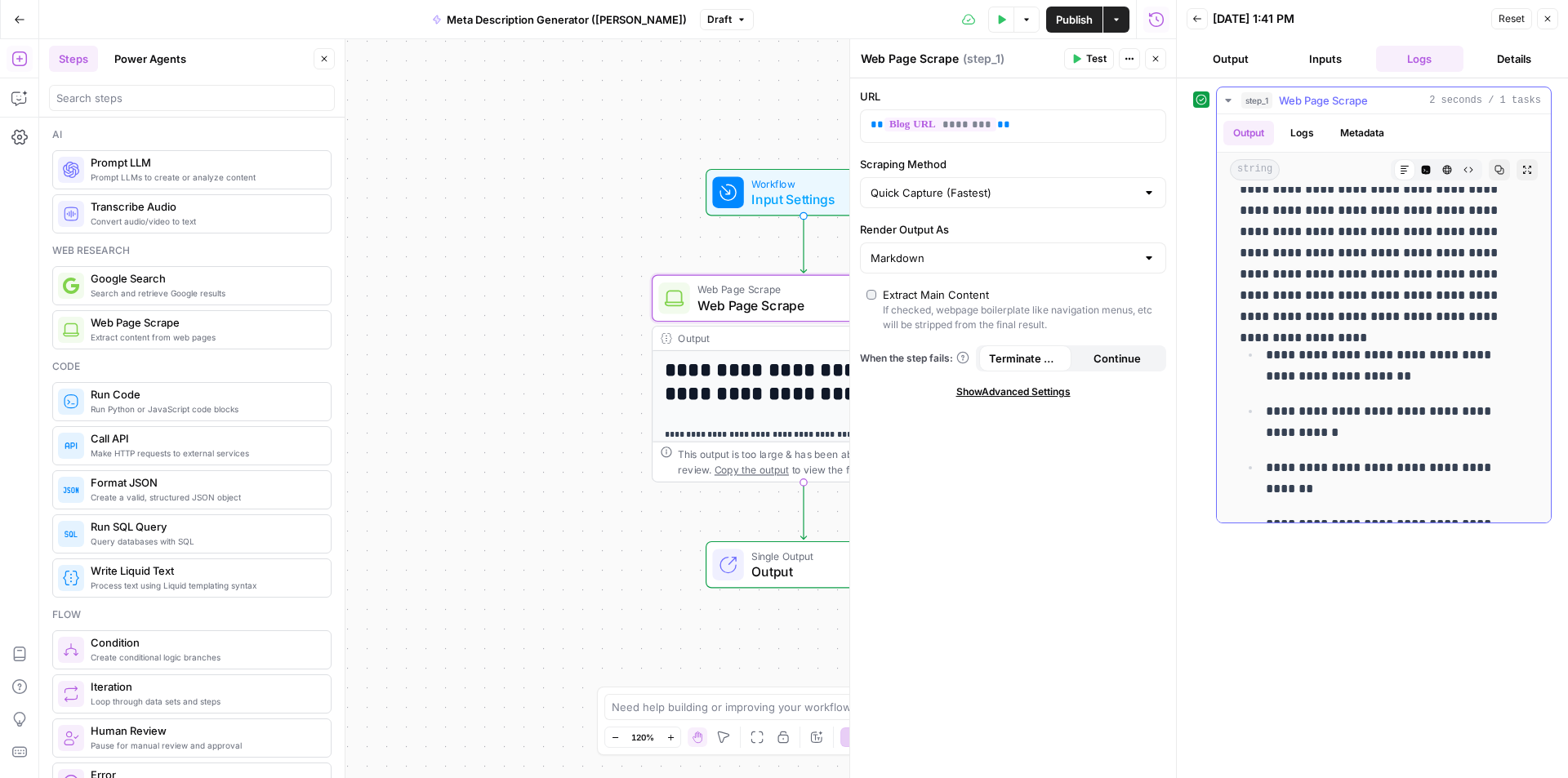
scroll to position [3483, 0]
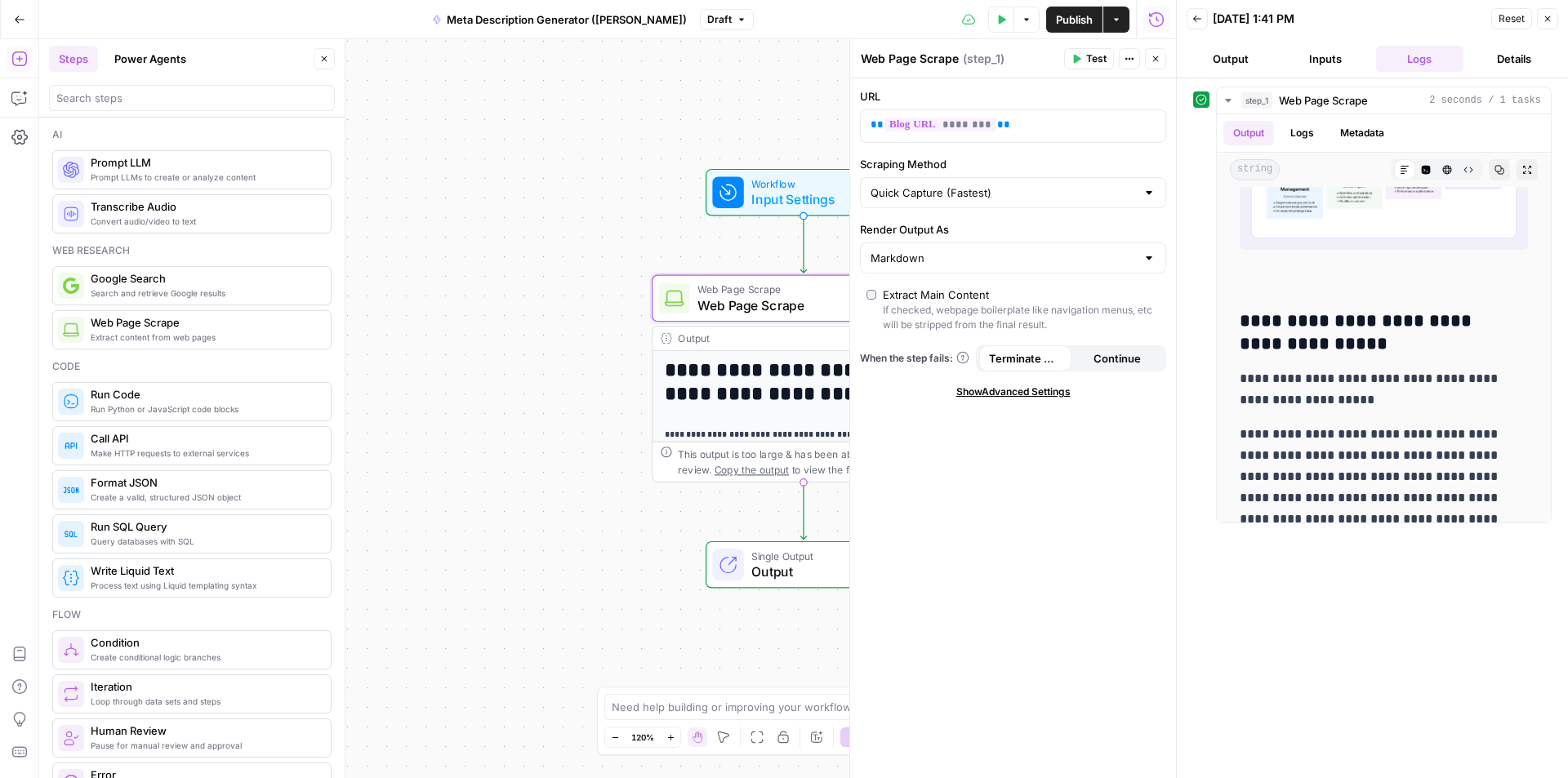
click at [1548, 17] on icon "button" at bounding box center [1547, 18] width 10 height 10
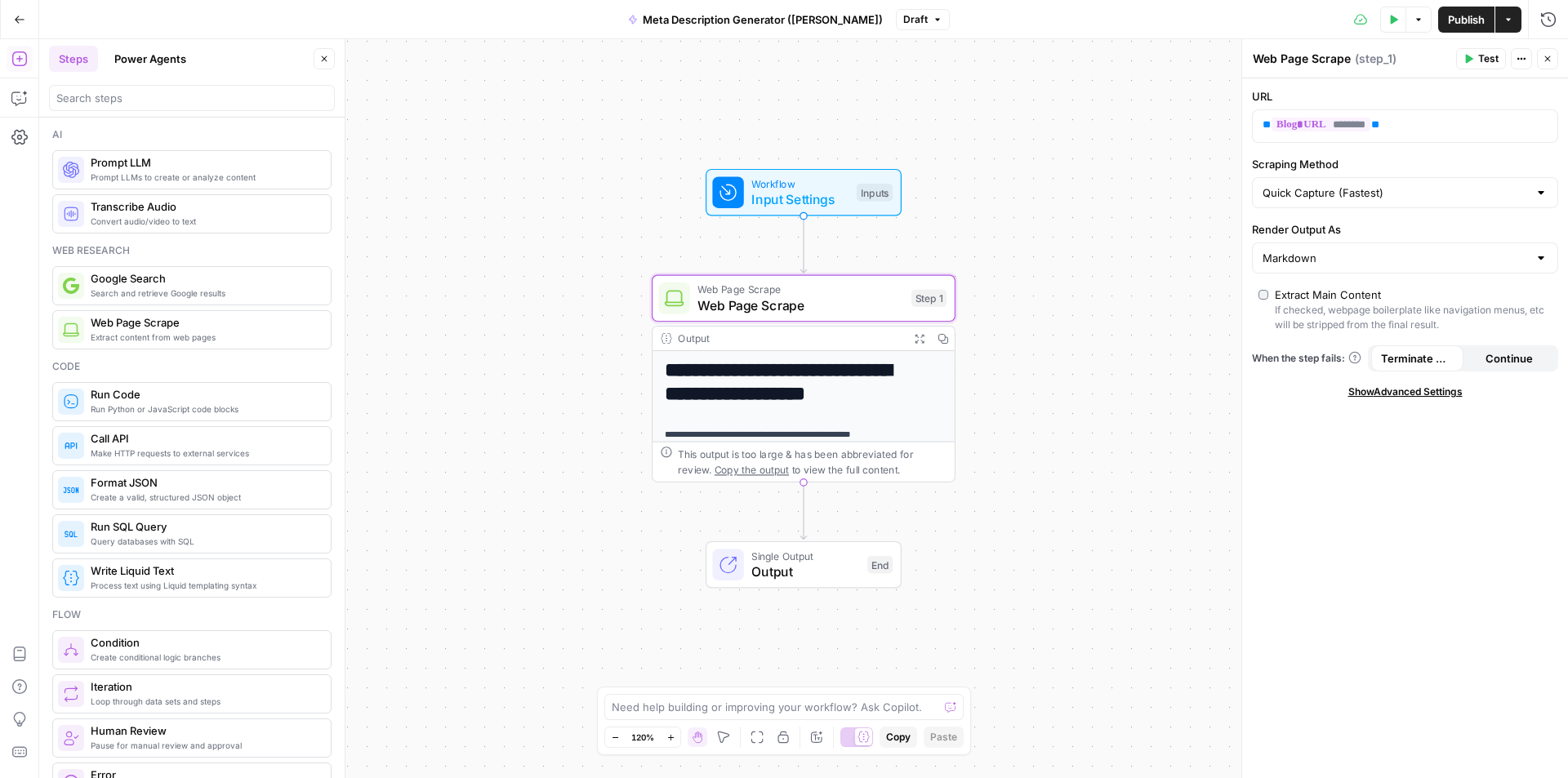
click at [1469, 58] on icon "button" at bounding box center [1469, 59] width 7 height 9
click at [885, 299] on span "Web Page Scrape" at bounding box center [800, 305] width 206 height 19
click at [1525, 54] on icon "button" at bounding box center [1521, 58] width 10 height 10
click at [1072, 117] on div "**********" at bounding box center [804, 409] width 1529 height 739
click at [1547, 15] on icon "button" at bounding box center [1548, 20] width 16 height 16
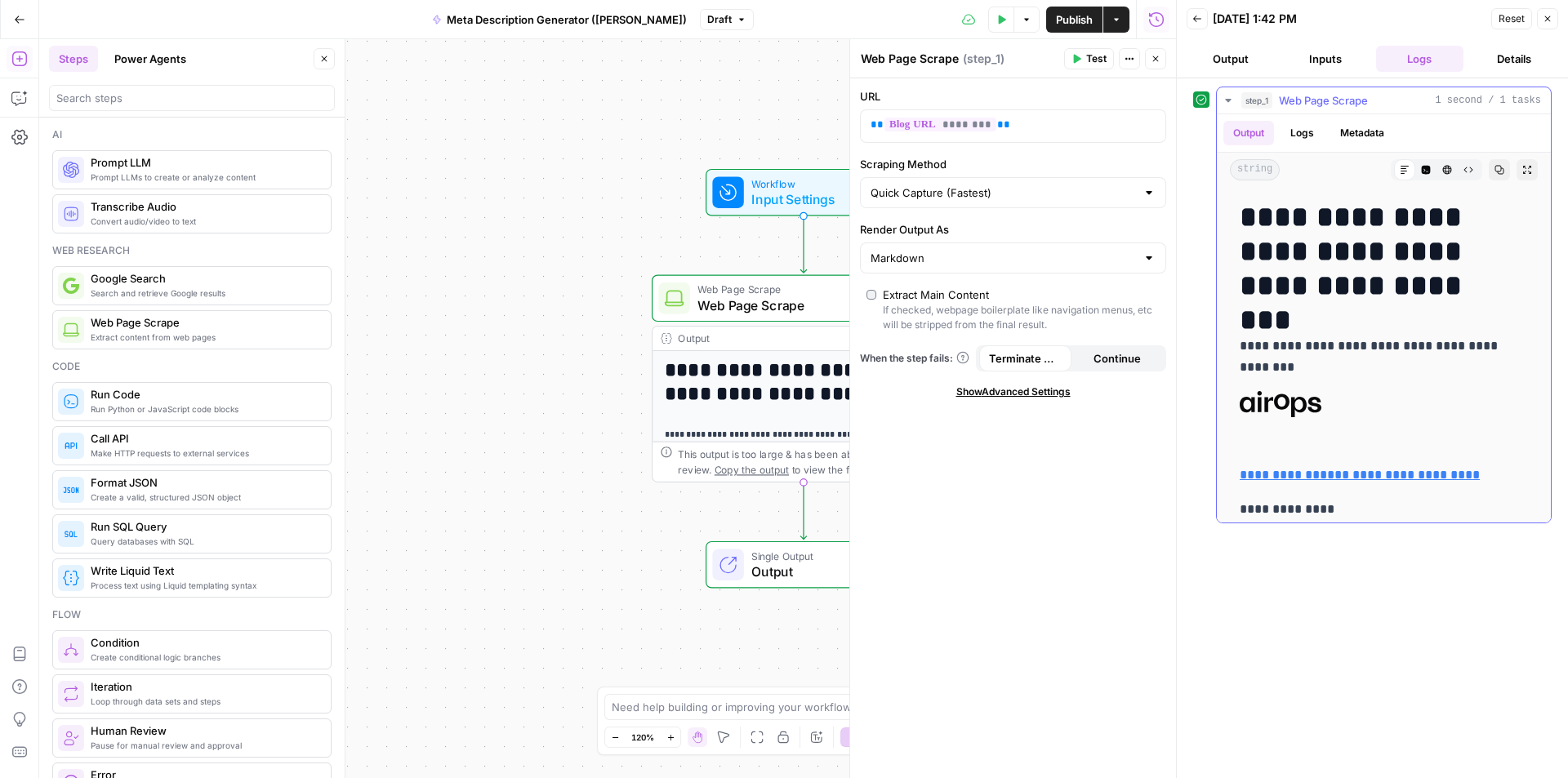
click at [1289, 129] on button "Logs" at bounding box center [1302, 132] width 43 height 25
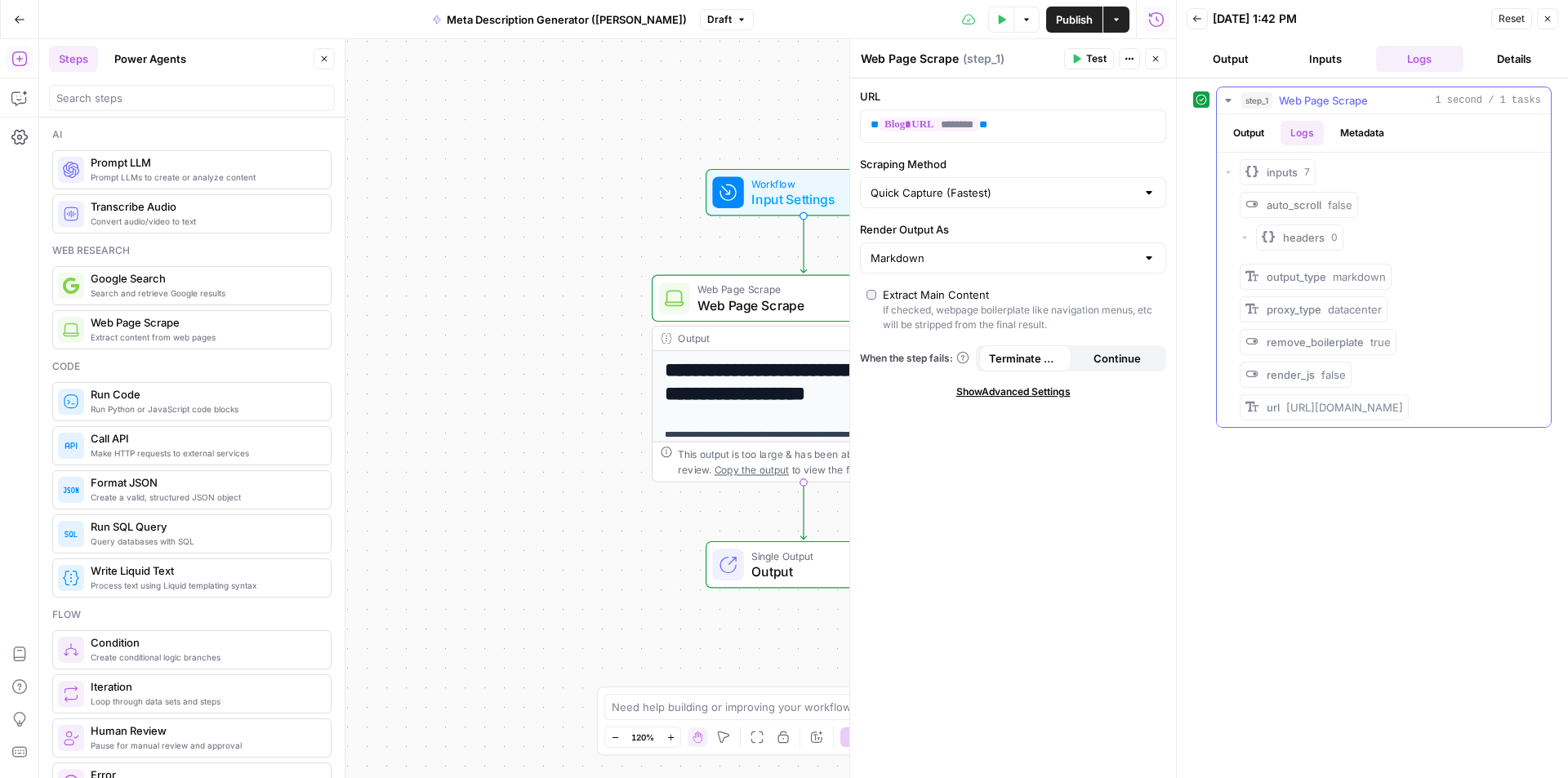
click at [1353, 130] on button "Metadata" at bounding box center [1362, 132] width 64 height 25
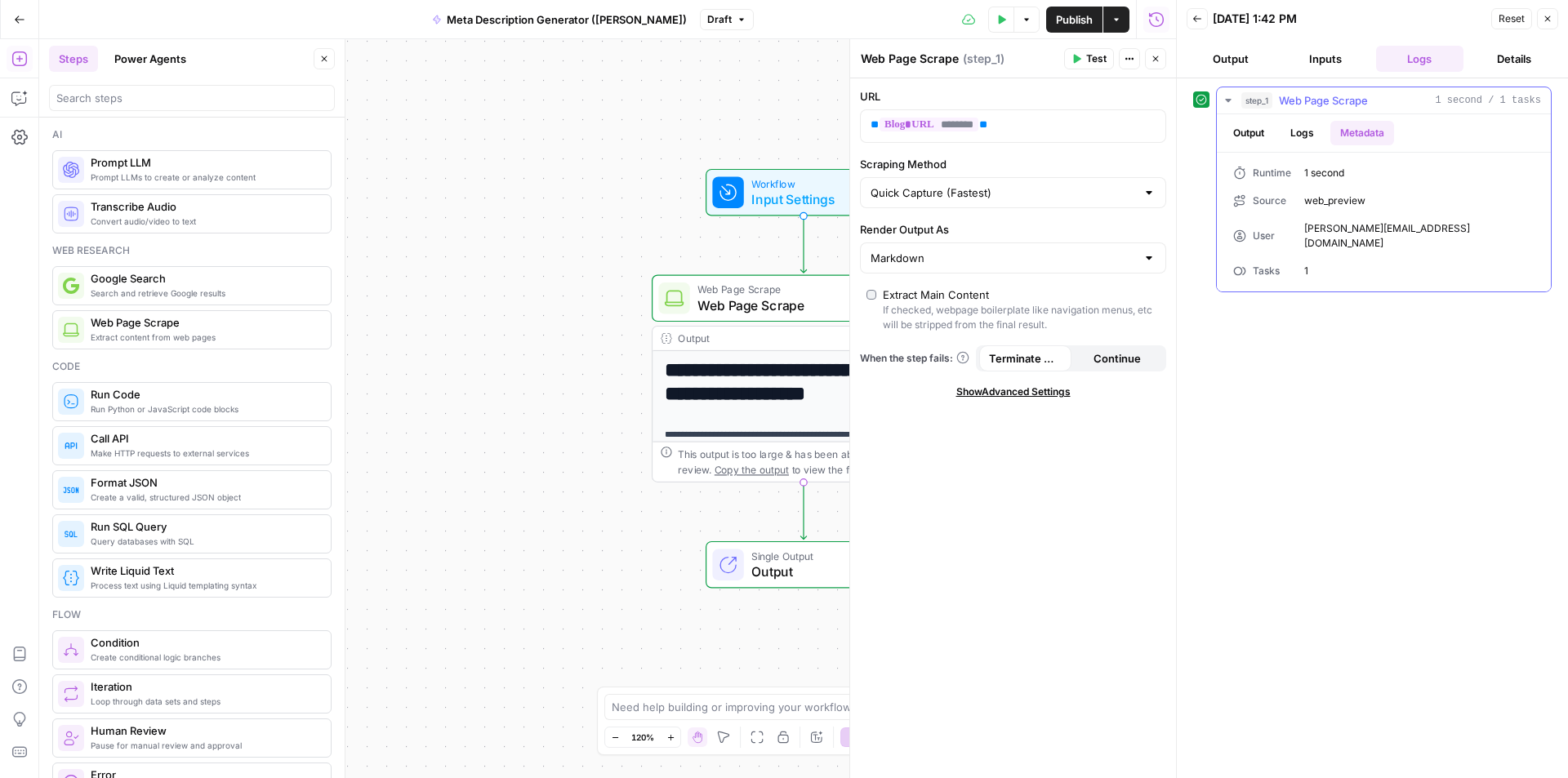
click at [1292, 121] on button "Logs" at bounding box center [1302, 132] width 43 height 25
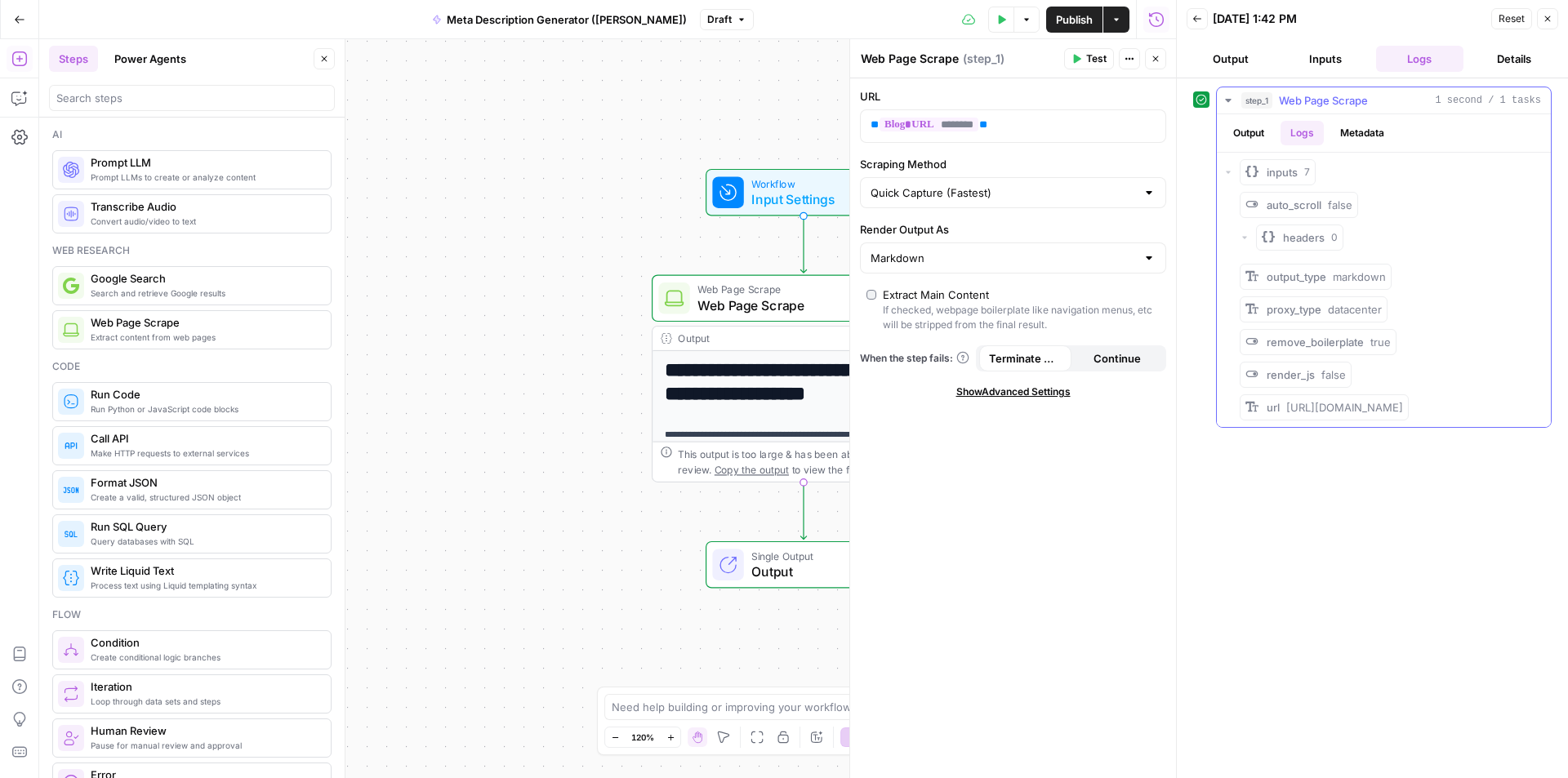
click at [1241, 137] on button "Output" at bounding box center [1248, 132] width 50 height 25
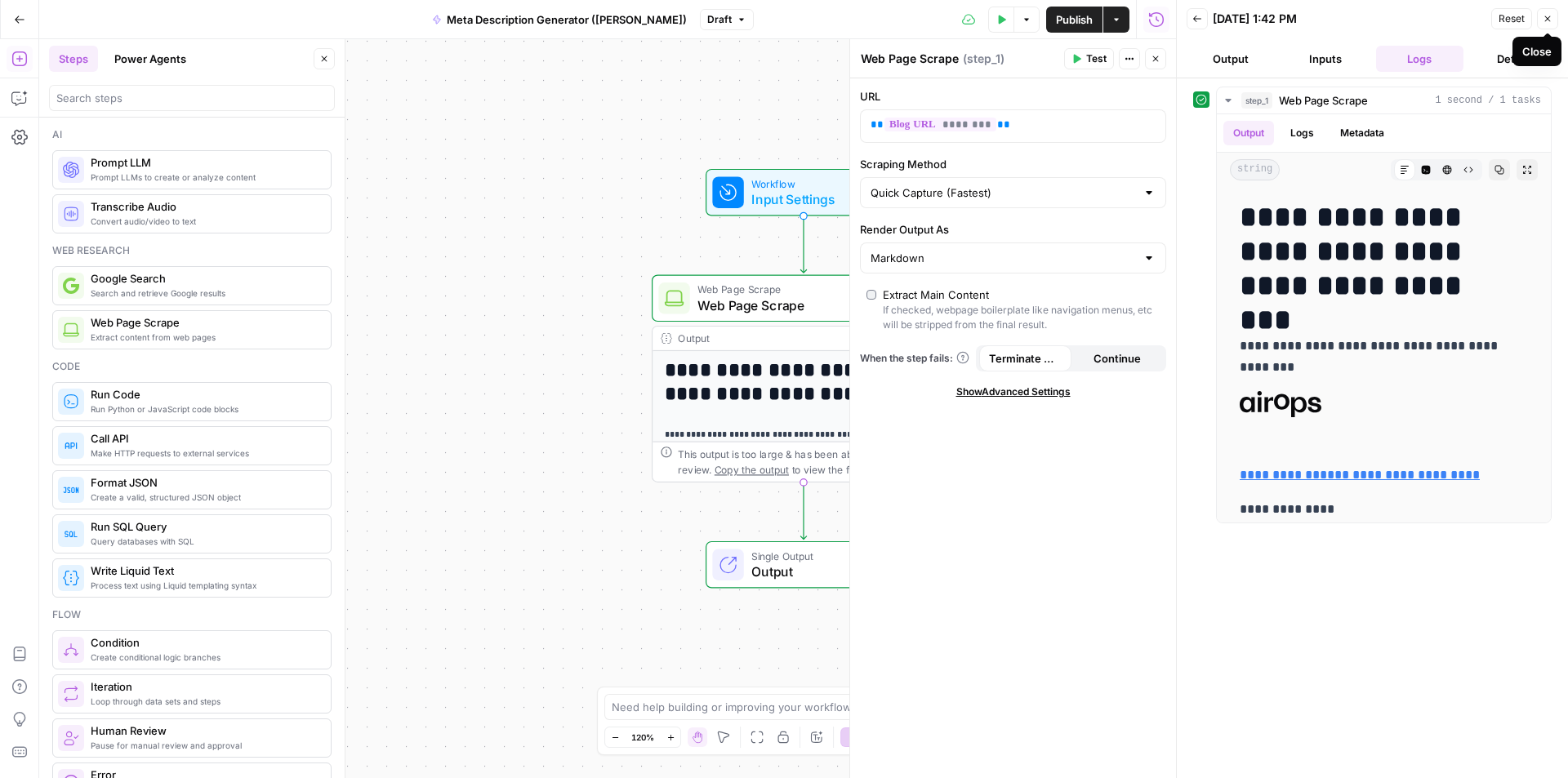
click at [1543, 21] on icon "button" at bounding box center [1547, 18] width 10 height 10
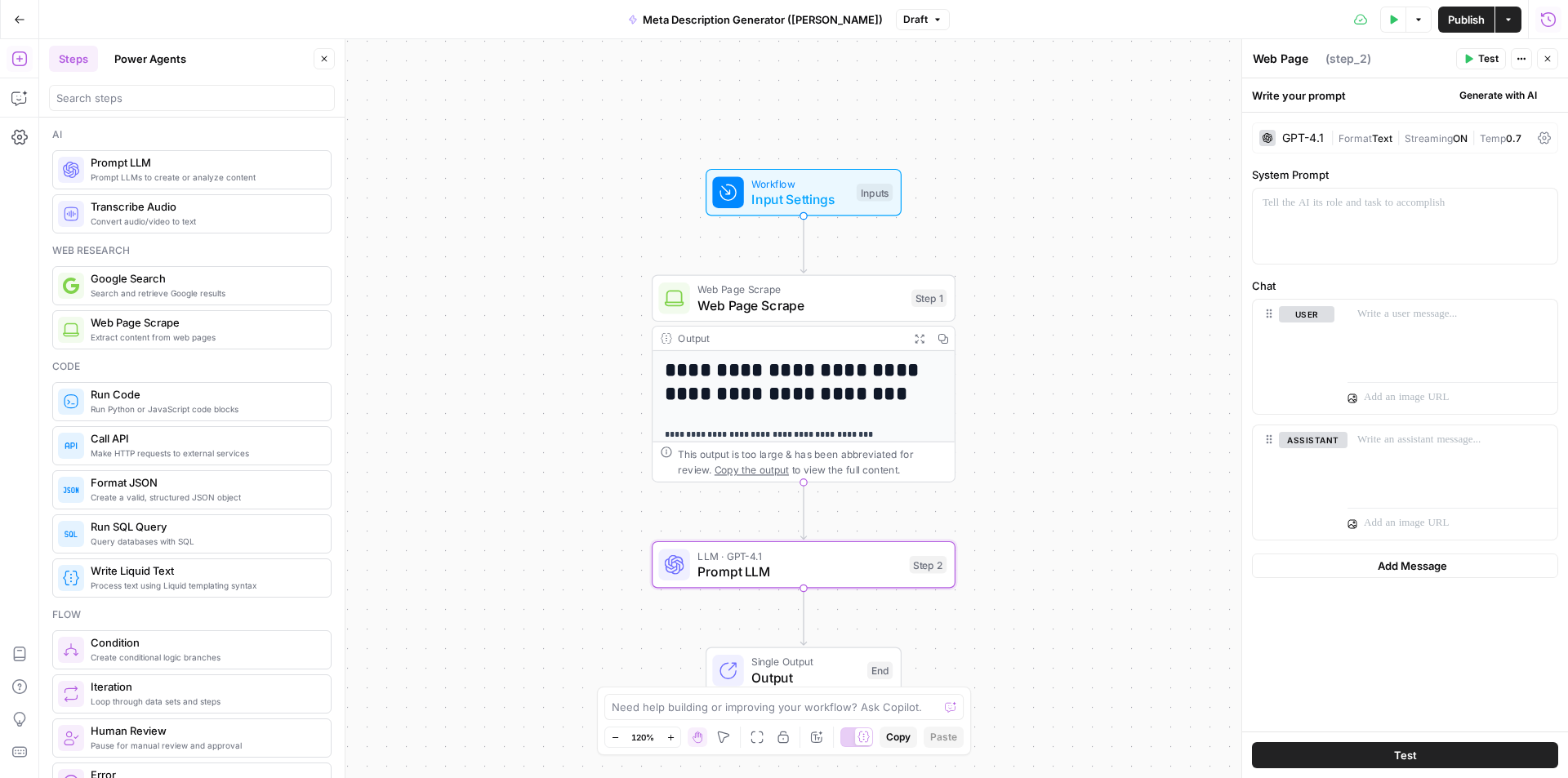
type textarea "Prompt LLM"
click at [1289, 133] on div "GPT-4.1" at bounding box center [1303, 138] width 42 height 12
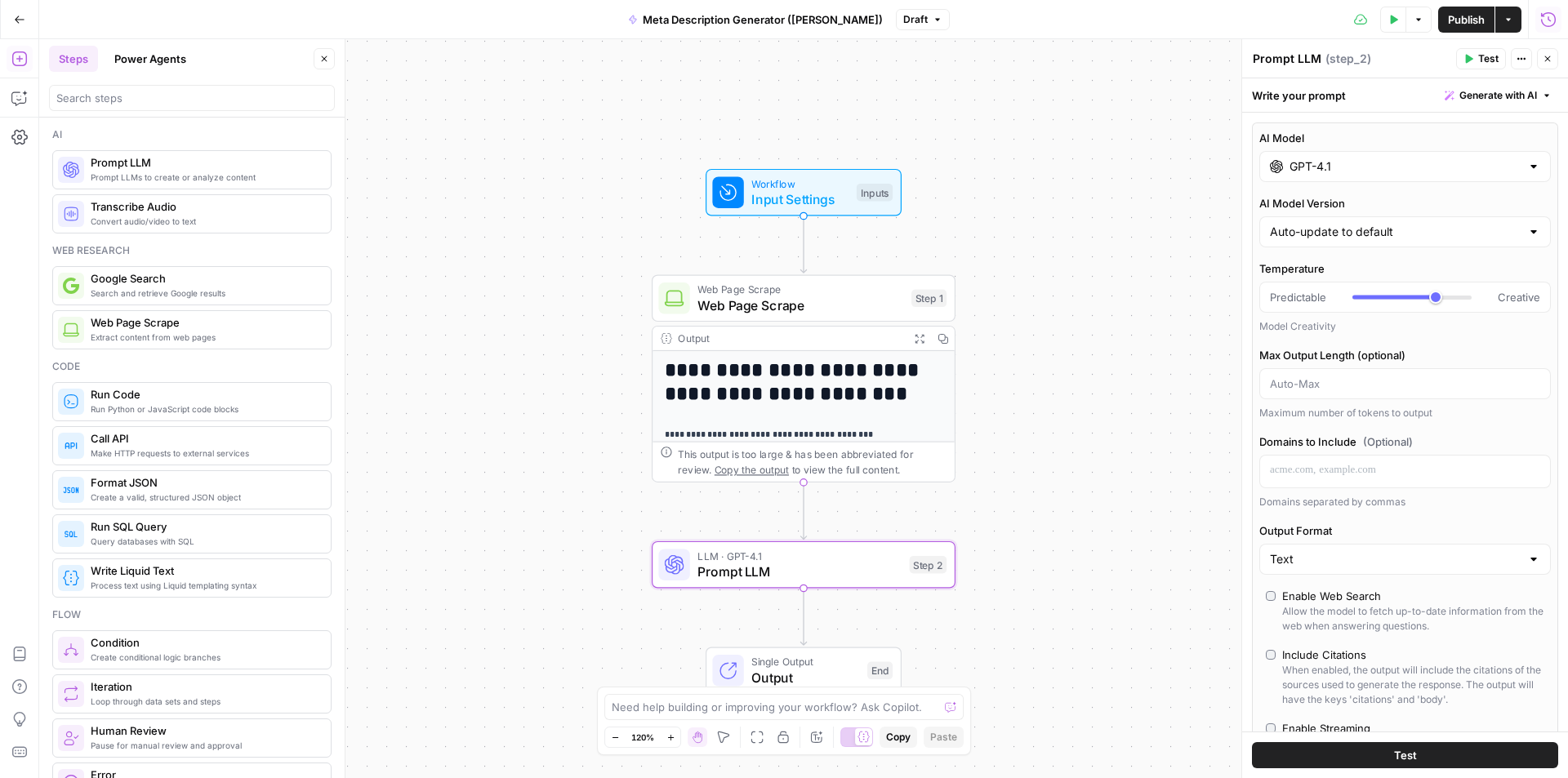
click at [1527, 167] on div at bounding box center [1533, 167] width 13 height 16
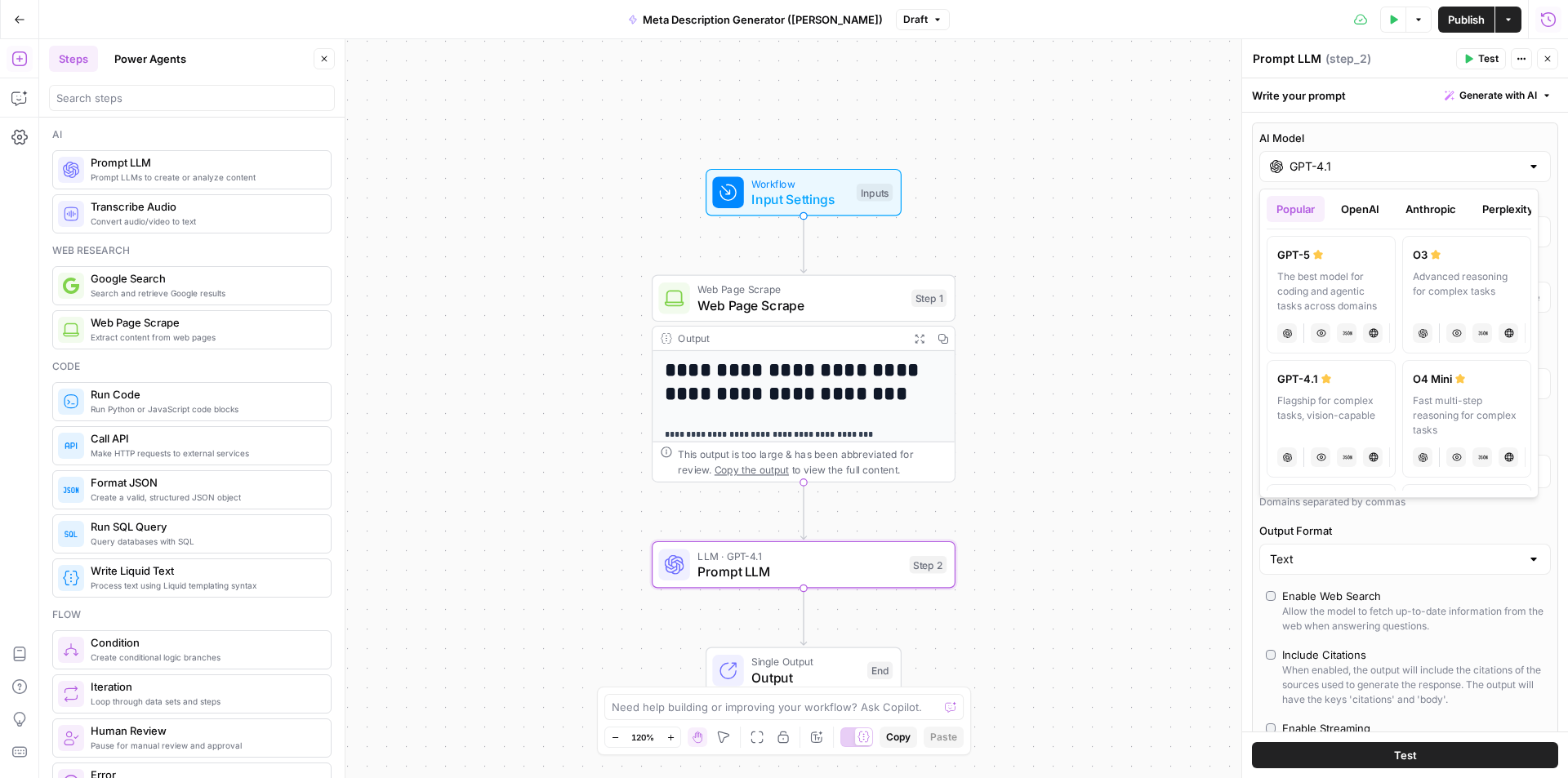
click at [1527, 169] on div at bounding box center [1533, 167] width 13 height 16
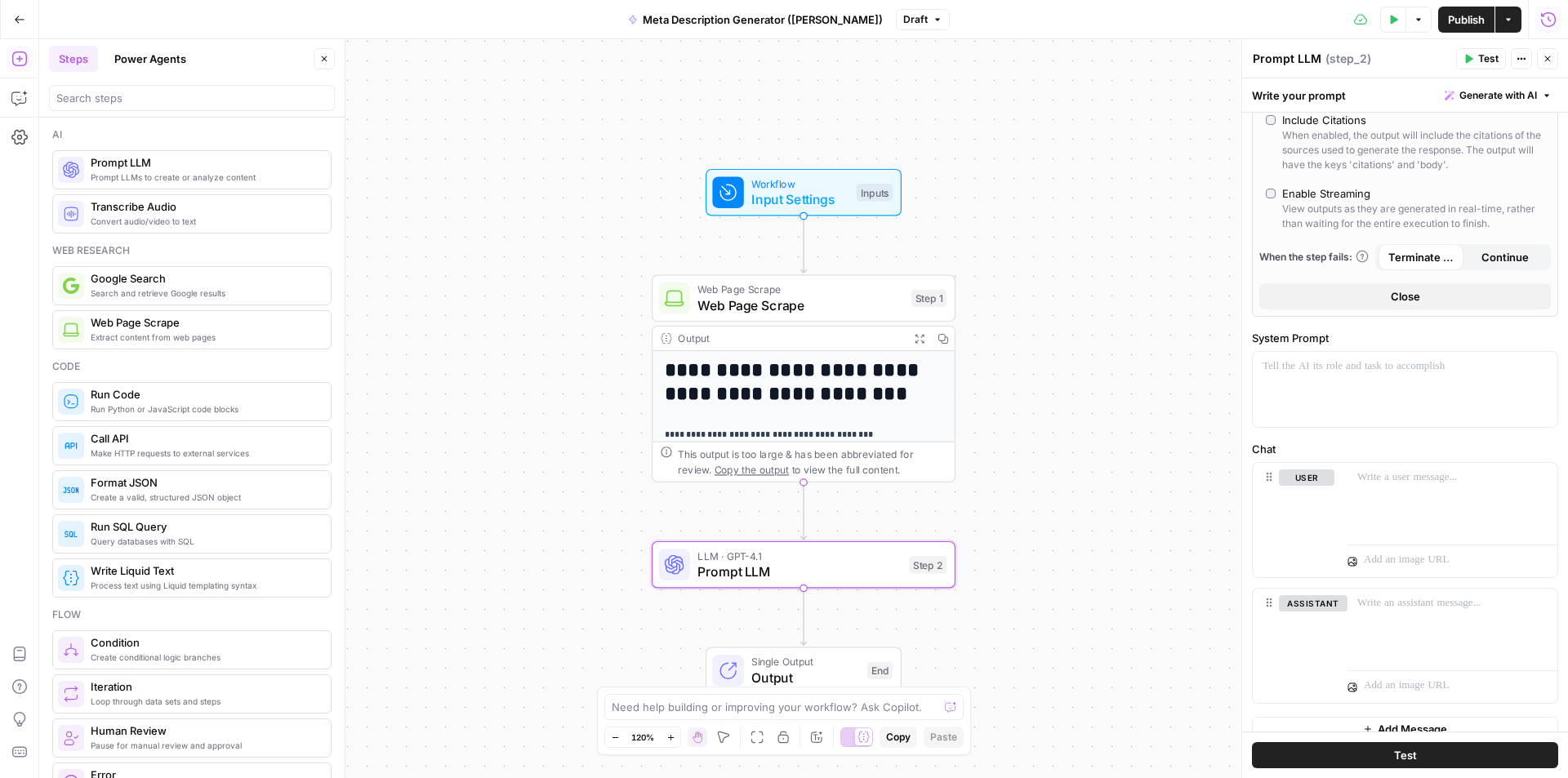
scroll to position [555, 0]
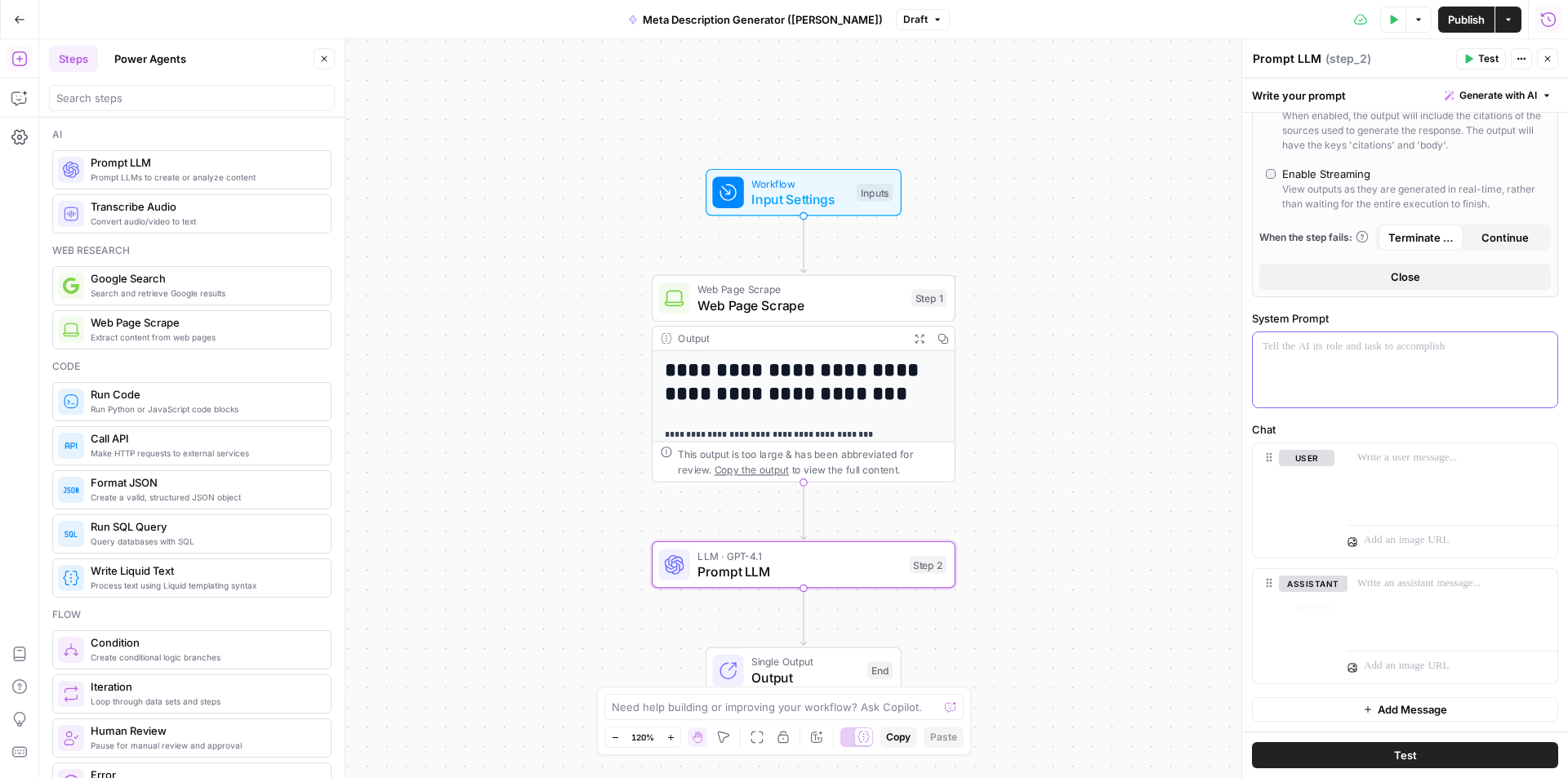
click at [1357, 357] on div at bounding box center [1405, 369] width 305 height 75
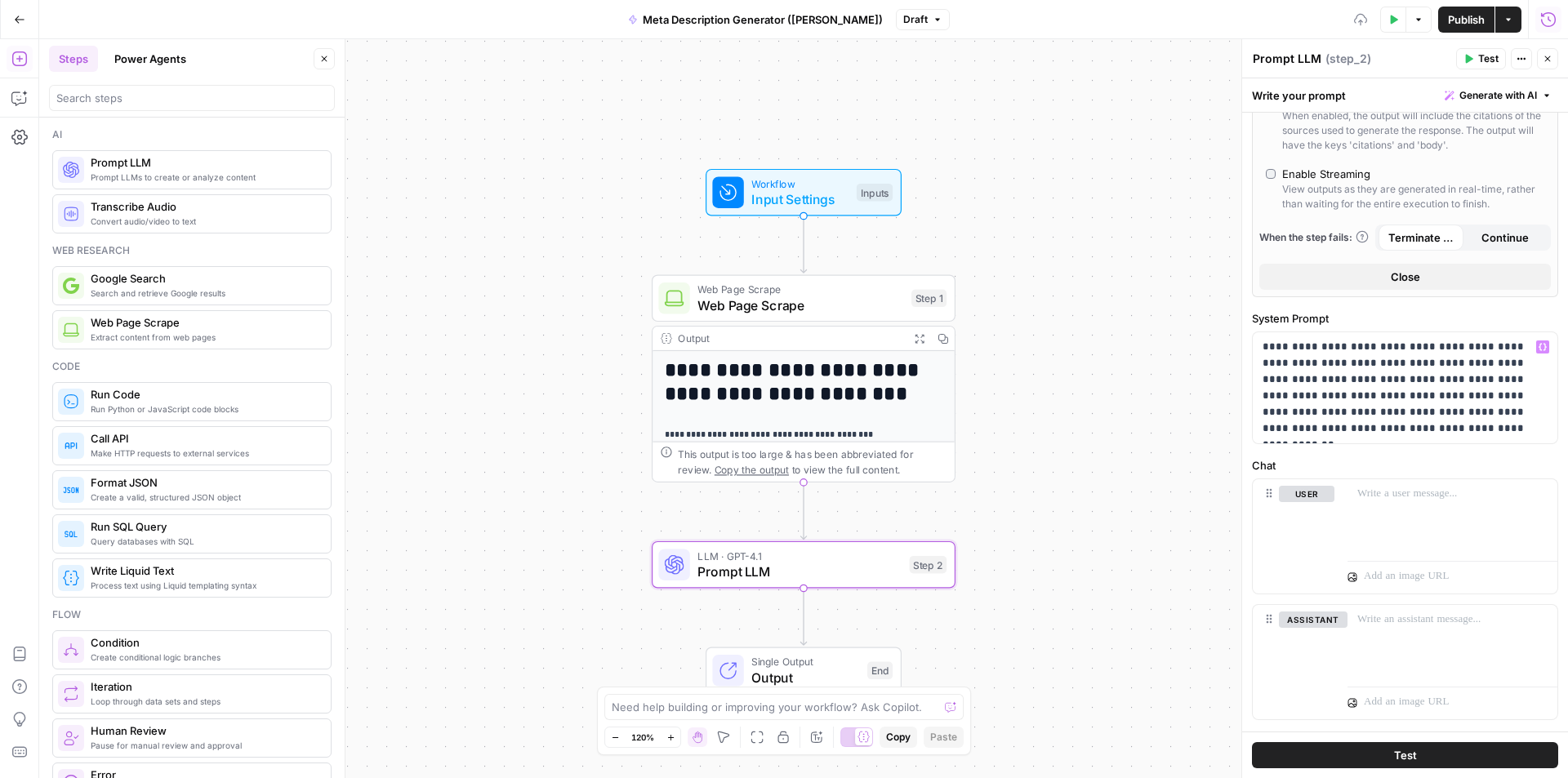
click at [1343, 528] on div "user" at bounding box center [1405, 535] width 305 height 114
click at [1389, 493] on p at bounding box center [1452, 494] width 191 height 16
click at [1414, 510] on p "**********" at bounding box center [1446, 503] width 178 height 33
click at [1399, 577] on p at bounding box center [1443, 576] width 160 height 16
click at [1538, 492] on icon "button" at bounding box center [1542, 493] width 8 height 8
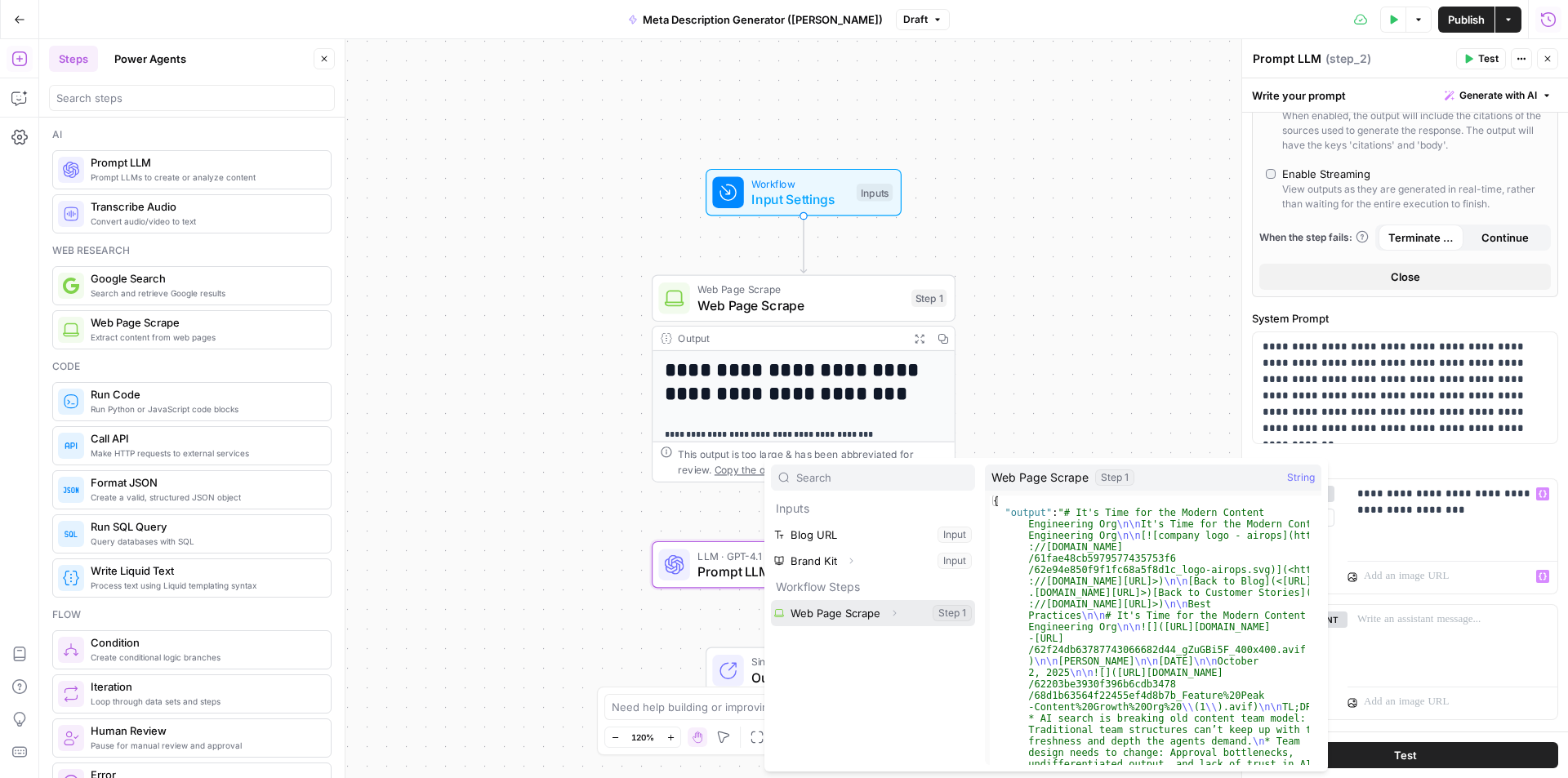
click at [955, 610] on button "Select variable Web Page Scrape" at bounding box center [873, 613] width 204 height 26
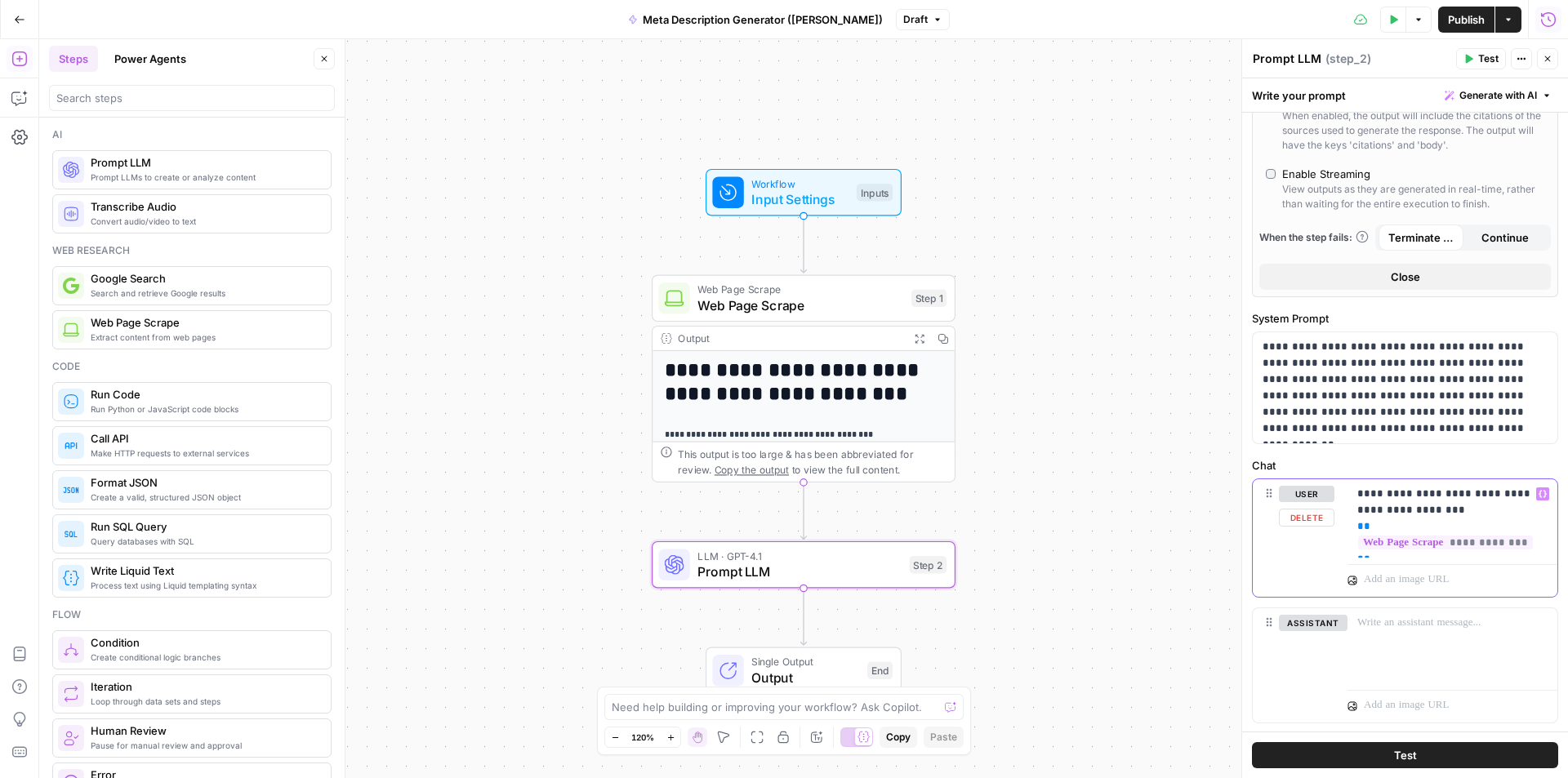
click at [1437, 507] on p "**********" at bounding box center [1446, 519] width 178 height 66
click at [1427, 509] on p "**********" at bounding box center [1446, 519] width 178 height 66
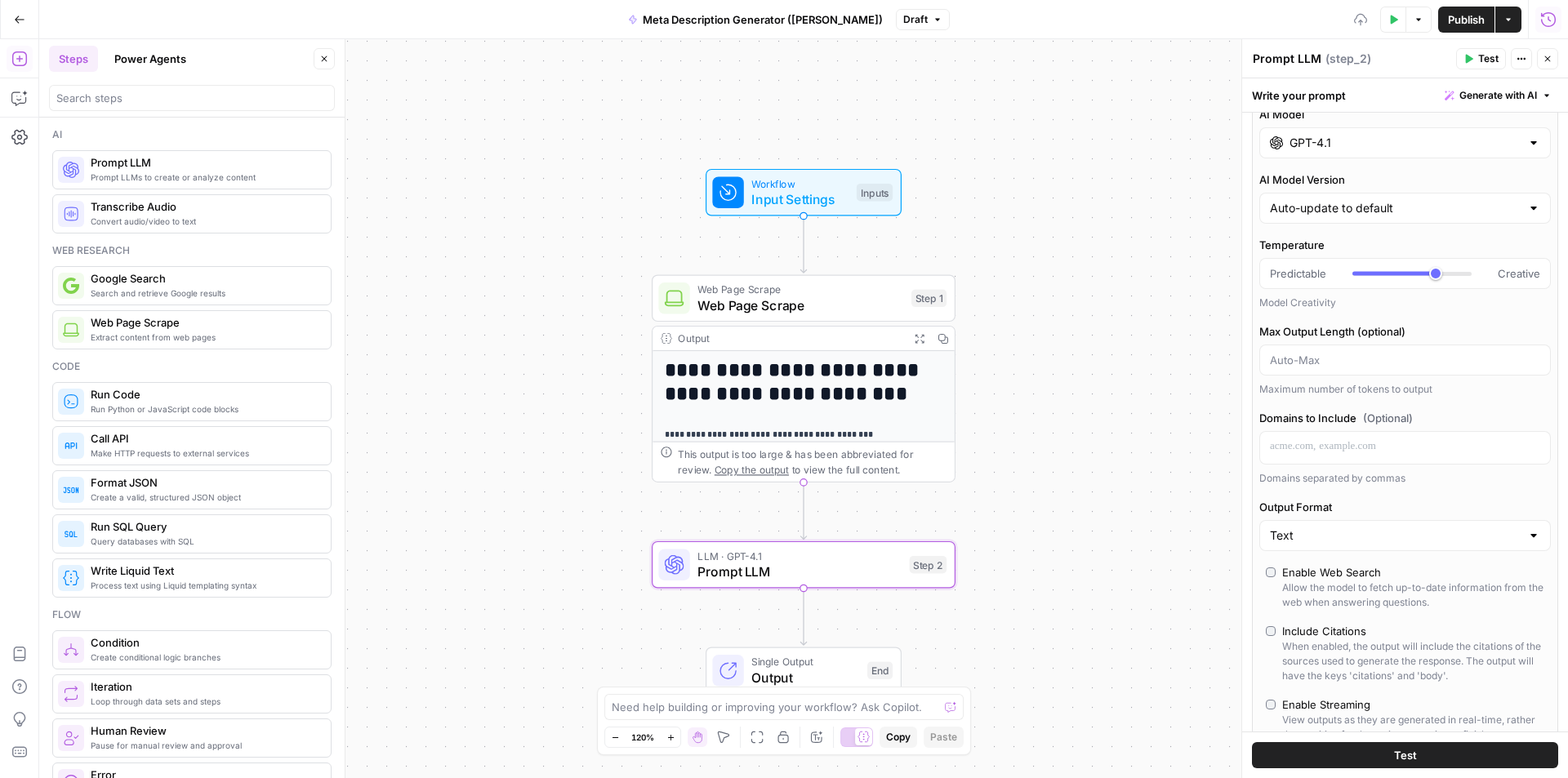
scroll to position [0, 0]
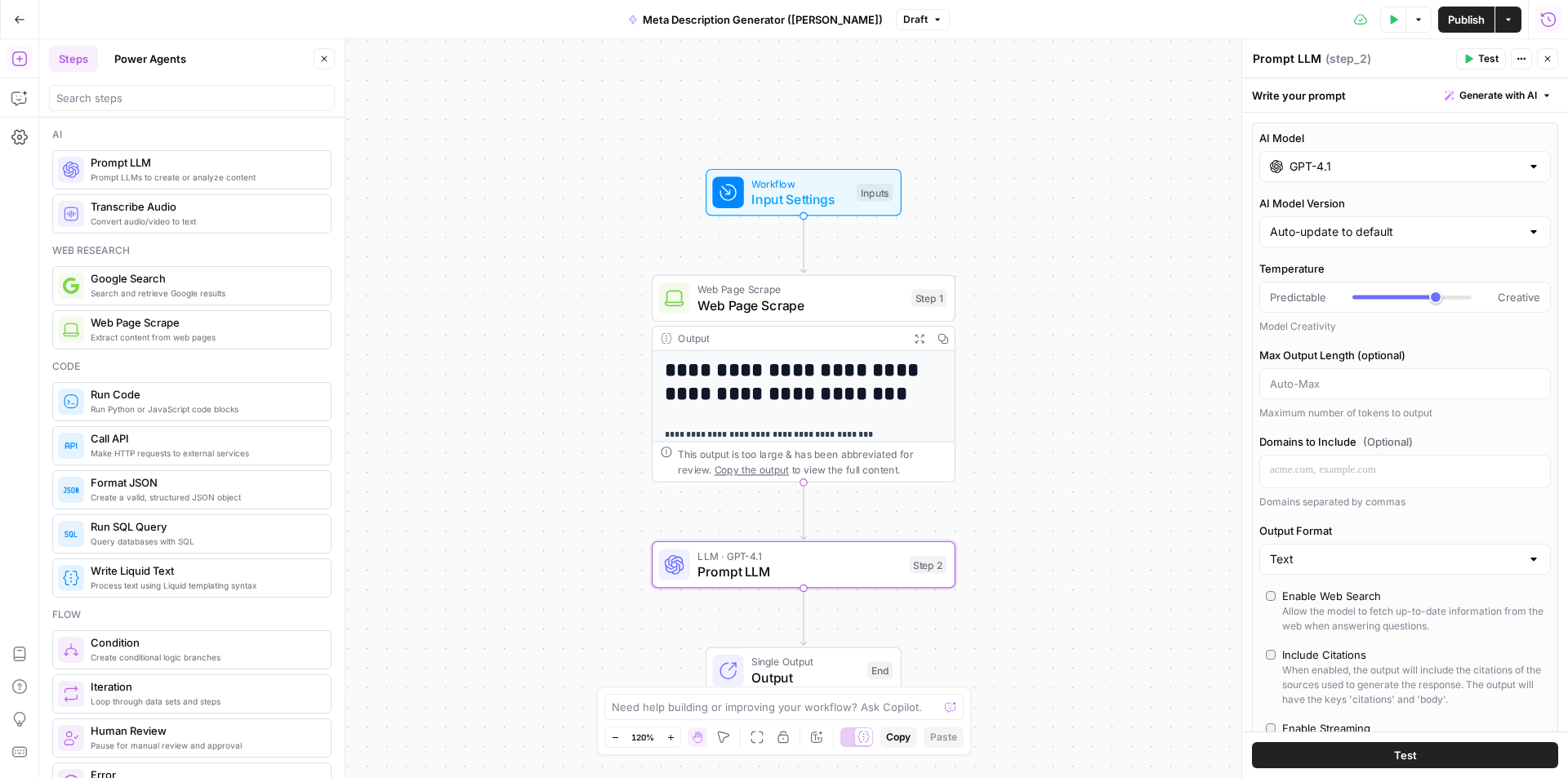
click at [1296, 53] on textarea "Prompt LLM" at bounding box center [1286, 58] width 68 height 16
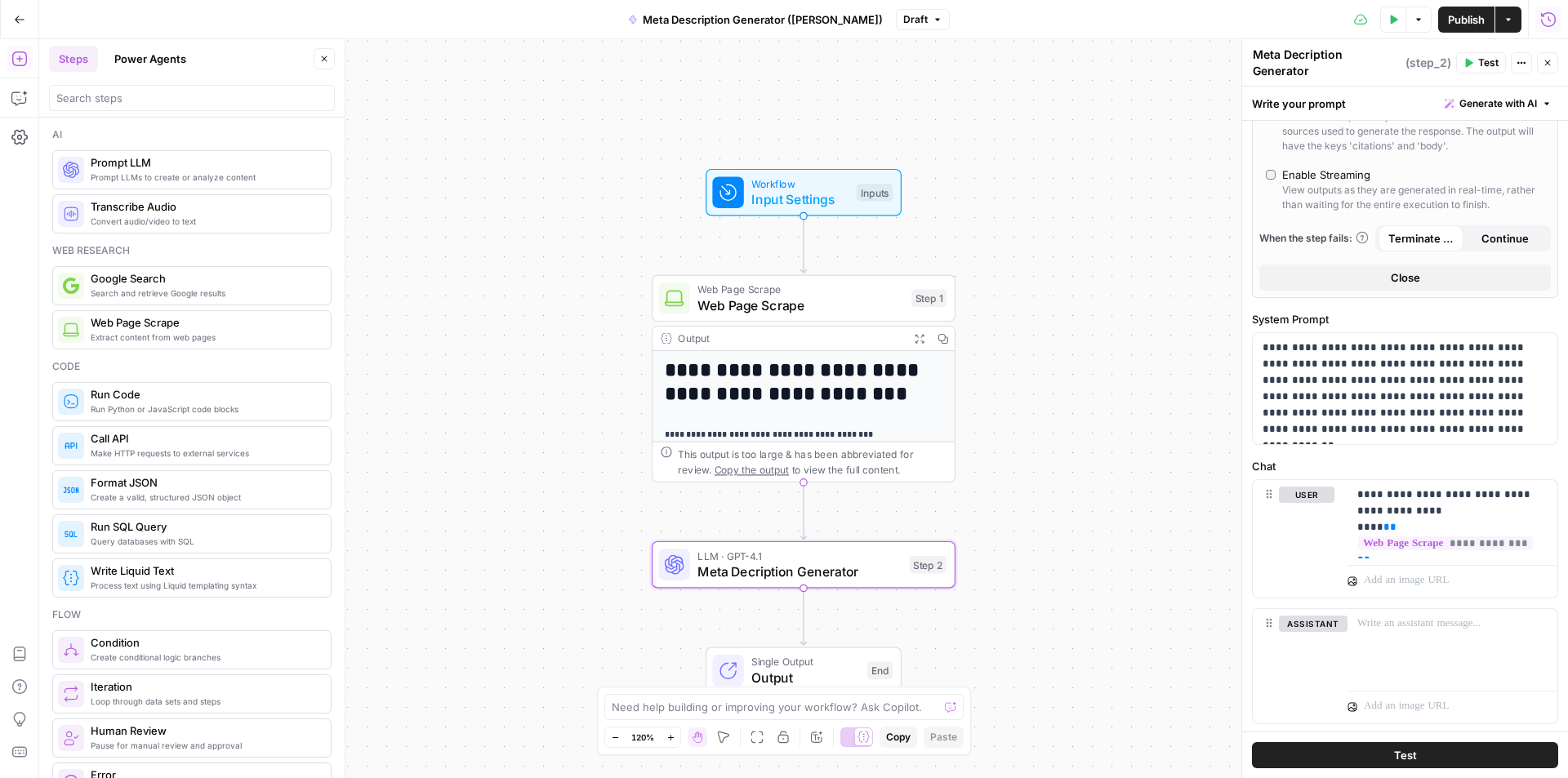
scroll to position [594, 0]
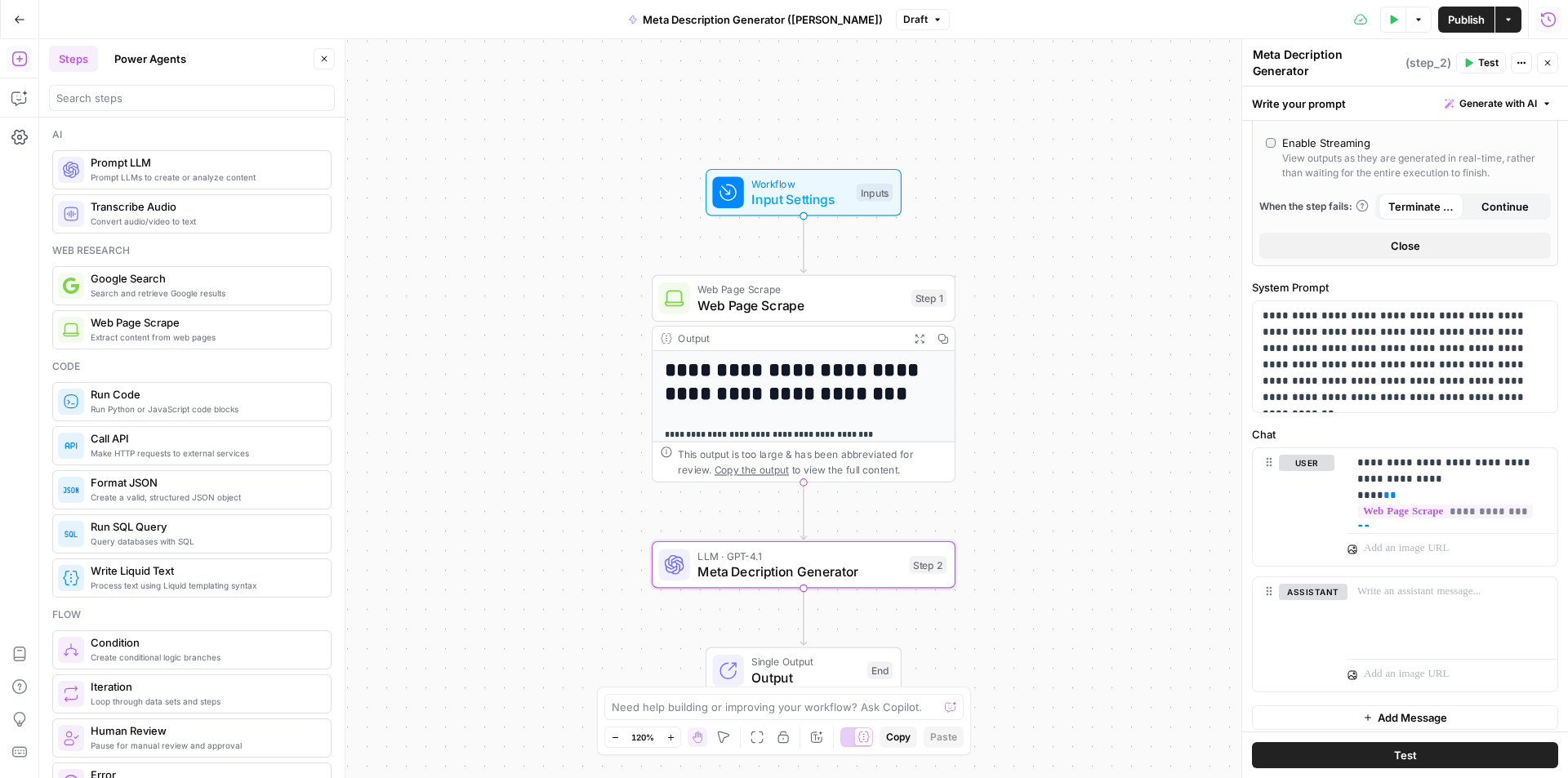
click at [1296, 50] on div "Meta Decription Generator Meta Decription Generator" at bounding box center [1327, 62] width 157 height 36
click at [1295, 58] on textarea "Meta Decription Generator" at bounding box center [1326, 63] width 149 height 33
click at [1299, 57] on textarea "Meta Decription Generator" at bounding box center [1326, 63] width 149 height 33
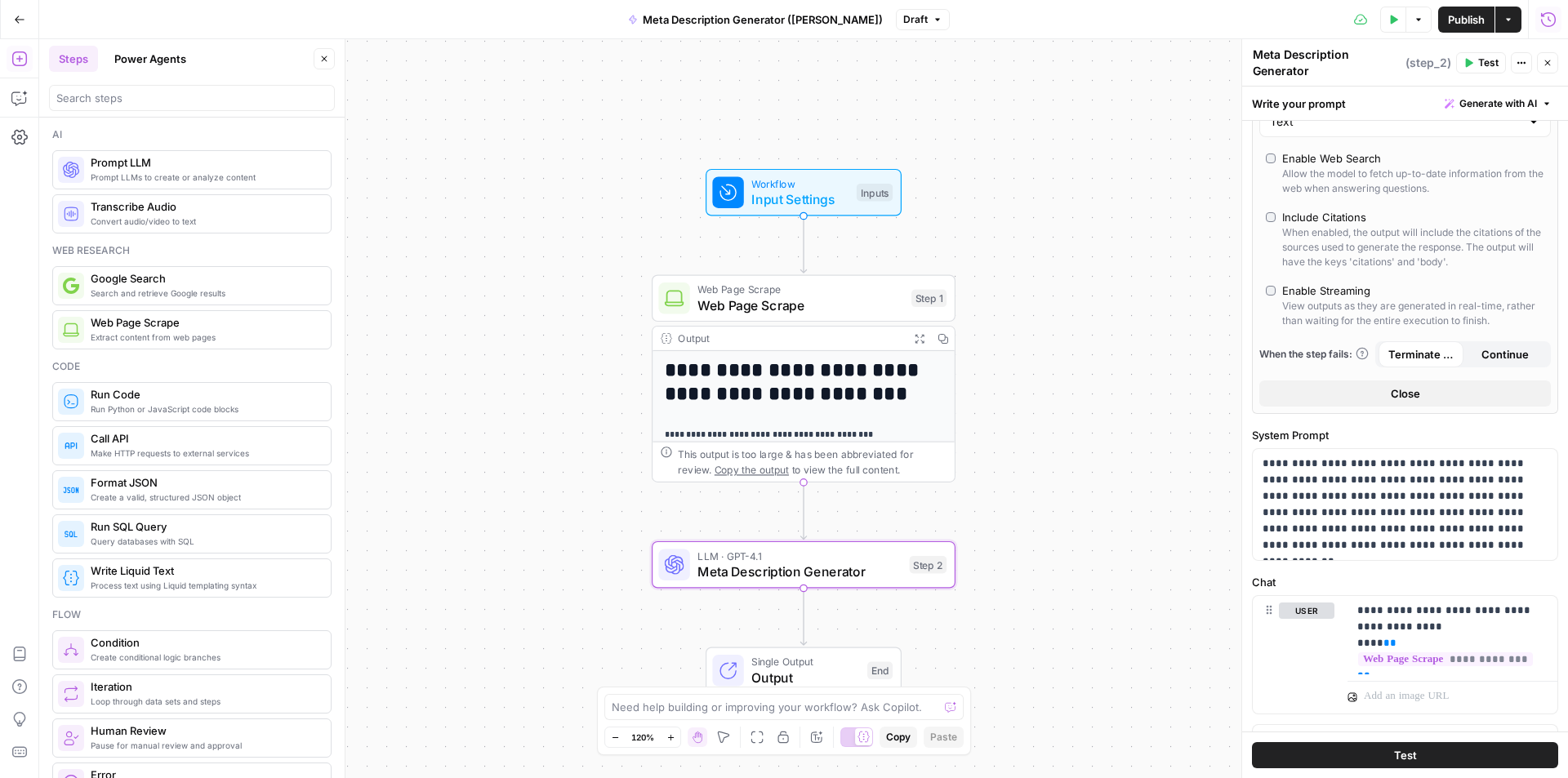
scroll to position [602, 0]
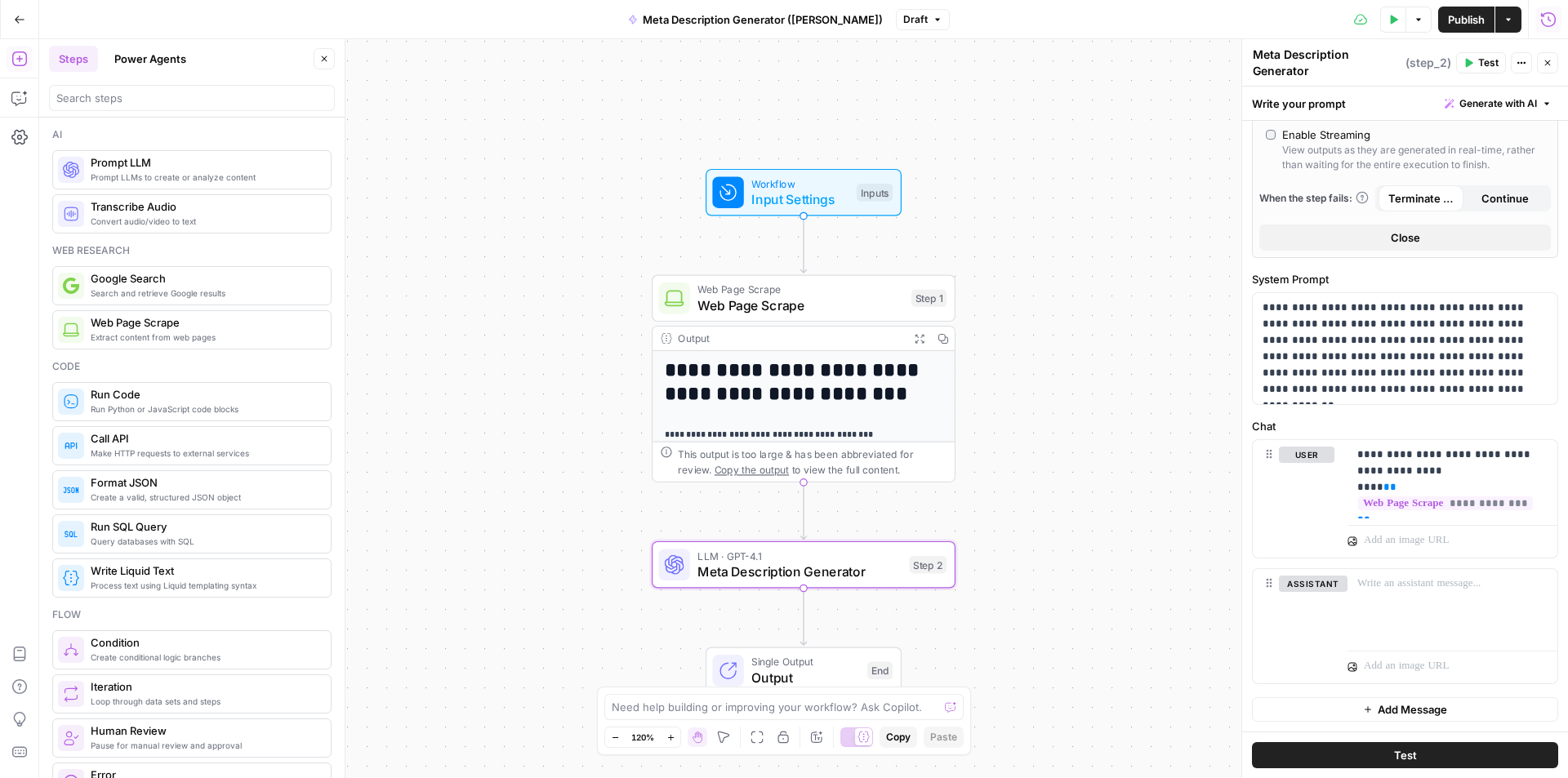
type textarea "Meta Description Generator"
click at [1472, 64] on icon "button" at bounding box center [1469, 63] width 7 height 9
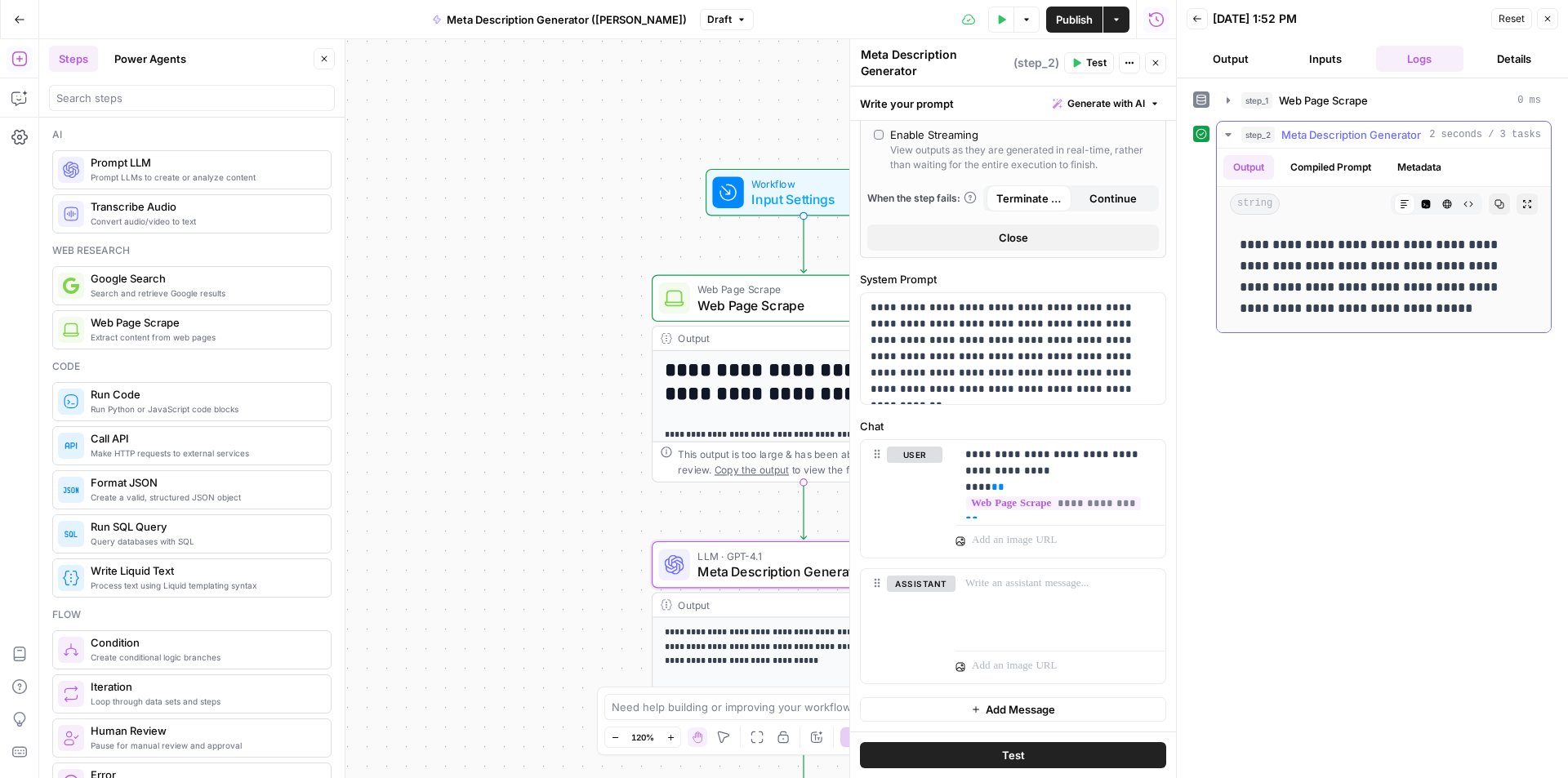
click at [1322, 166] on button "Compiled Prompt" at bounding box center [1331, 167] width 100 height 25
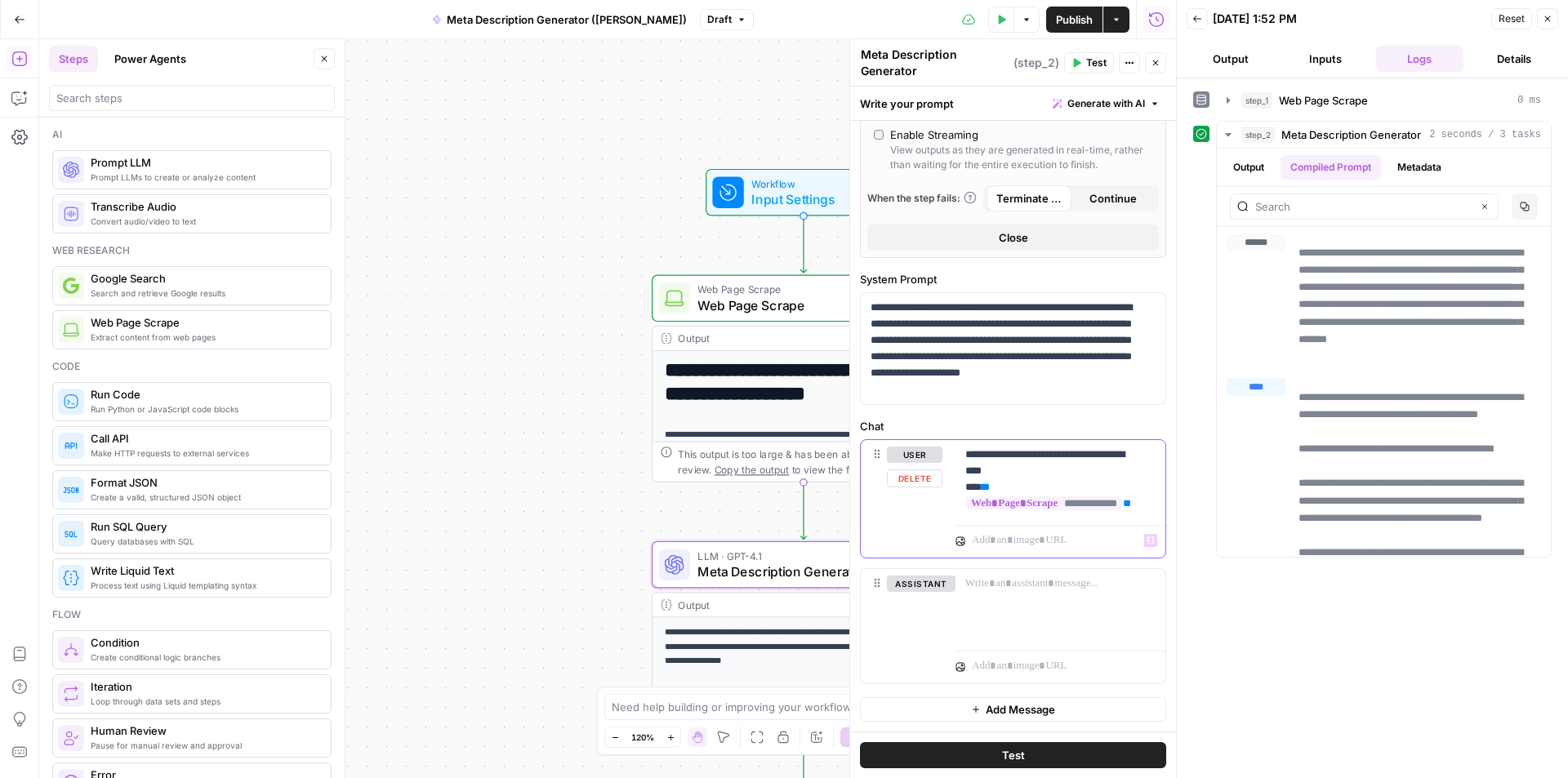
click at [1095, 458] on p "**********" at bounding box center [1054, 480] width 178 height 66
click at [1088, 62] on span "Test" at bounding box center [1096, 63] width 20 height 15
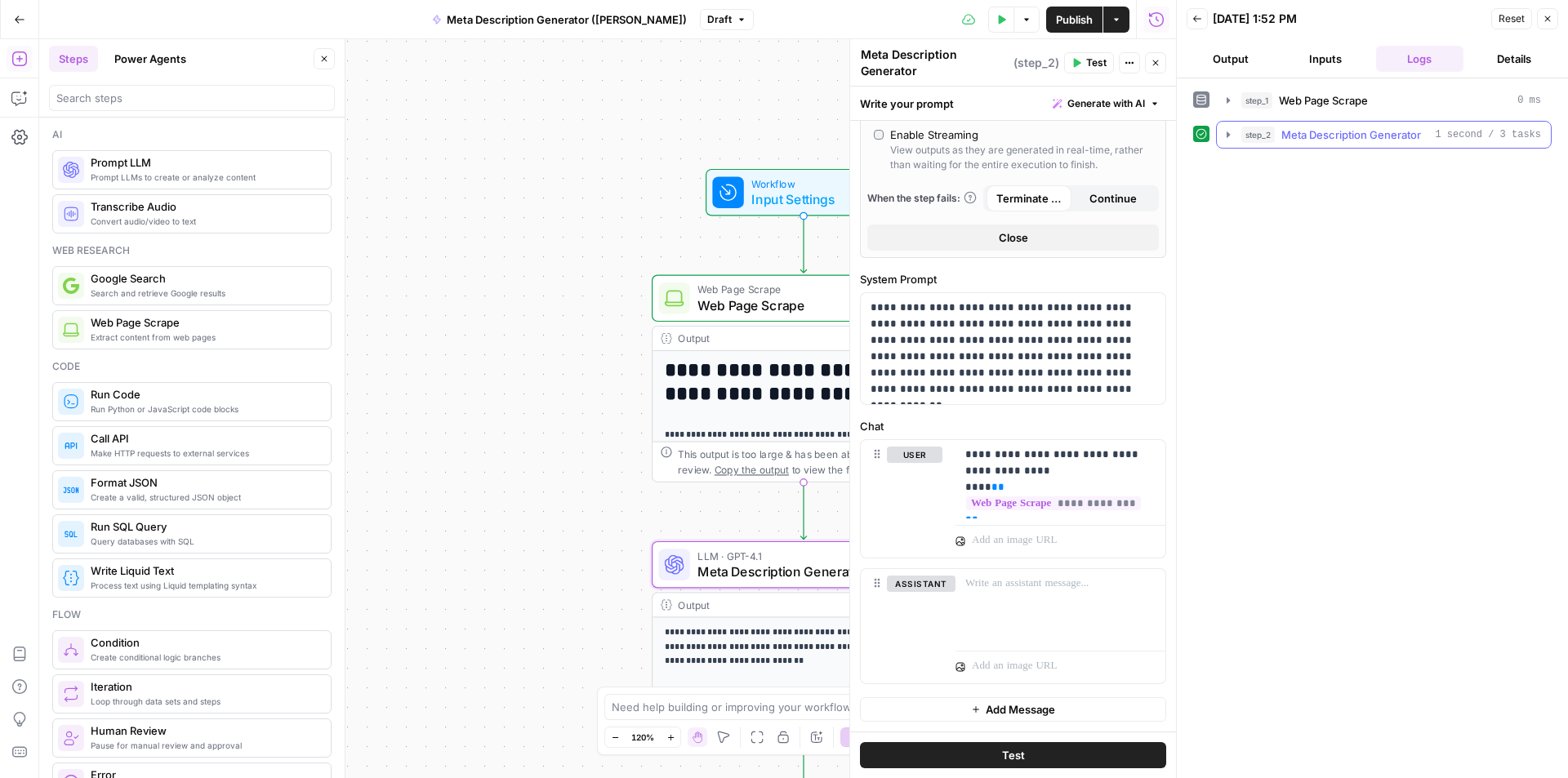
click at [1226, 136] on icon "button" at bounding box center [1228, 134] width 4 height 5
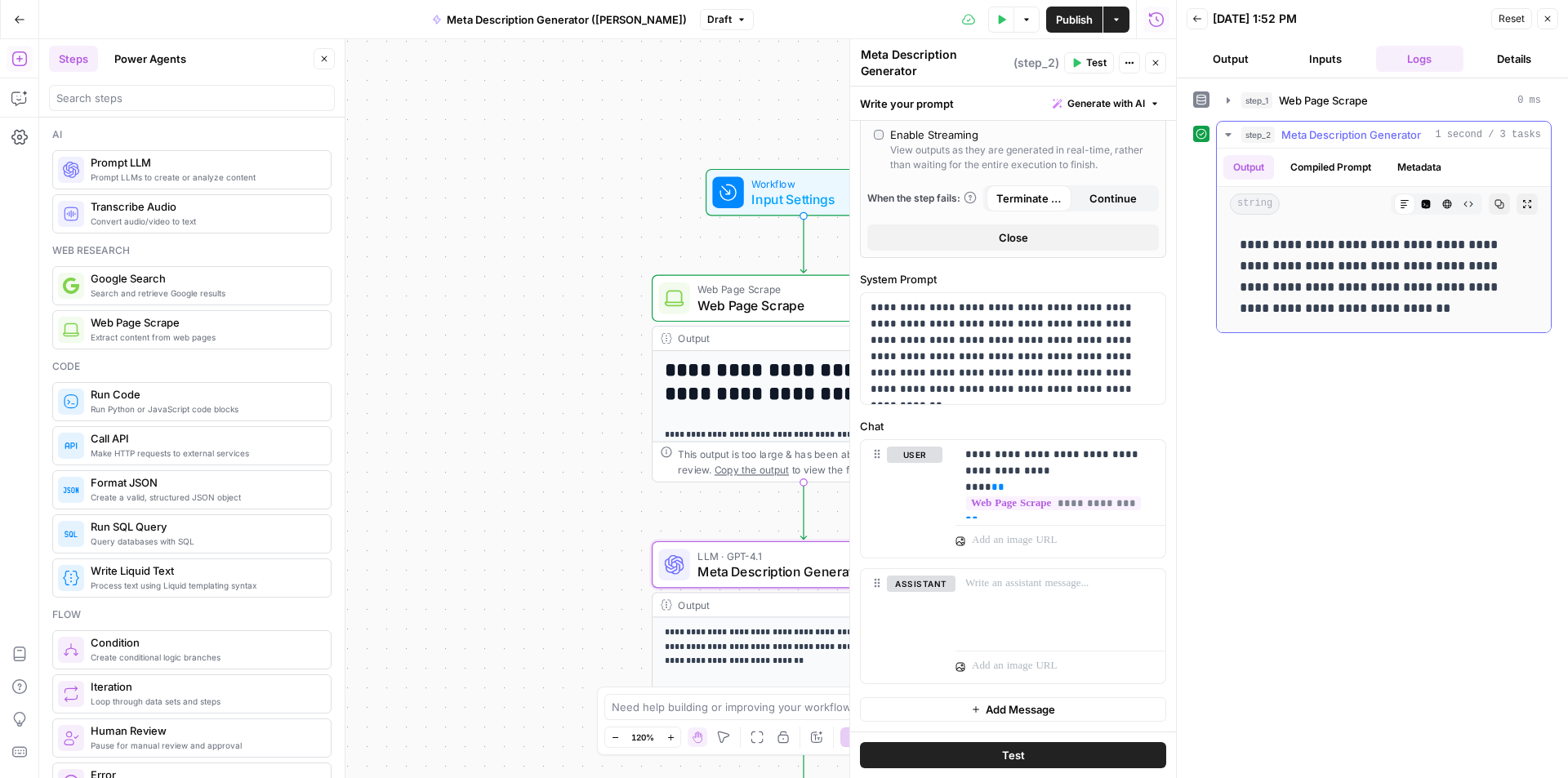
click at [1327, 161] on button "Compiled Prompt" at bounding box center [1331, 167] width 100 height 25
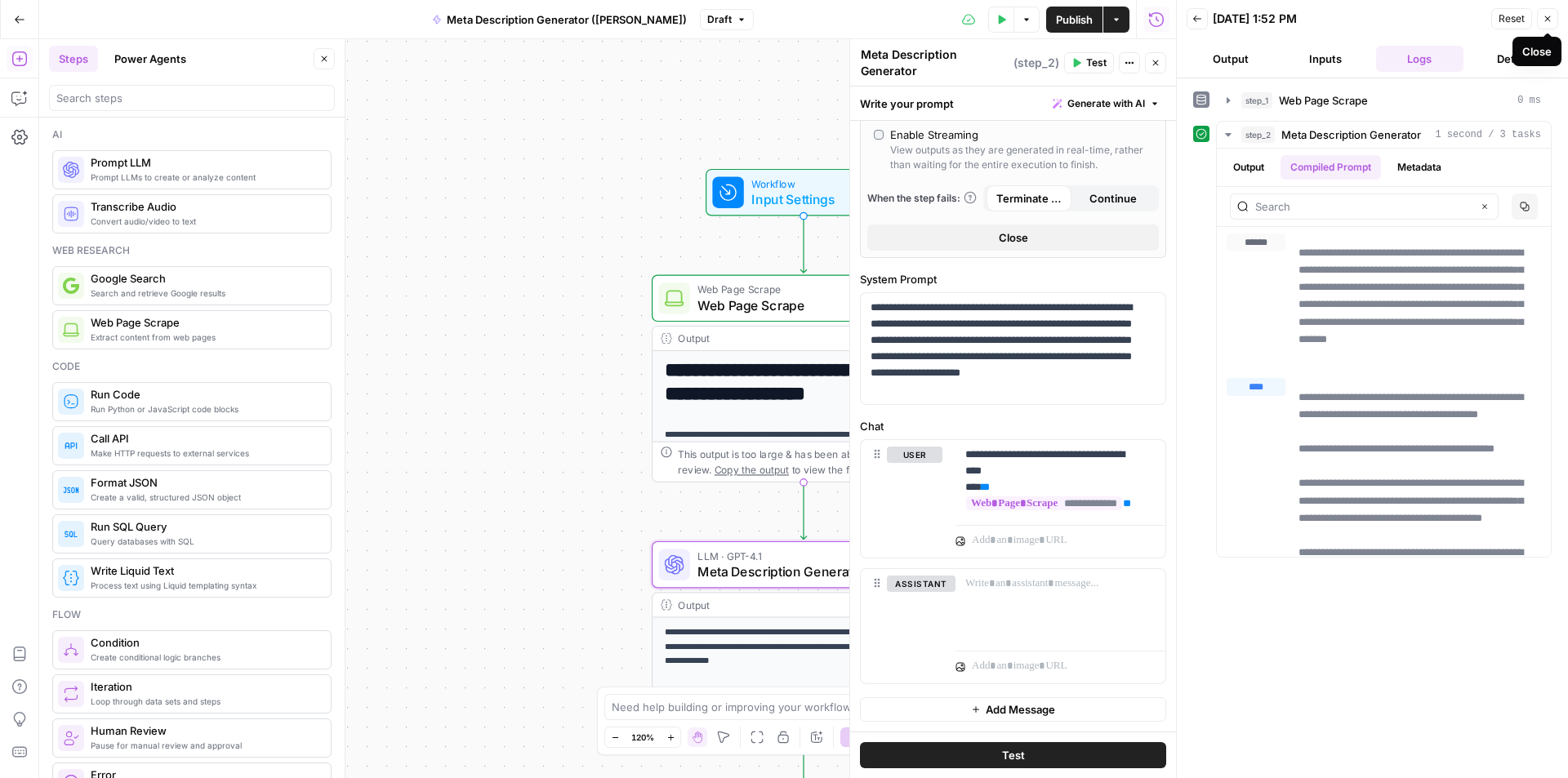
click at [1545, 12] on button "Close" at bounding box center [1547, 18] width 21 height 21
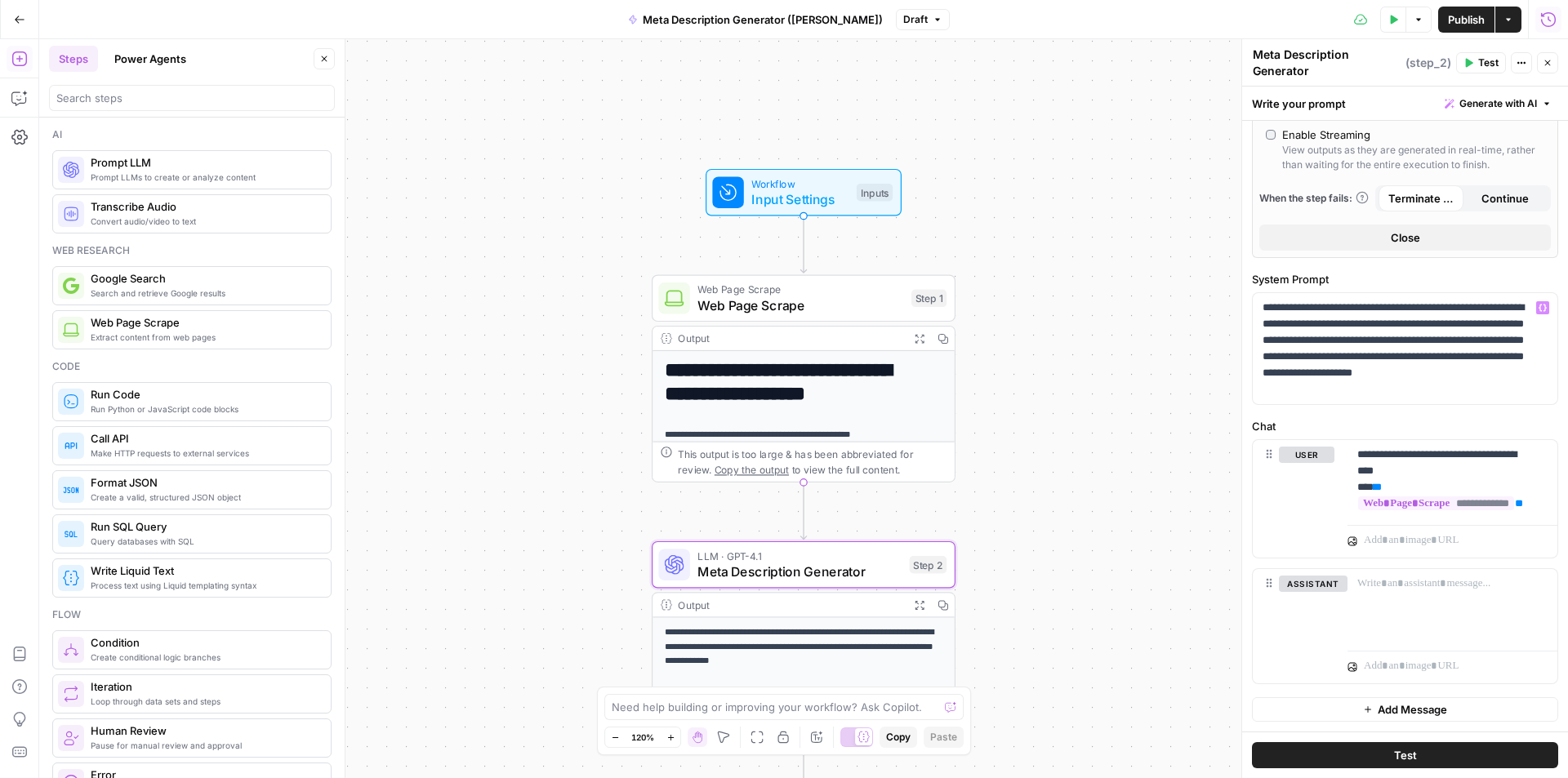
click at [1550, 61] on icon "button" at bounding box center [1547, 63] width 10 height 10
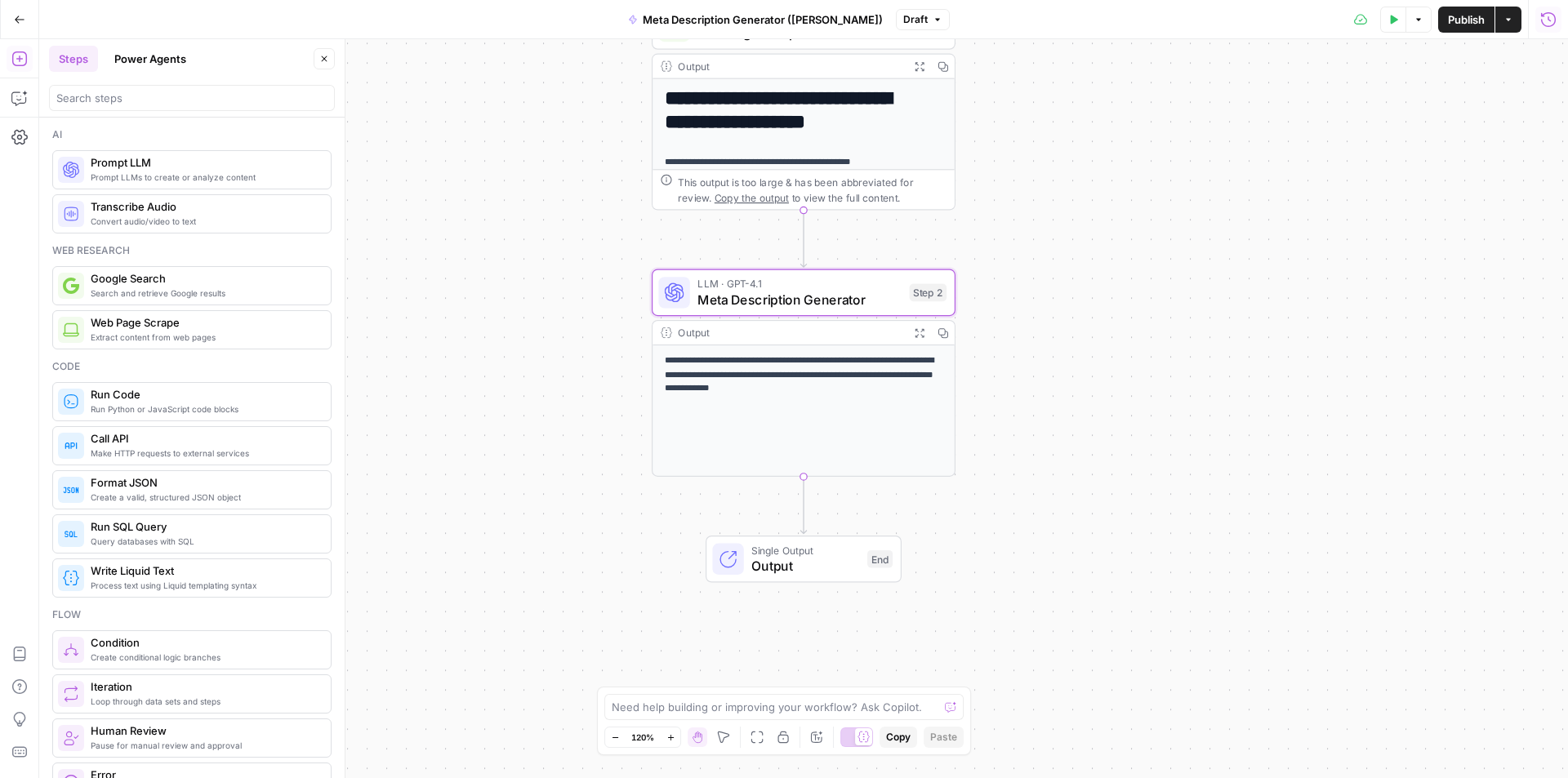
click at [1461, 23] on span "Publish" at bounding box center [1466, 20] width 36 height 16
click at [992, 395] on div "**********" at bounding box center [804, 409] width 1529 height 739
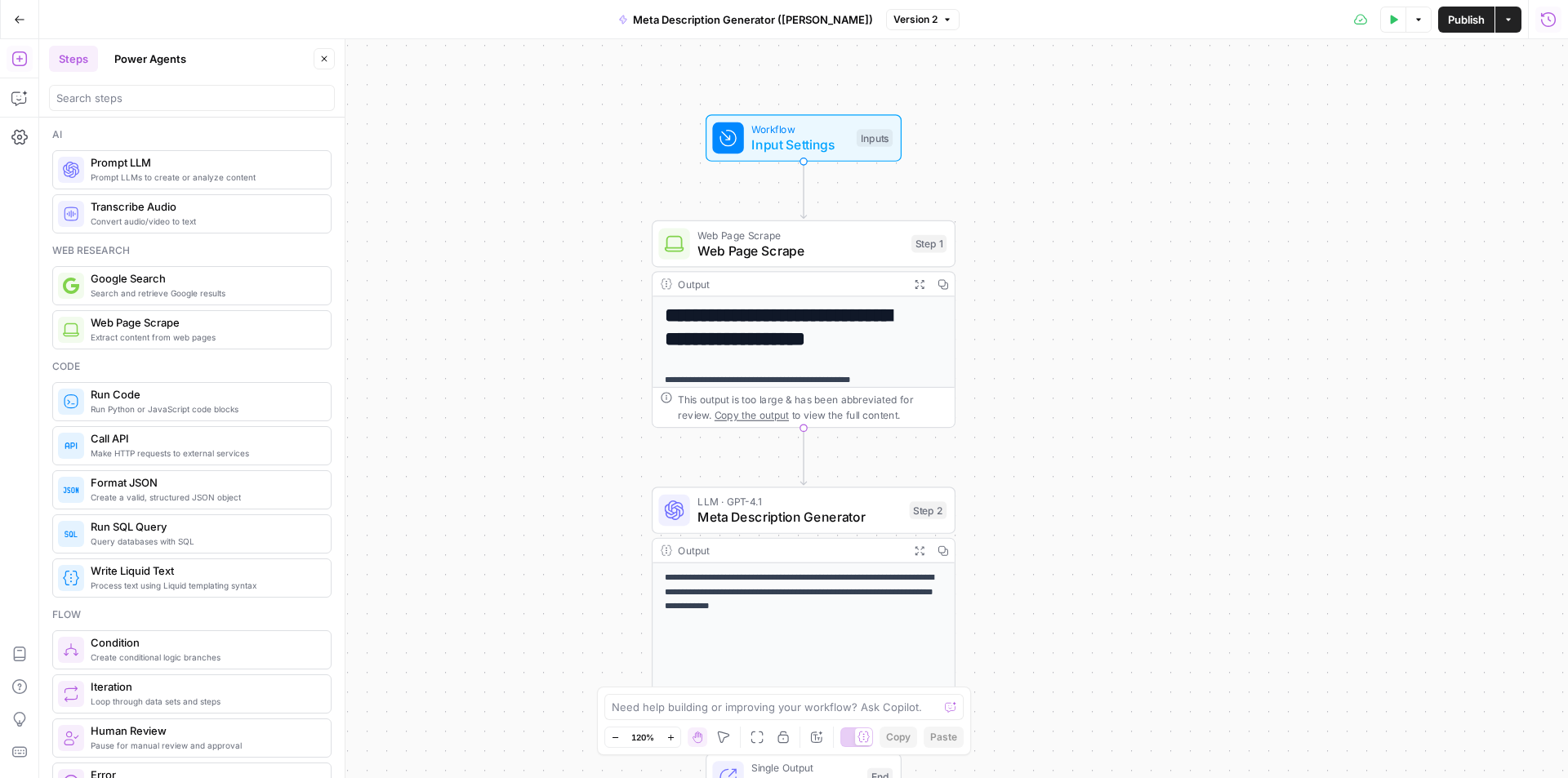
click at [1551, 25] on icon "button" at bounding box center [1548, 20] width 16 height 16
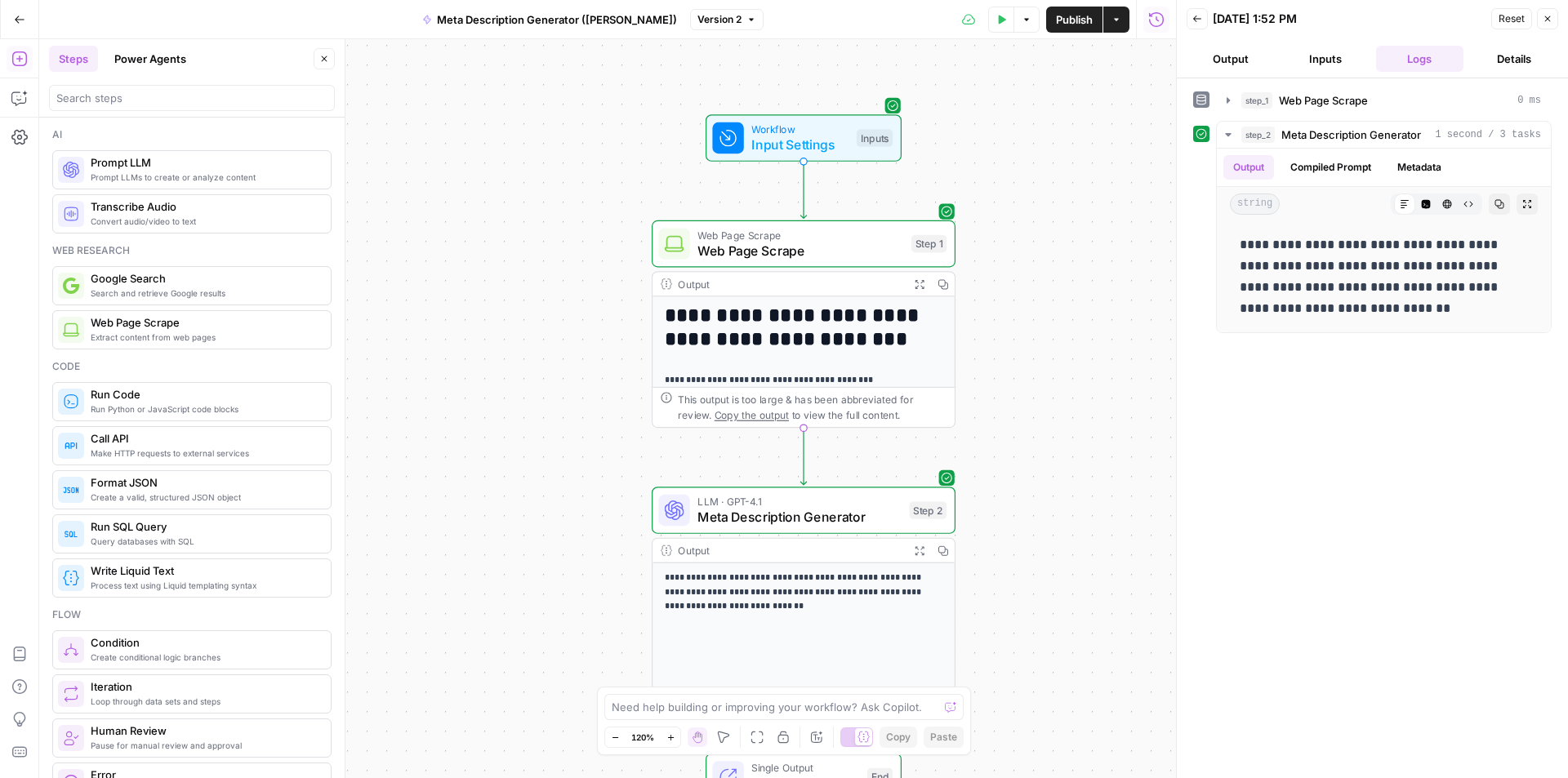
click at [1238, 58] on button "Output" at bounding box center [1231, 58] width 88 height 26
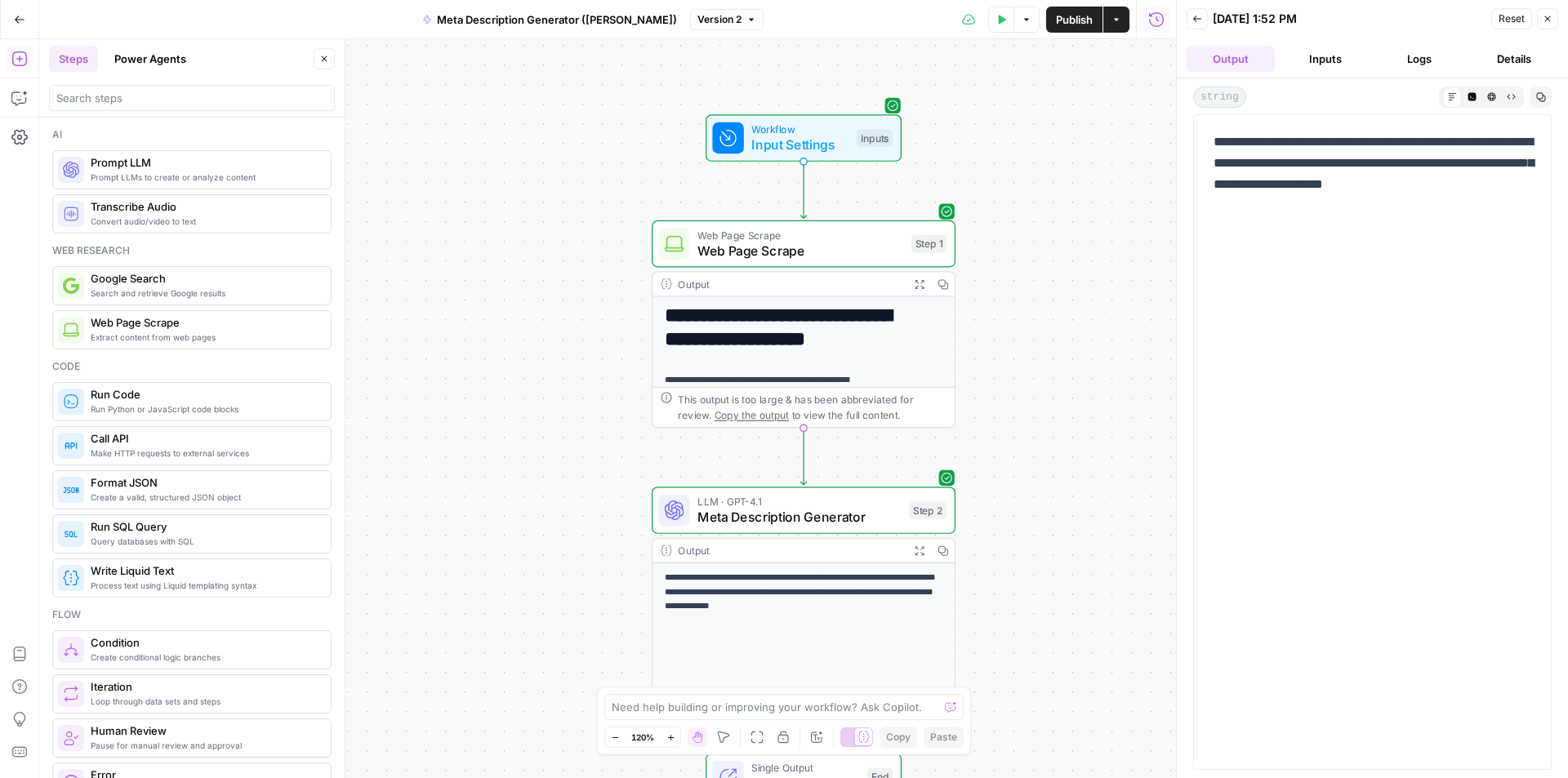
click at [1418, 62] on button "Logs" at bounding box center [1419, 58] width 88 height 26
